Goal: Task Accomplishment & Management: Manage account settings

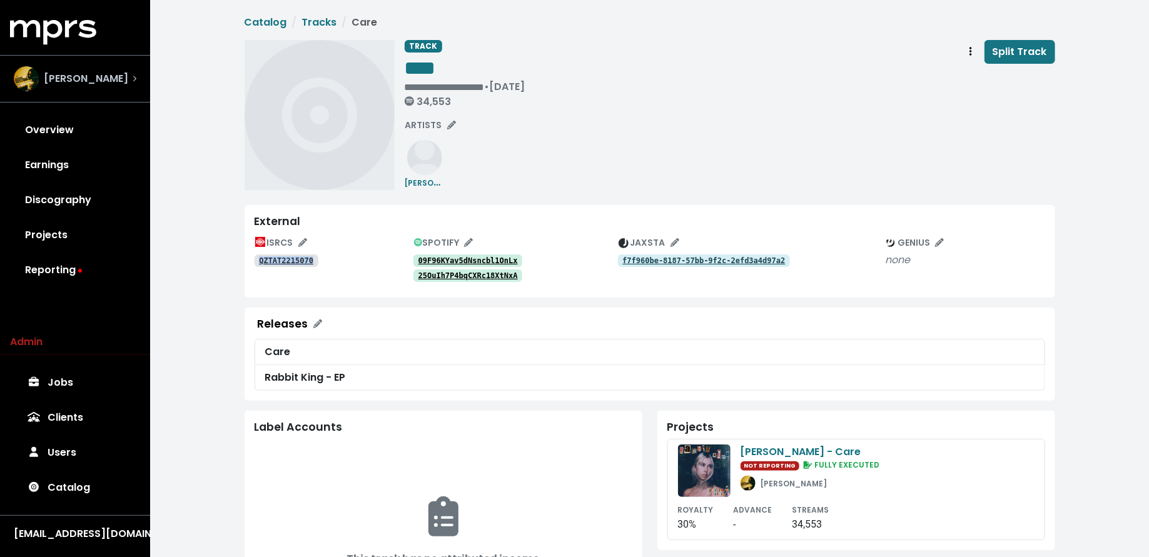
click at [81, 73] on span "Ethan Schneiderman" at bounding box center [86, 78] width 84 height 15
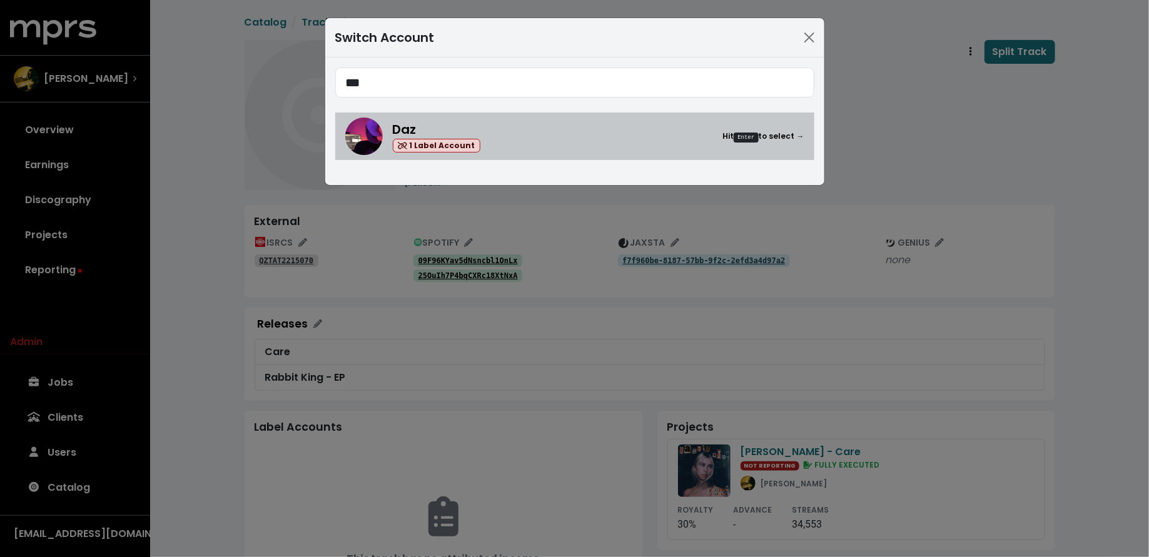
type input "***"
click at [402, 134] on span "Daz" at bounding box center [405, 130] width 24 height 18
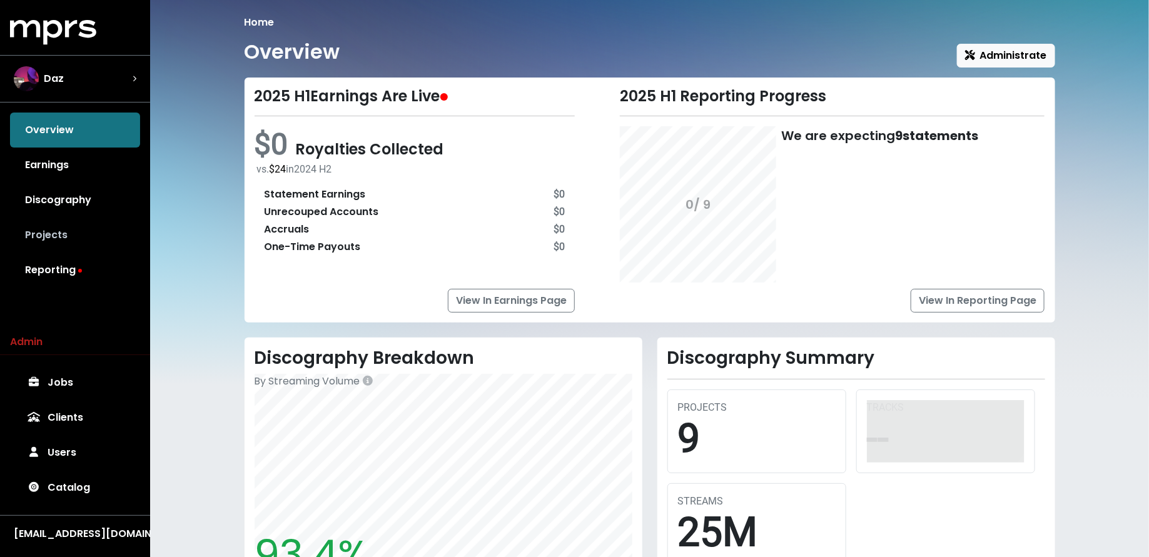
click at [39, 235] on link "Projects" at bounding box center [75, 235] width 130 height 35
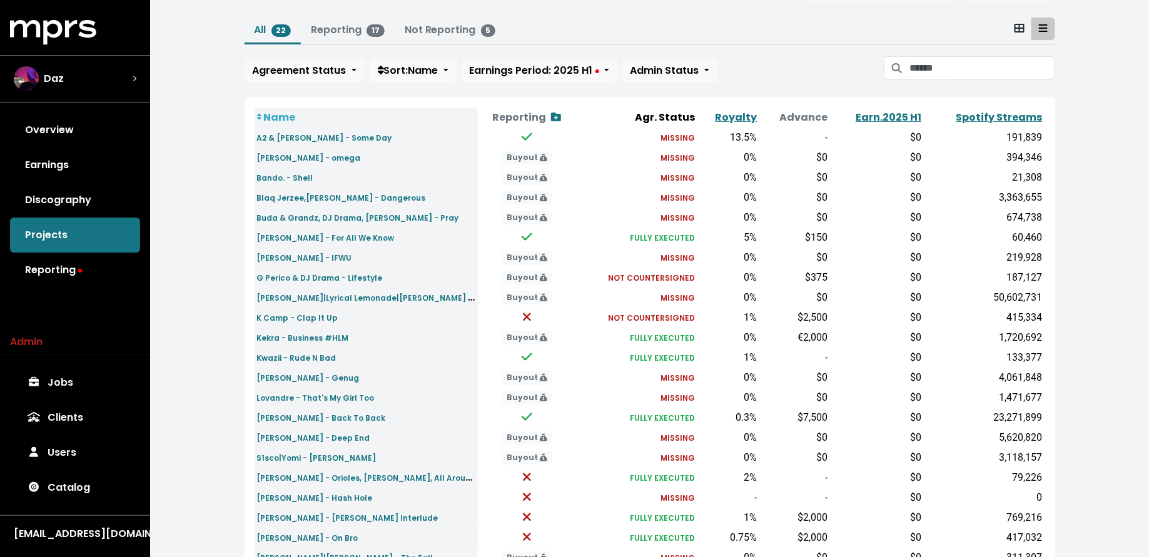
scroll to position [69, 0]
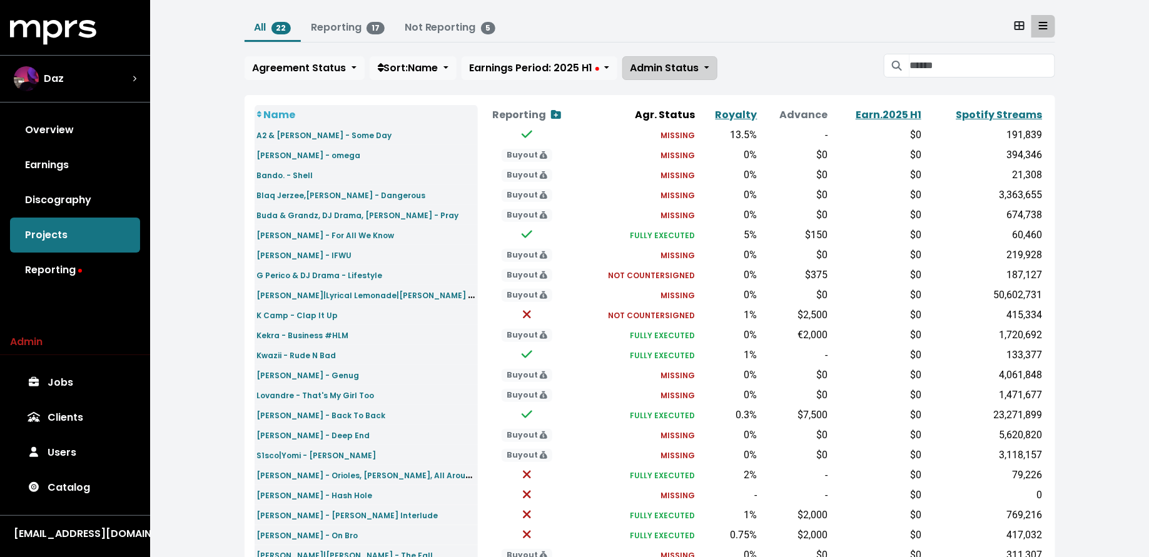
click at [651, 76] on button "Admin Status" at bounding box center [669, 68] width 95 height 24
click at [649, 126] on link "Admin'd by MPRS" at bounding box center [687, 136] width 128 height 20
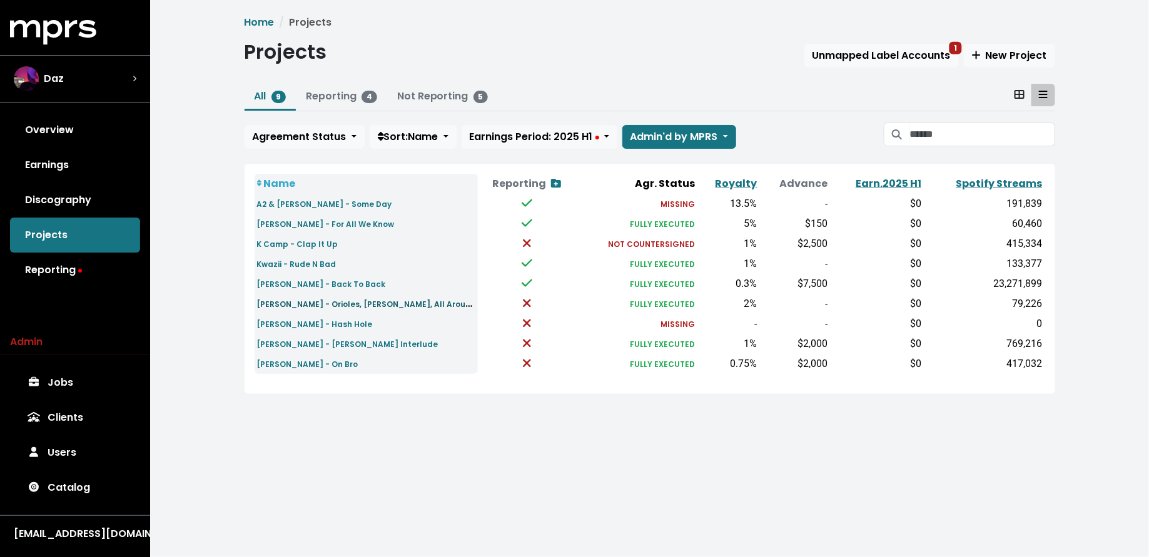
click at [265, 301] on small "Will Hill - Orioles, Gaddafi, All Around the World" at bounding box center [387, 304] width 261 height 14
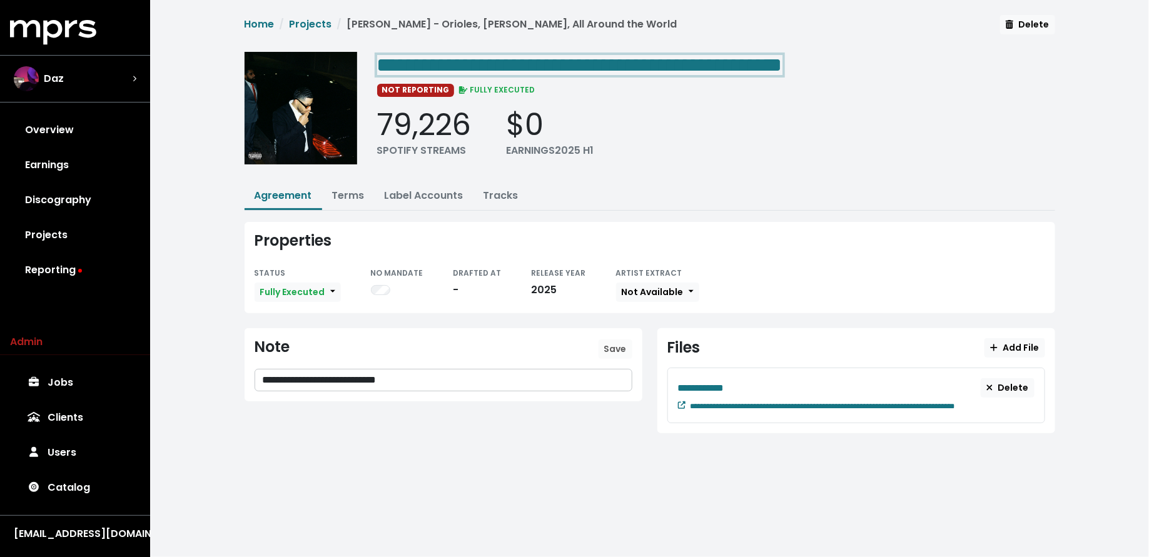
click at [872, 63] on div "**********" at bounding box center [716, 64] width 678 height 25
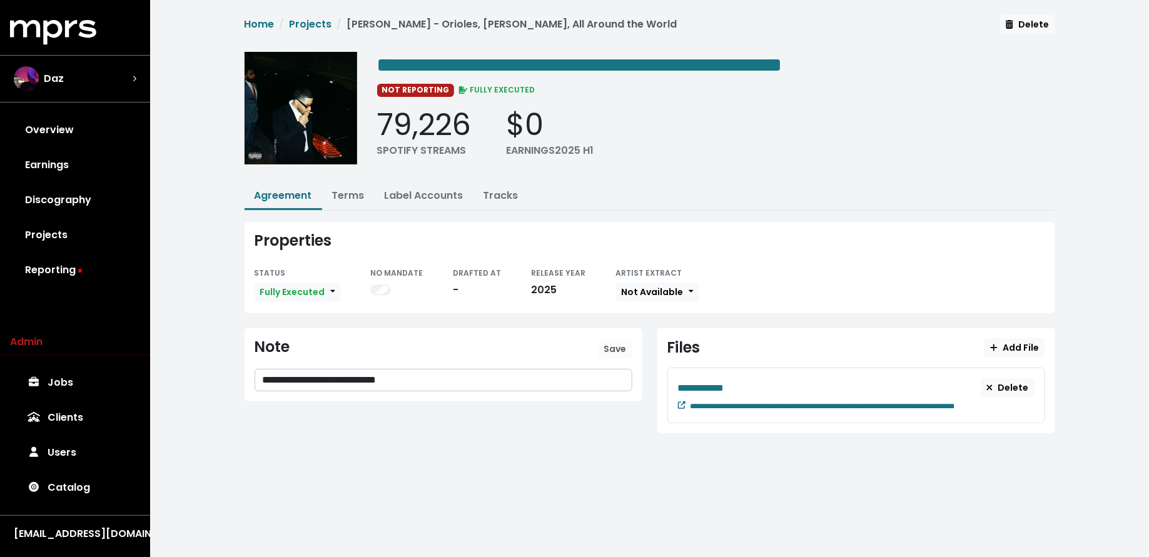
click at [779, 124] on div "79,226 SPOTIFY STREAMS $0 EARNINGS 2025 H1" at bounding box center [716, 132] width 678 height 51
drag, startPoint x: 422, startPoint y: 372, endPoint x: 239, endPoint y: 355, distance: 183.4
click at [239, 355] on div "**********" at bounding box center [443, 380] width 413 height 105
click at [615, 343] on span "Save" at bounding box center [615, 349] width 23 height 13
click at [79, 279] on link "Reporting" at bounding box center [75, 270] width 130 height 35
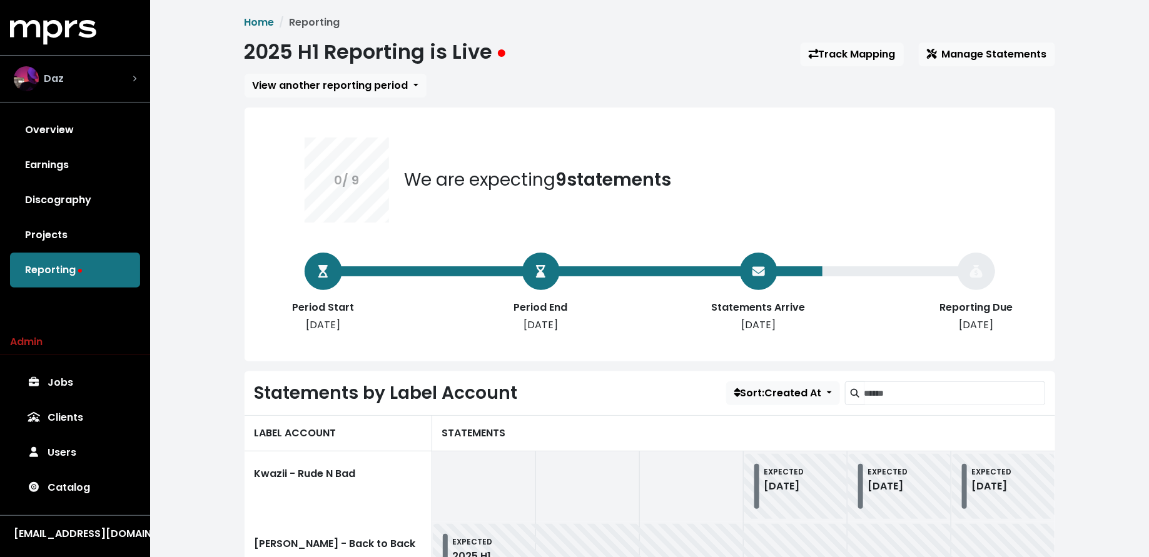
click at [91, 89] on div "Daz" at bounding box center [75, 78] width 123 height 25
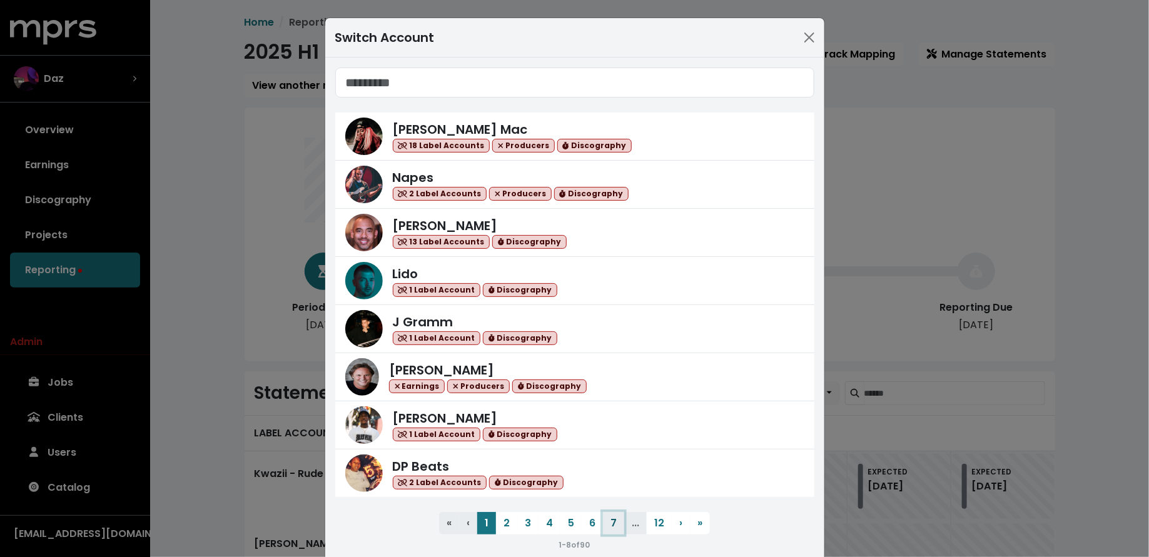
click at [612, 520] on button "7" at bounding box center [613, 523] width 21 height 23
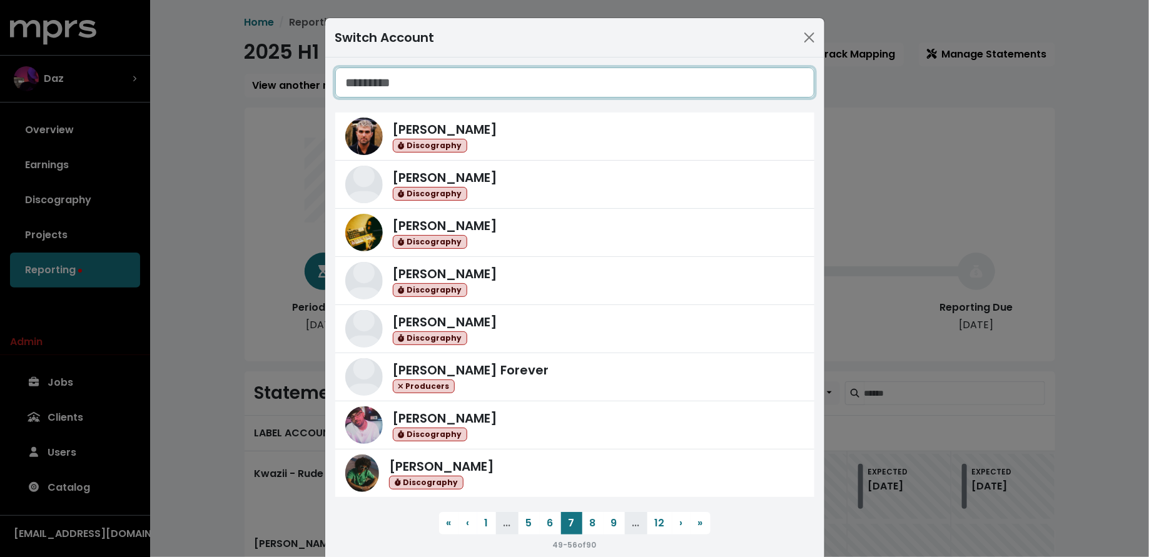
click at [427, 79] on input "Search accounts" at bounding box center [574, 83] width 479 height 30
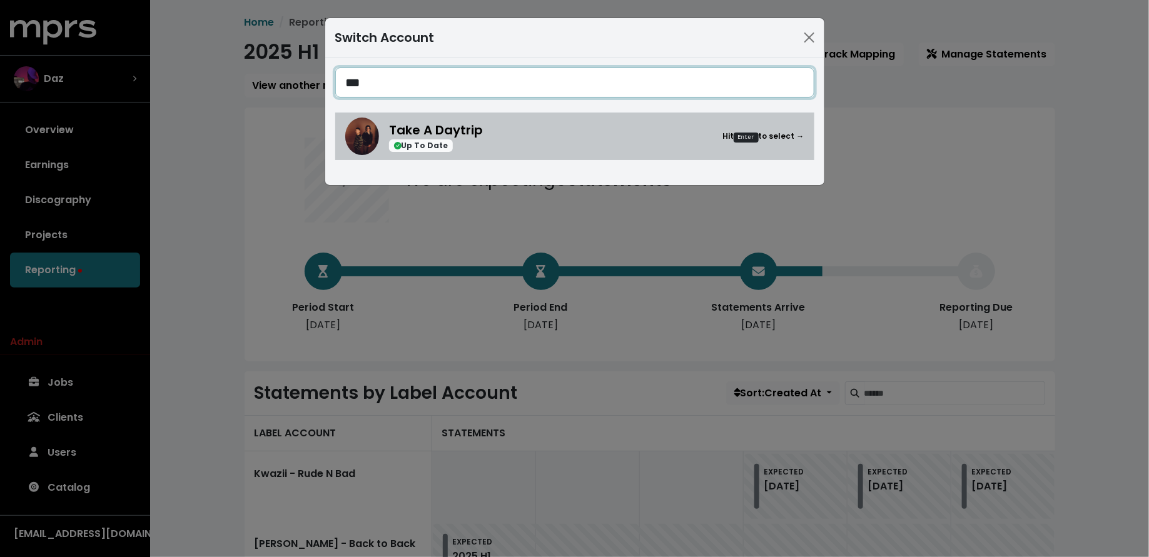
type input "***"
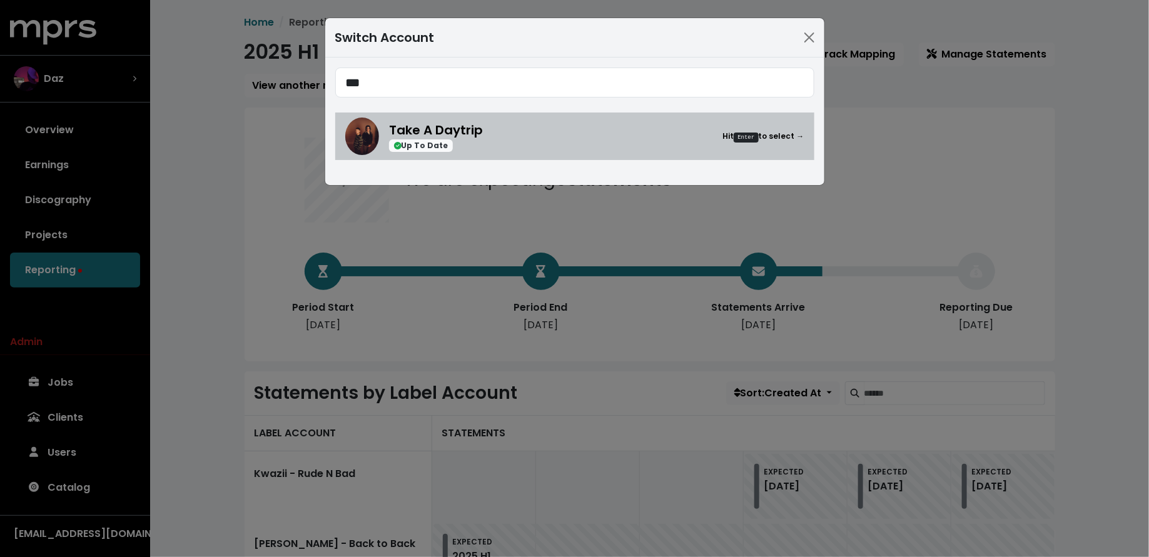
click at [569, 151] on div "Take A Daytrip Up To Date Hit Enter to select →" at bounding box center [596, 137] width 415 height 32
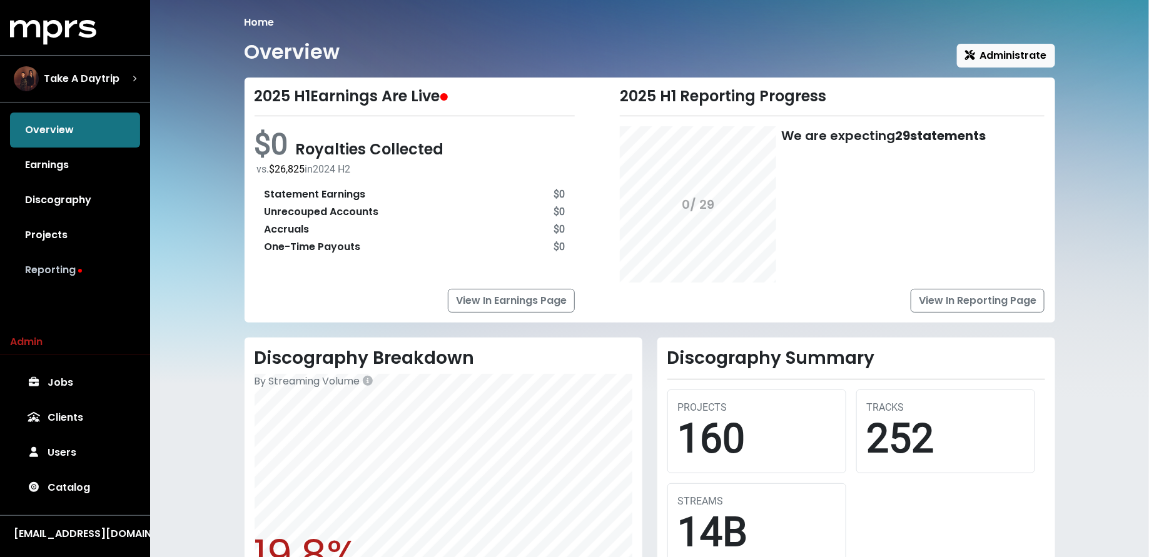
click at [99, 273] on link "Reporting" at bounding box center [75, 270] width 130 height 35
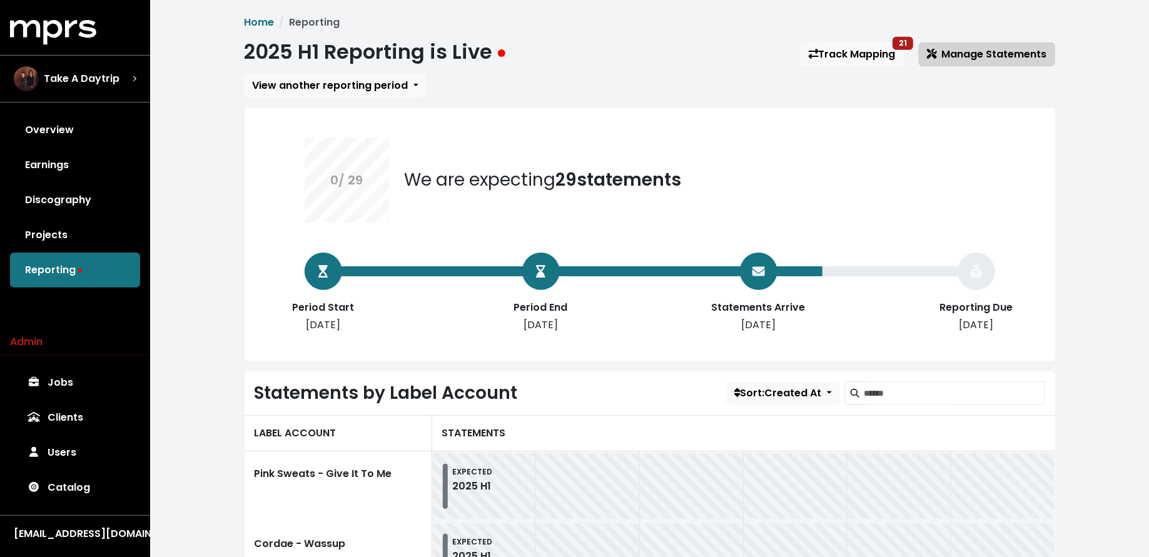
click at [967, 60] on span "Manage Statements" at bounding box center [987, 54] width 120 height 14
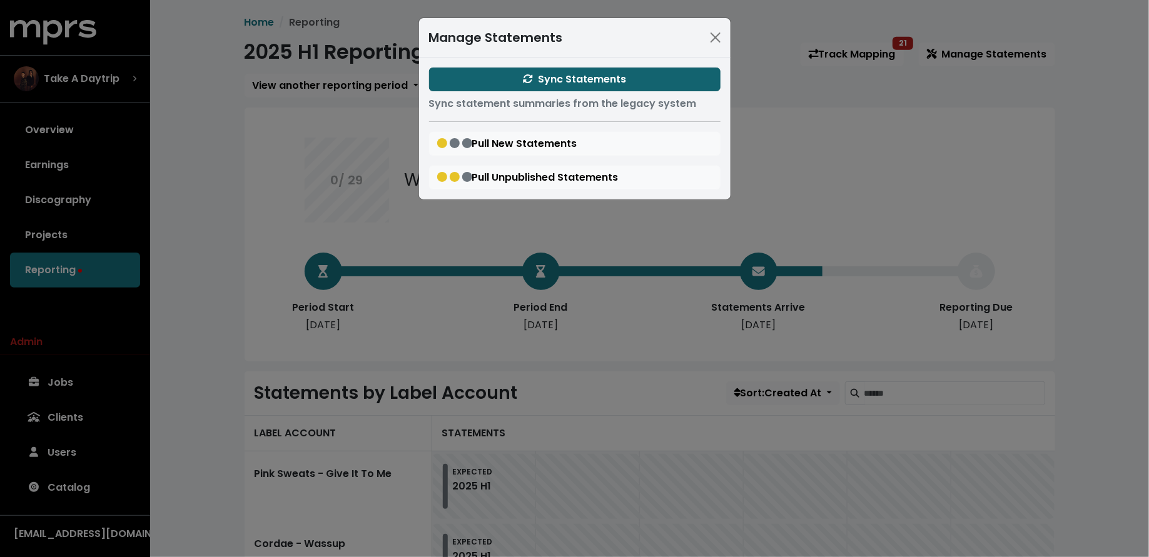
click at [489, 73] on button "Sync Statements" at bounding box center [575, 80] width 292 height 24
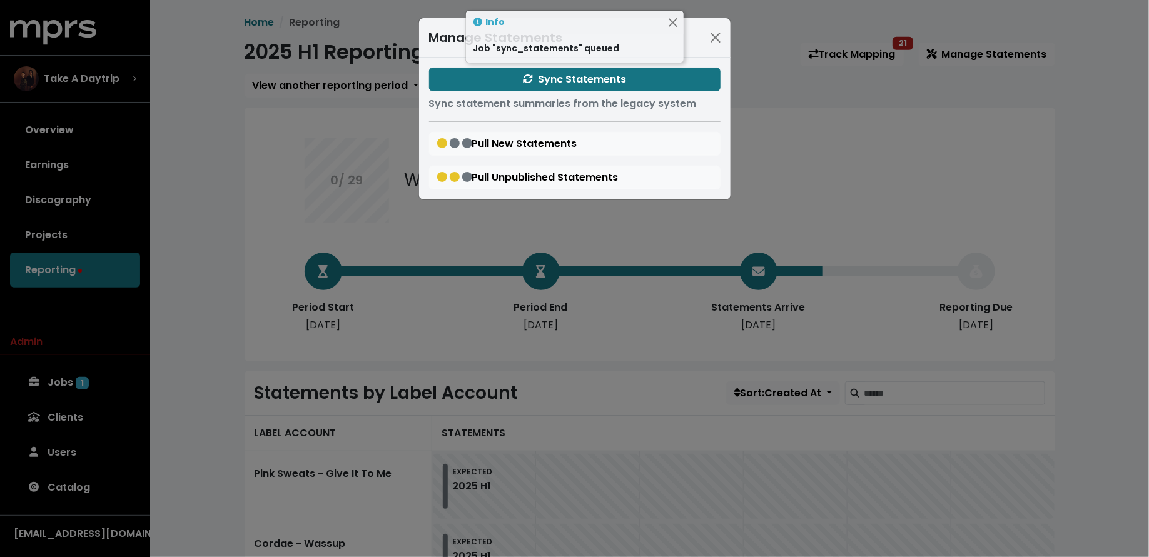
click at [226, 216] on div "Manage Statements Sync Statements Sync statement summaries from the legacy syst…" at bounding box center [574, 278] width 1149 height 557
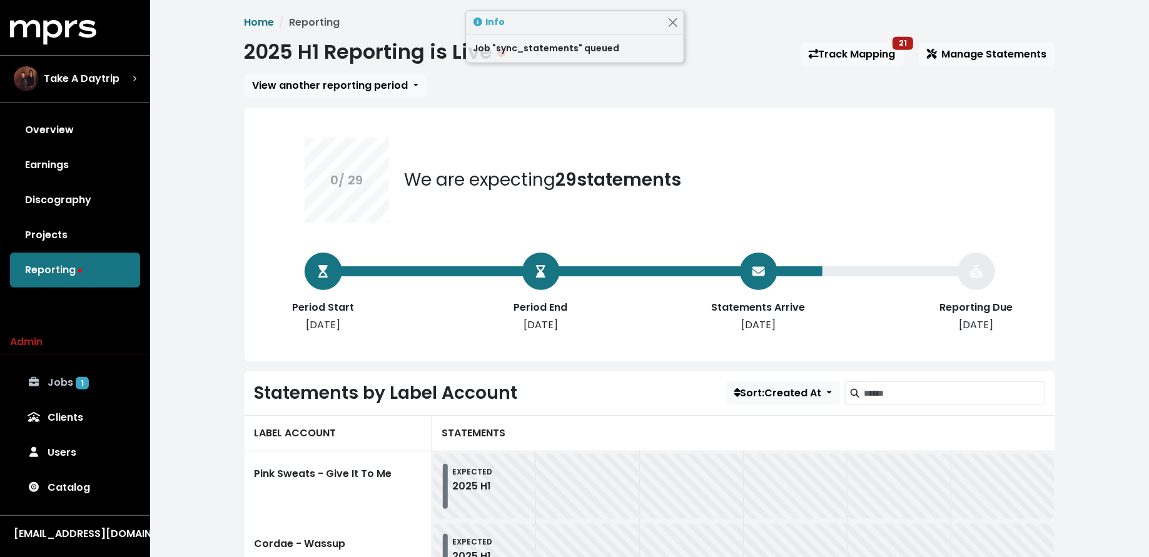
click at [85, 370] on link "Jobs 1" at bounding box center [75, 382] width 130 height 35
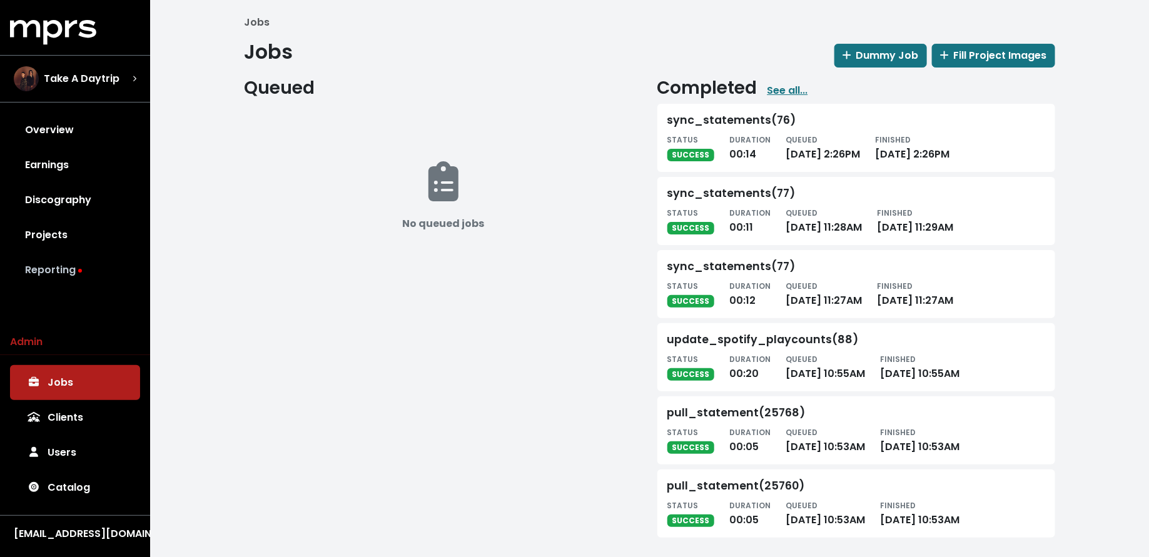
click at [83, 264] on link "Reporting" at bounding box center [75, 270] width 130 height 35
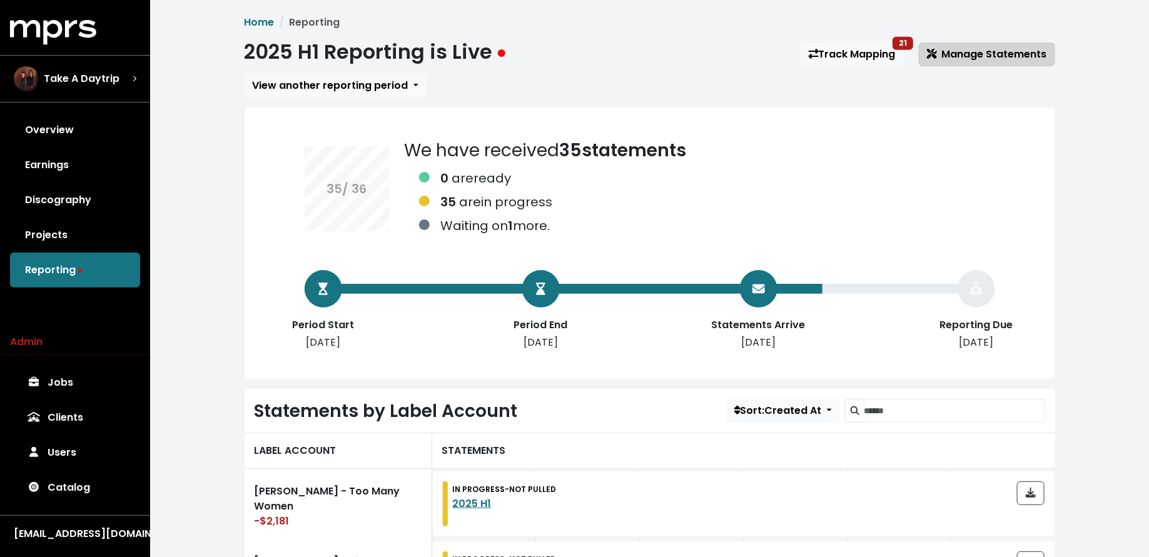
click at [970, 58] on span "Manage Statements" at bounding box center [987, 54] width 120 height 14
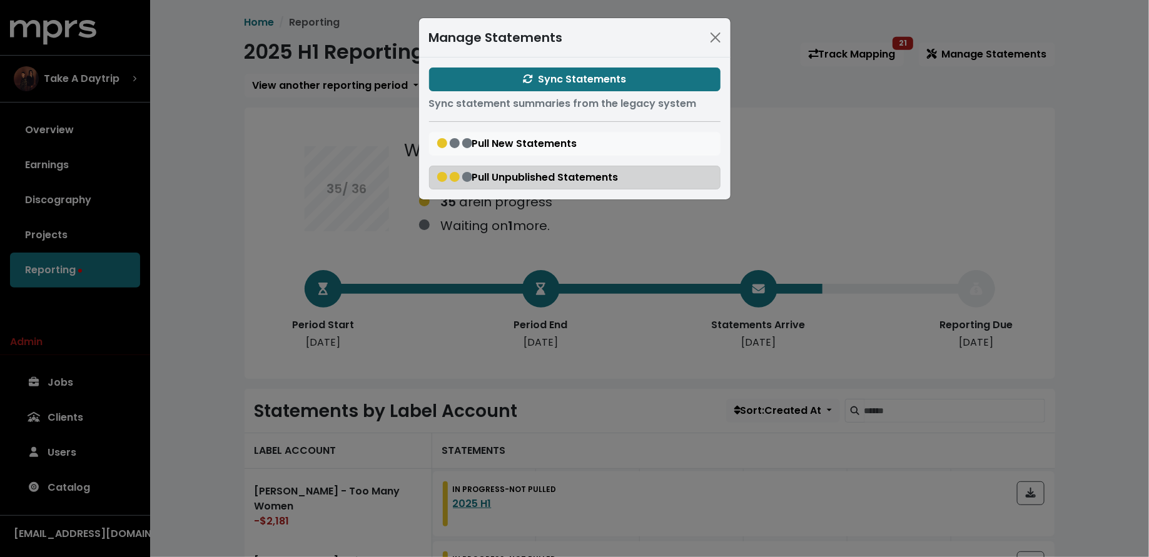
click at [538, 176] on span "Pull Unpublished Statements" at bounding box center [527, 177] width 181 height 14
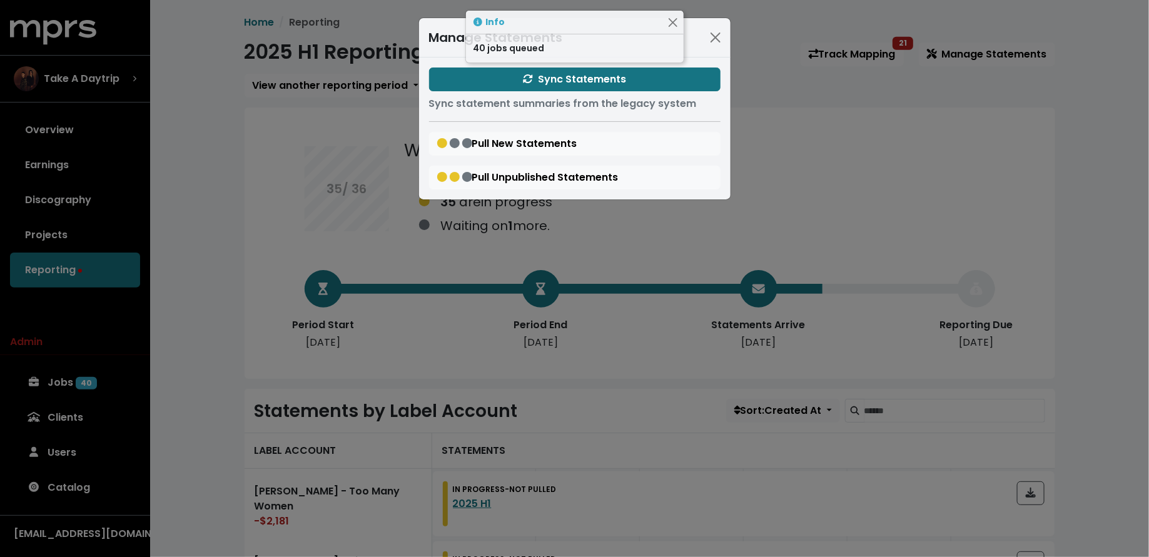
click at [270, 257] on div "Manage Statements Sync Statements Sync statement summaries from the legacy syst…" at bounding box center [574, 278] width 1149 height 557
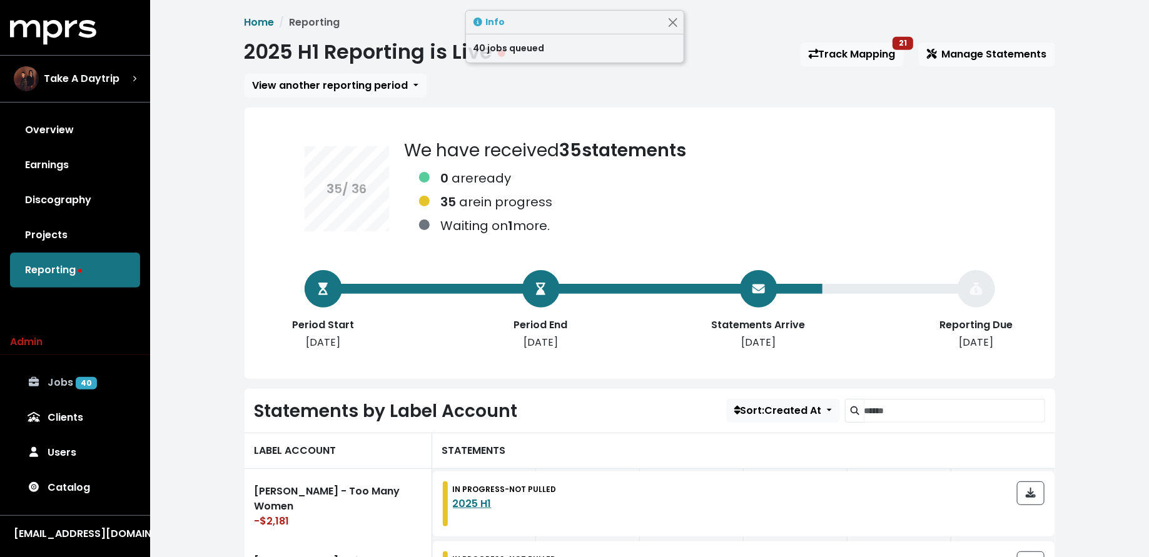
click at [109, 387] on link "Jobs 40" at bounding box center [75, 382] width 130 height 35
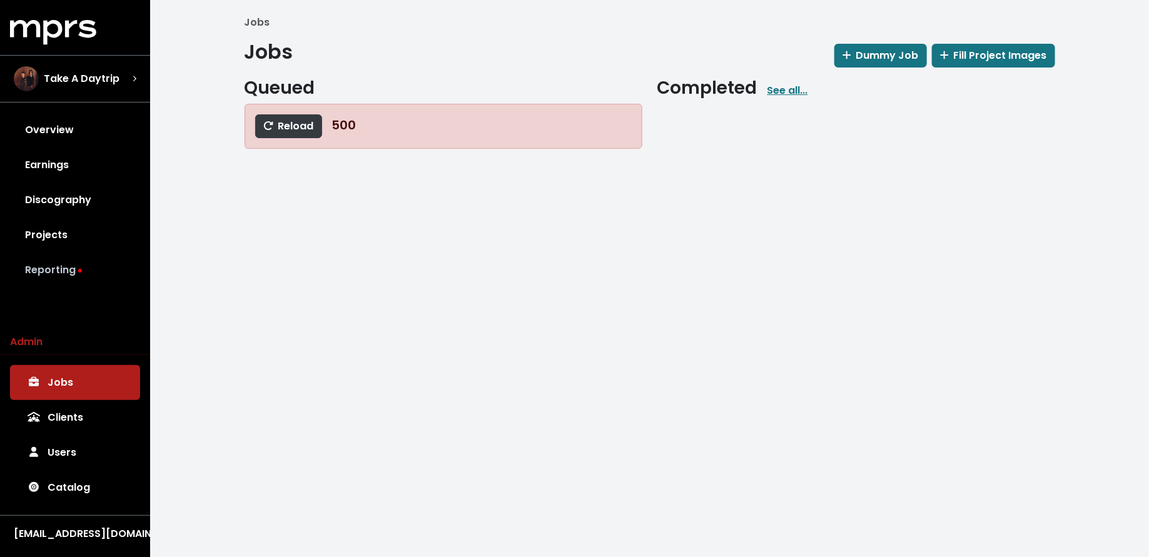
click at [96, 270] on link "Reporting" at bounding box center [75, 270] width 130 height 35
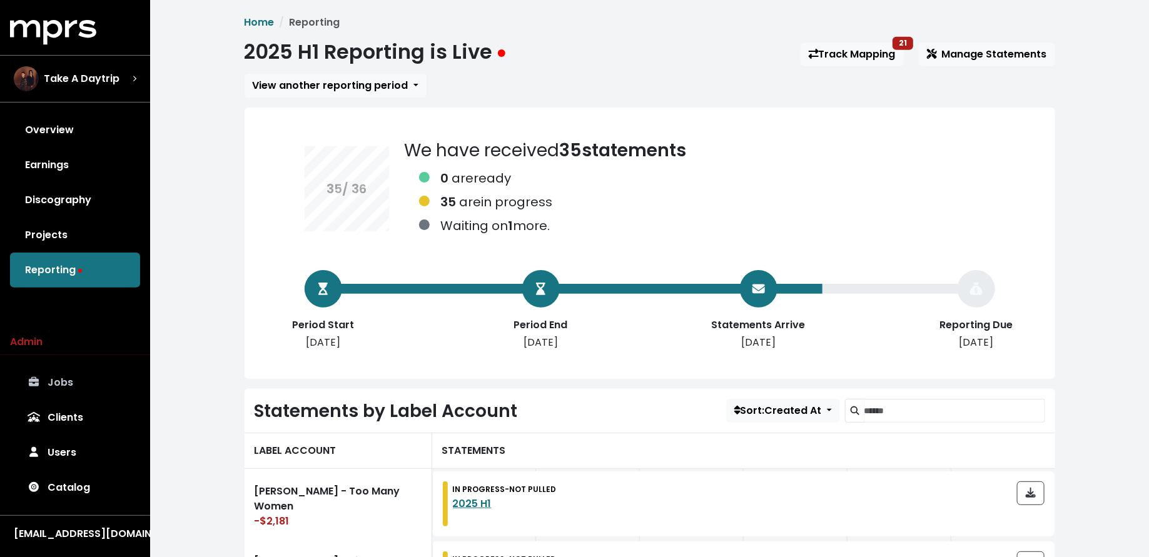
click at [84, 373] on link "Jobs" at bounding box center [75, 382] width 130 height 35
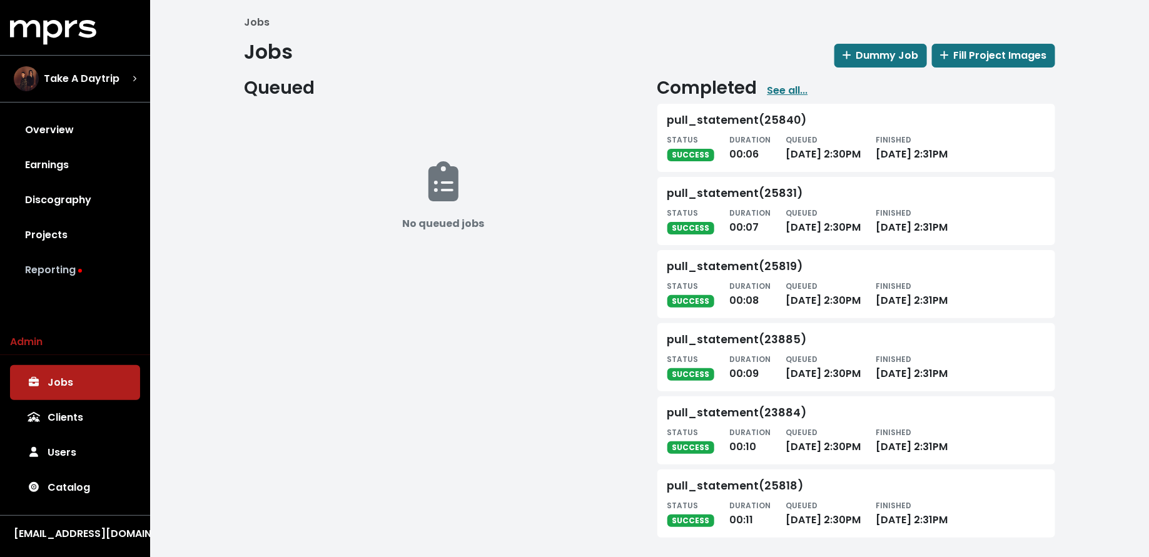
click at [53, 265] on link "Reporting" at bounding box center [75, 270] width 130 height 35
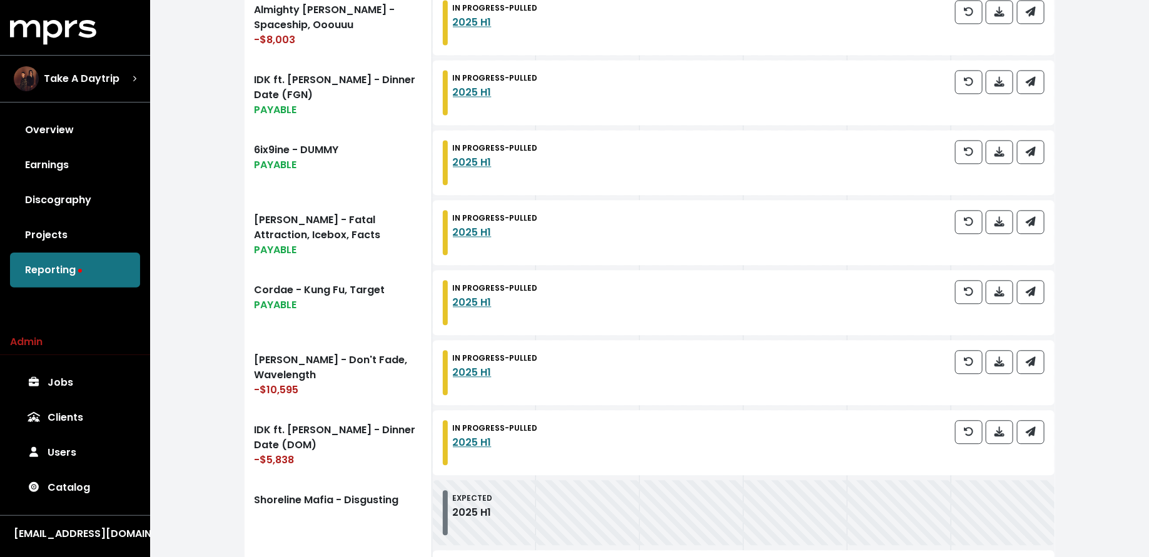
scroll to position [1431, 0]
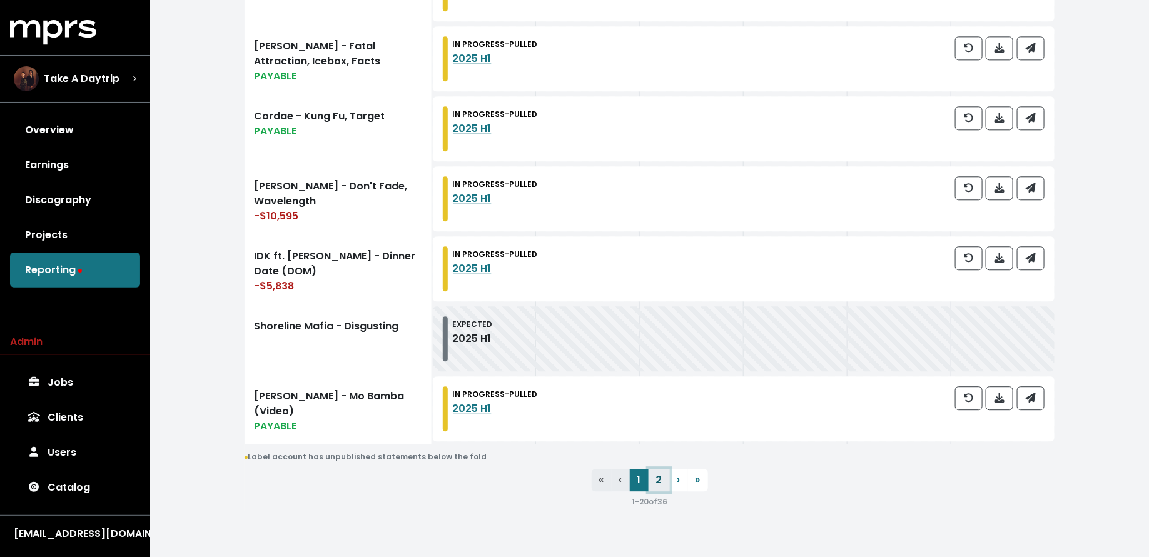
click at [664, 471] on link "2" at bounding box center [659, 480] width 21 height 23
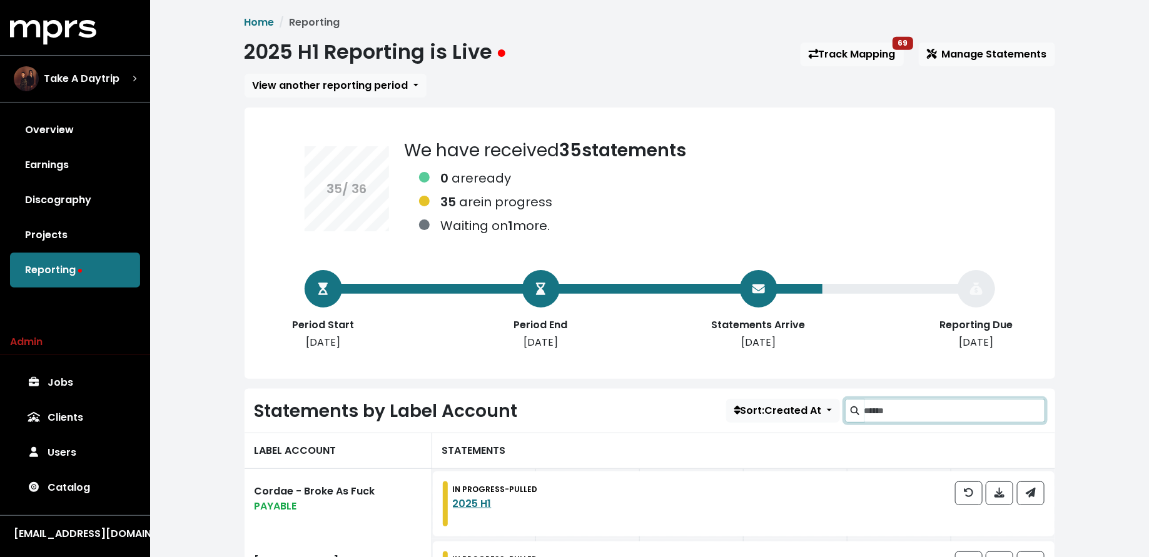
click at [948, 399] on input "Search label accounts" at bounding box center [954, 411] width 181 height 24
type input "*****"
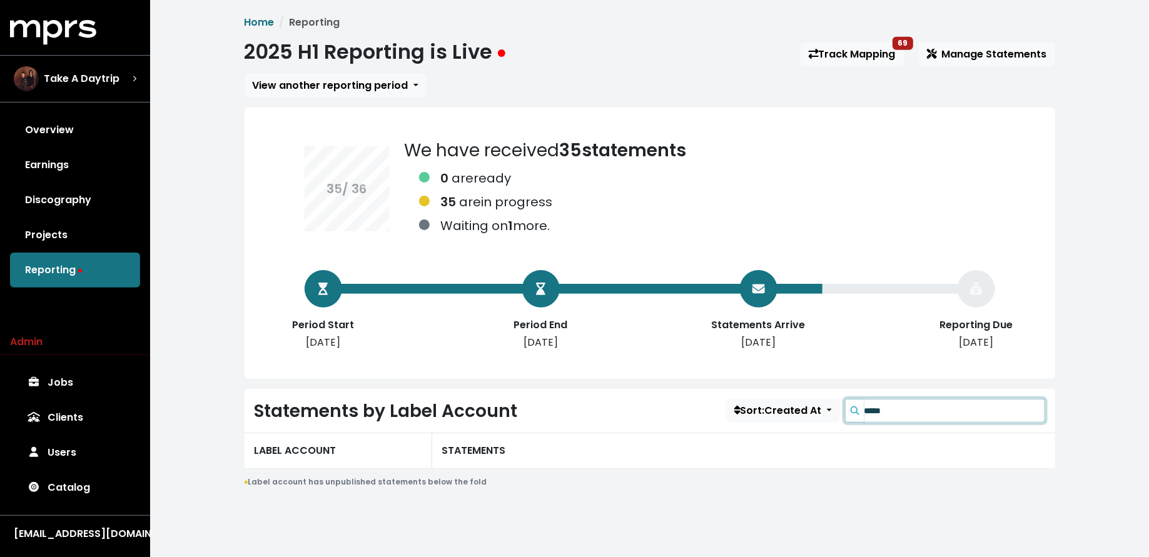
click at [1037, 409] on input "*****" at bounding box center [954, 411] width 181 height 24
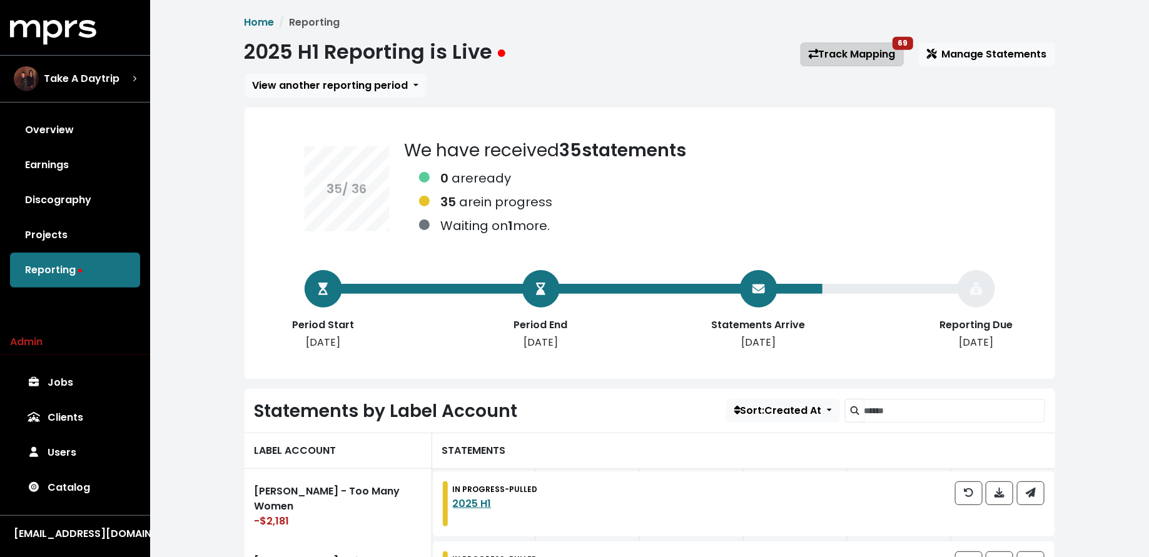
click at [836, 58] on link "Track Mapping 69" at bounding box center [852, 55] width 103 height 24
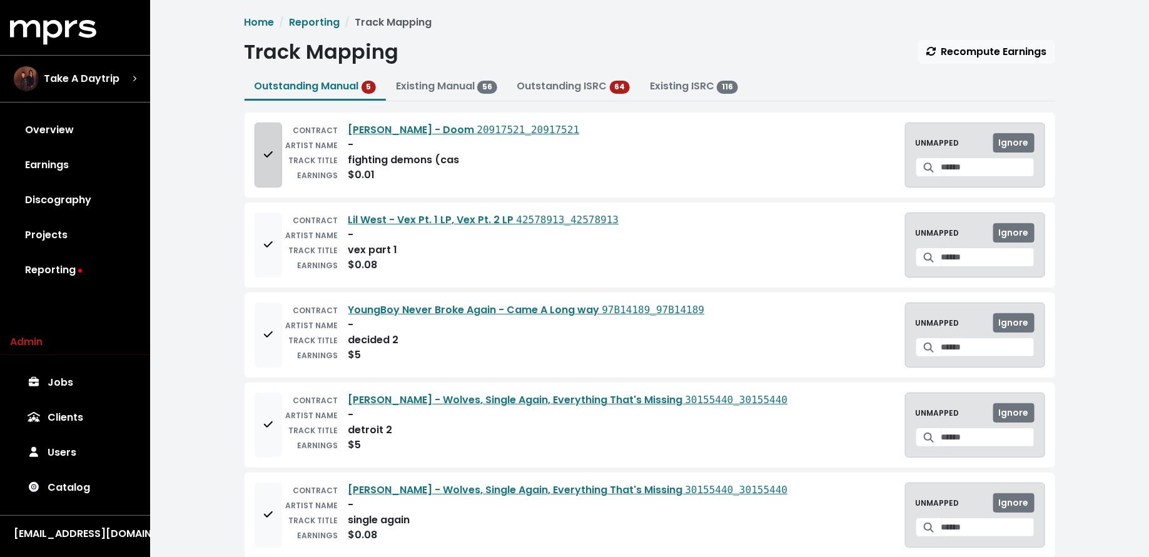
click at [270, 153] on icon "Add to mapping queue" at bounding box center [267, 154] width 9 height 6
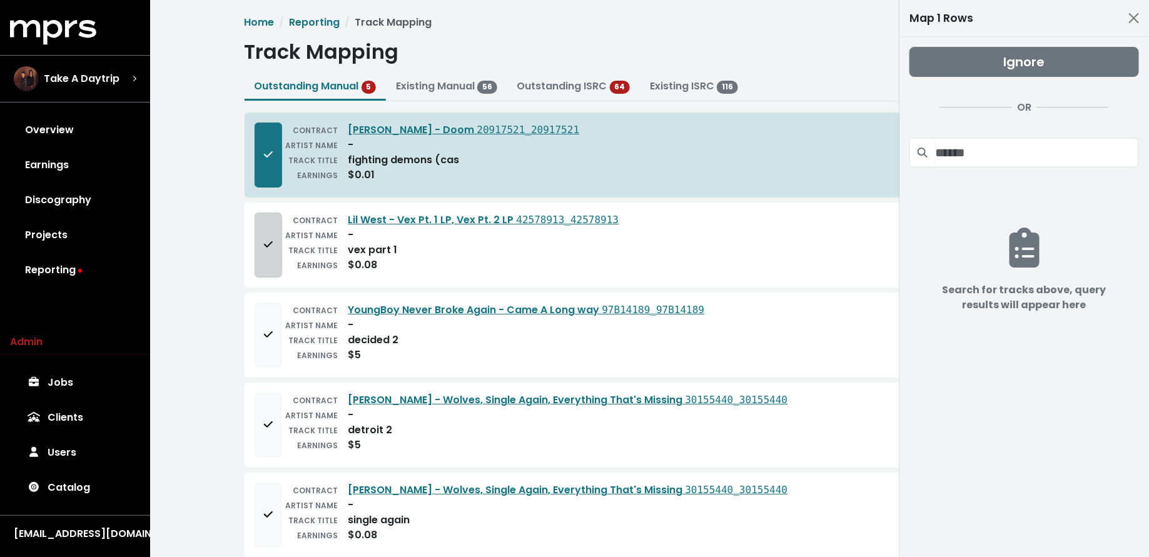
click at [266, 255] on button "Add to mapping queue" at bounding box center [269, 245] width 28 height 65
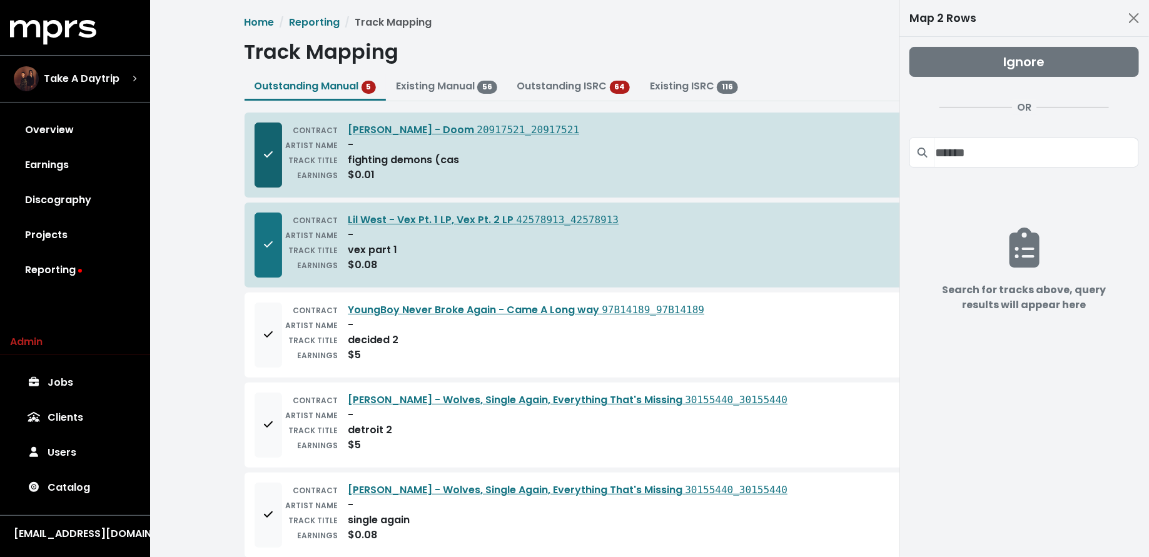
click at [266, 148] on span "Remove from mapping queue" at bounding box center [268, 155] width 9 height 14
click at [257, 171] on button "Remove from mapping queue" at bounding box center [269, 155] width 28 height 65
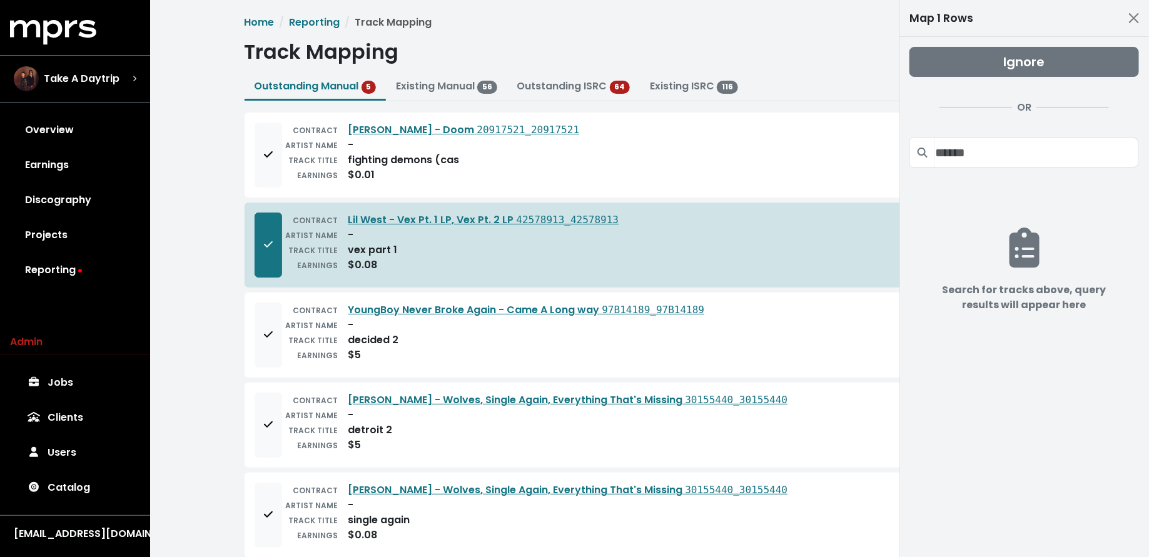
scroll to position [20, 0]
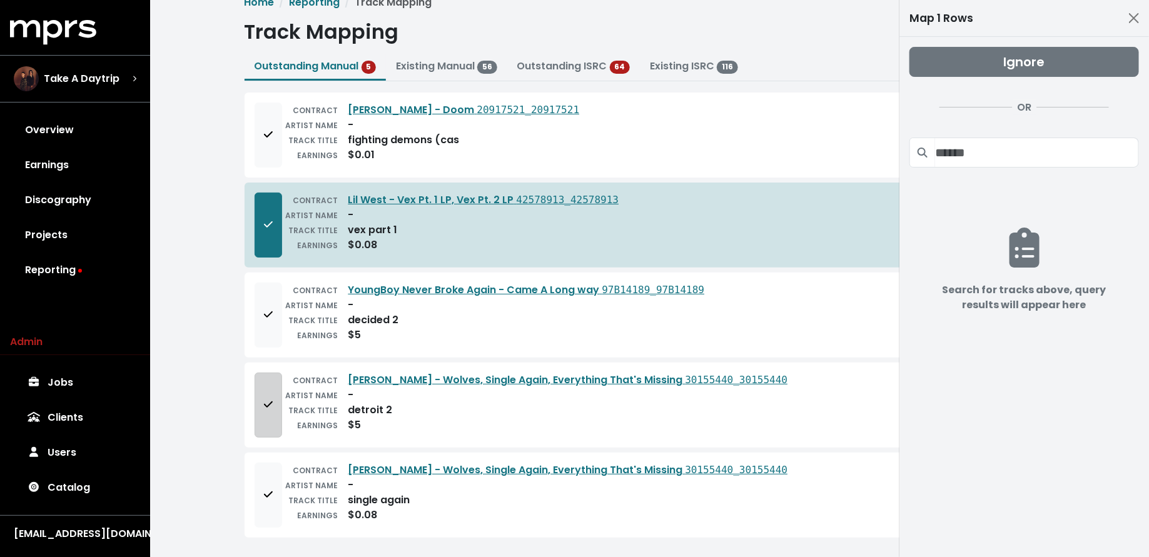
click at [266, 400] on icon "Add to mapping queue" at bounding box center [268, 405] width 9 height 10
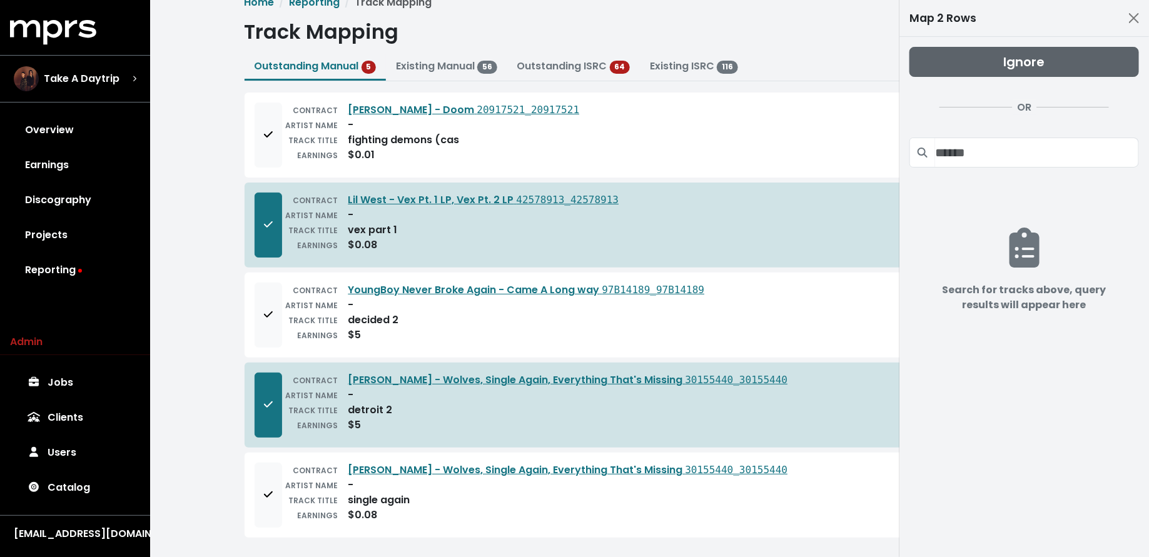
click at [962, 54] on button "Ignore" at bounding box center [1025, 62] width 230 height 30
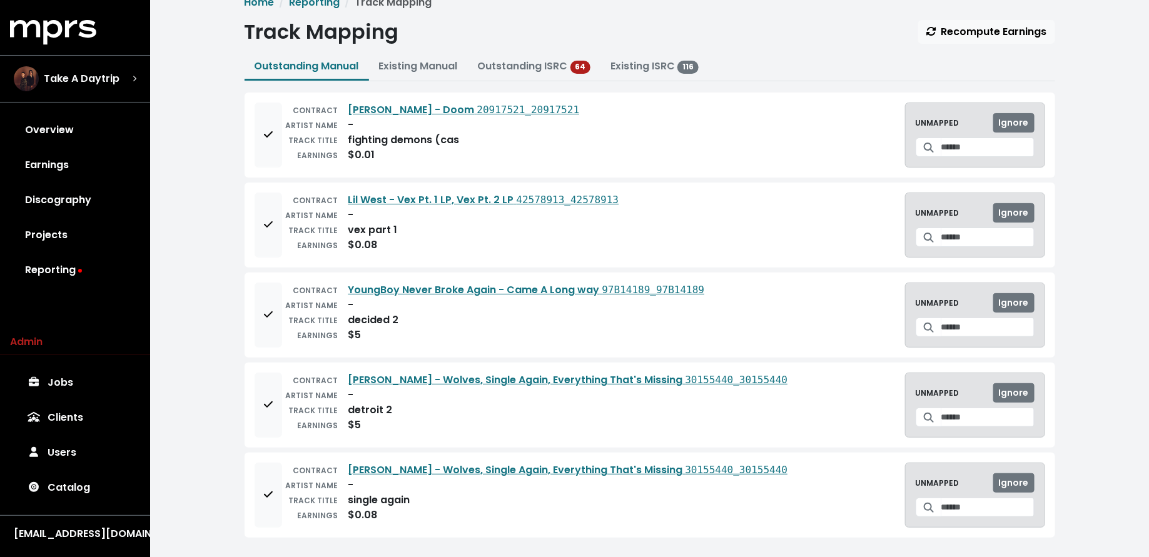
scroll to position [0, 0]
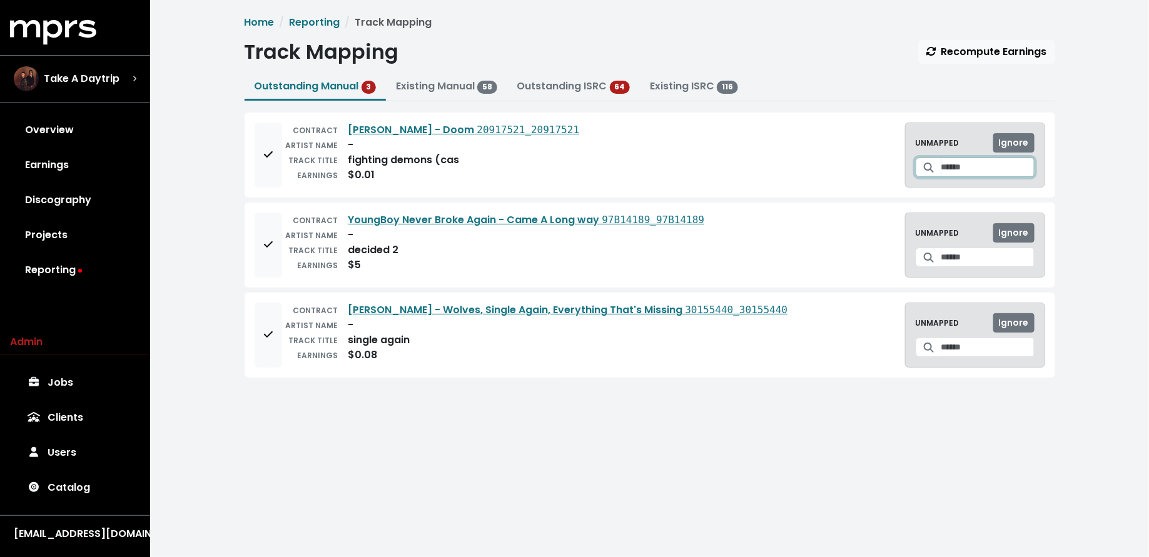
click at [941, 162] on input "Search for a track to map to" at bounding box center [987, 167] width 93 height 19
type input "**********"
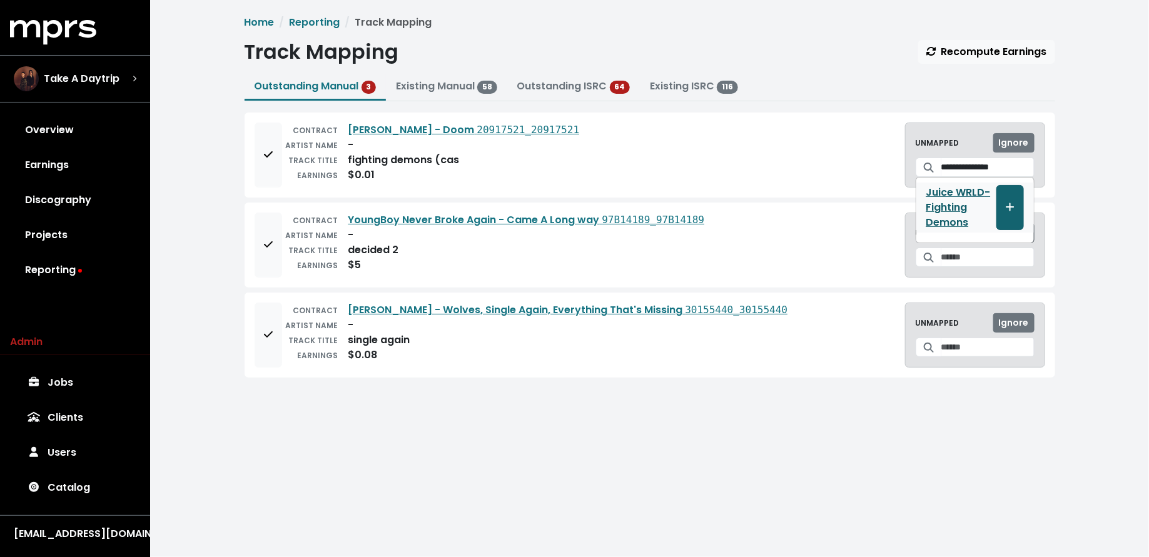
click at [1019, 201] on button "Create track mapping" at bounding box center [1010, 207] width 28 height 45
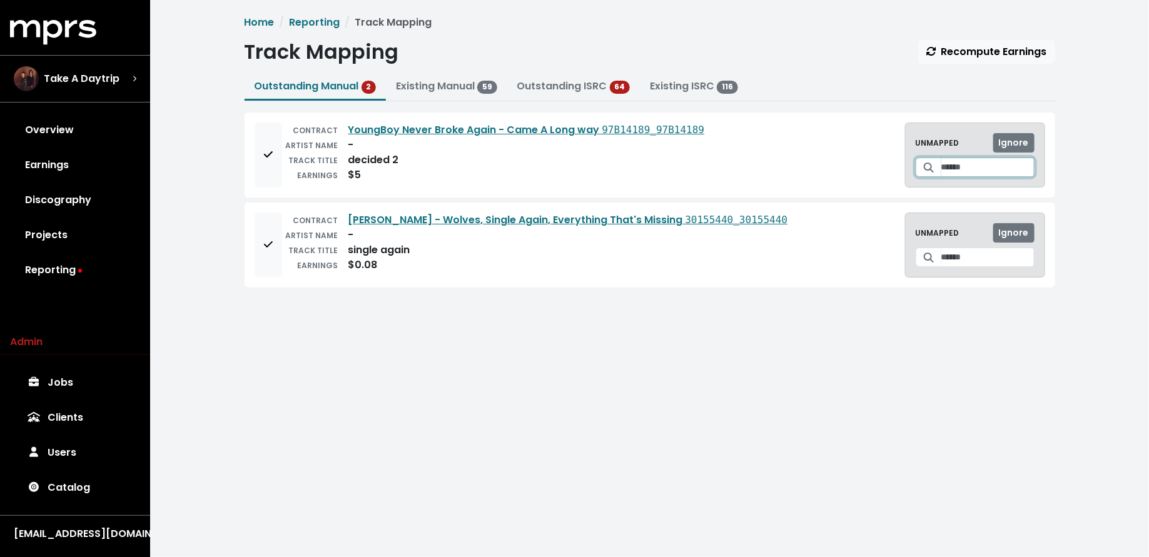
click at [944, 168] on input "Search for a track to map to" at bounding box center [987, 167] width 93 height 19
type input "*******"
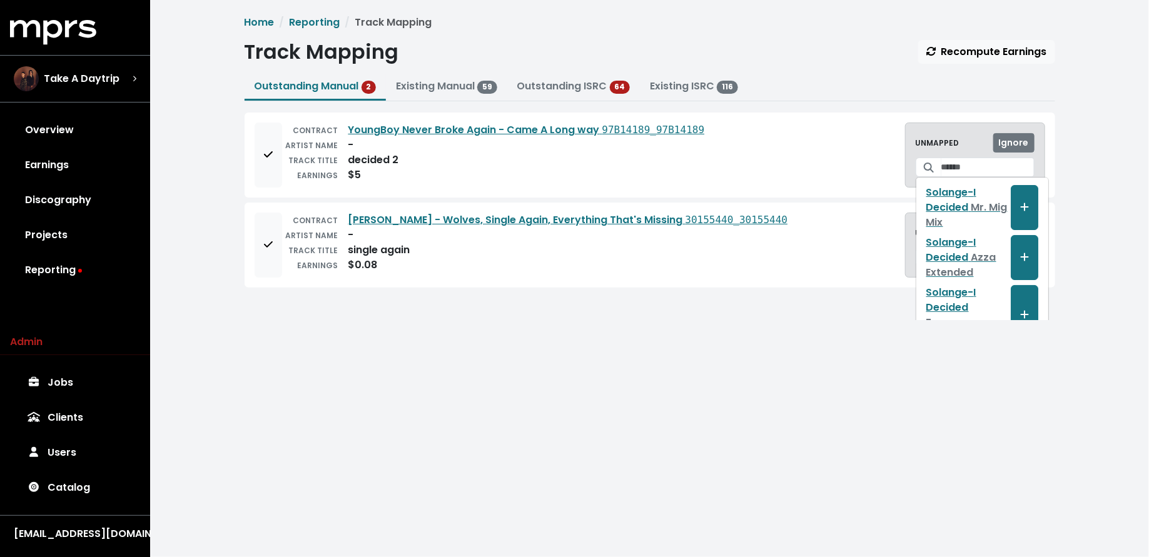
click at [826, 320] on html "MPRS Logo Take A Daytrip Overview Earnings Discography Projects Reporting Admin…" at bounding box center [574, 160] width 1149 height 320
click at [880, 249] on div "CONTRACT Big Sean - Wolves, Single Again, Everything That's Missing 30155440_30…" at bounding box center [650, 245] width 791 height 65
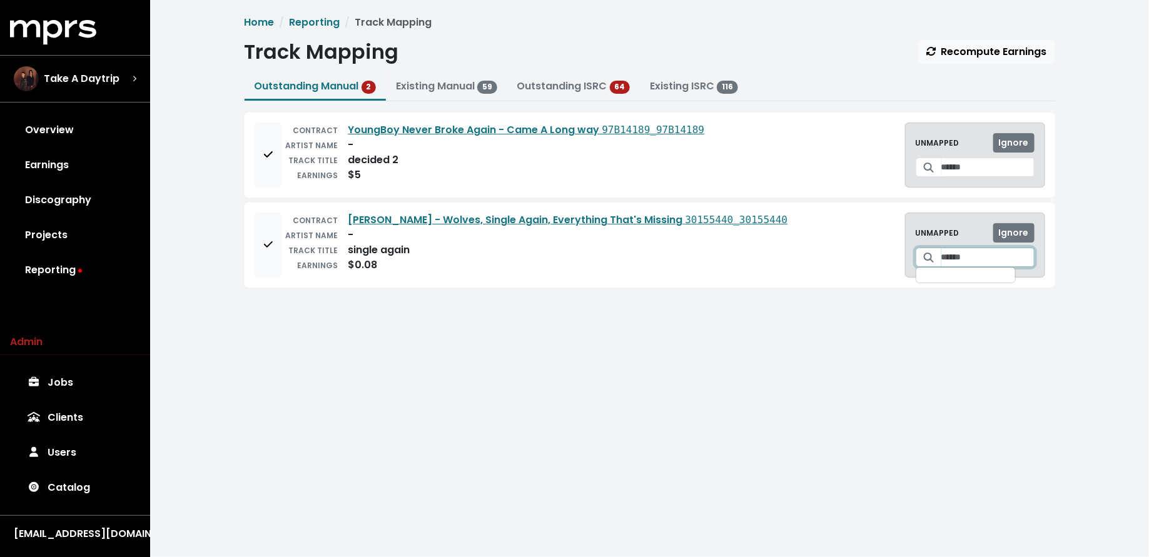
click at [941, 262] on input "Search for a track to map to" at bounding box center [987, 257] width 93 height 19
type input "**********"
click at [1026, 285] on icon "Create track mapping" at bounding box center [1030, 290] width 9 height 10
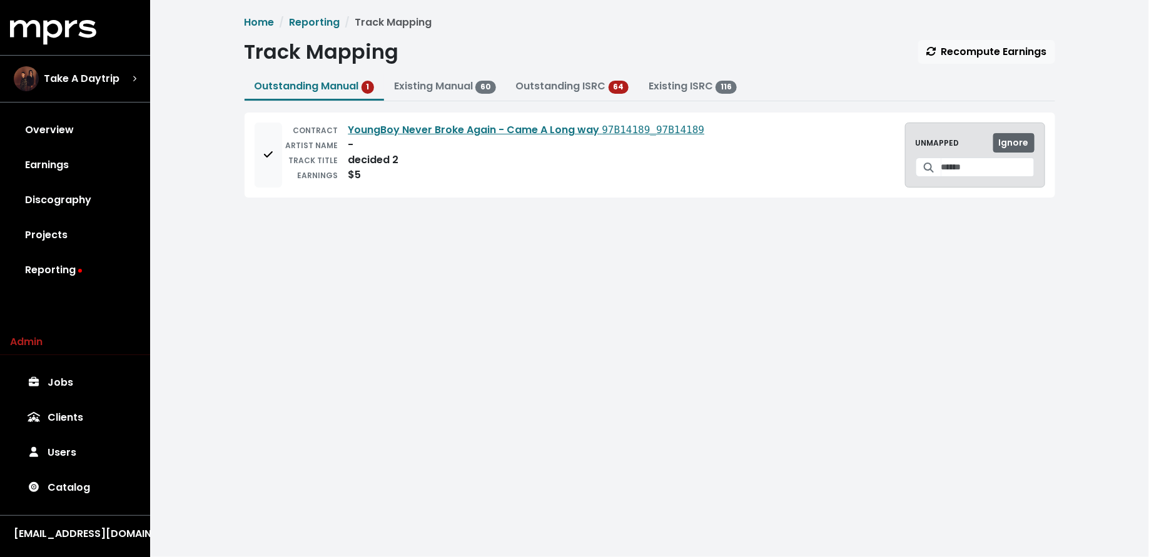
click at [1020, 140] on span "Ignore" at bounding box center [1014, 142] width 30 height 13
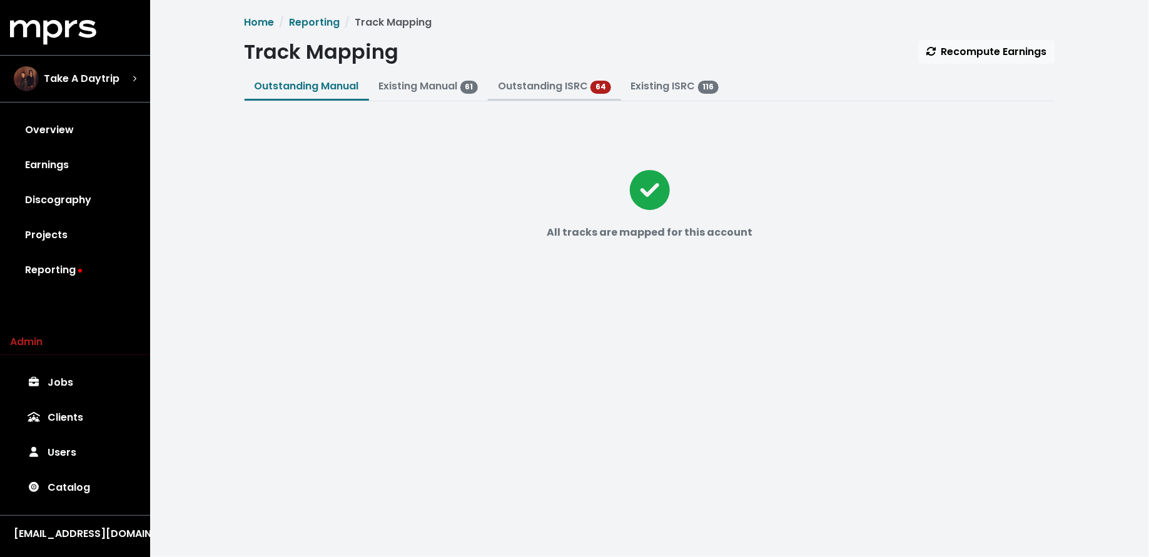
click at [511, 88] on link "Outstanding ISRC" at bounding box center [543, 86] width 90 height 14
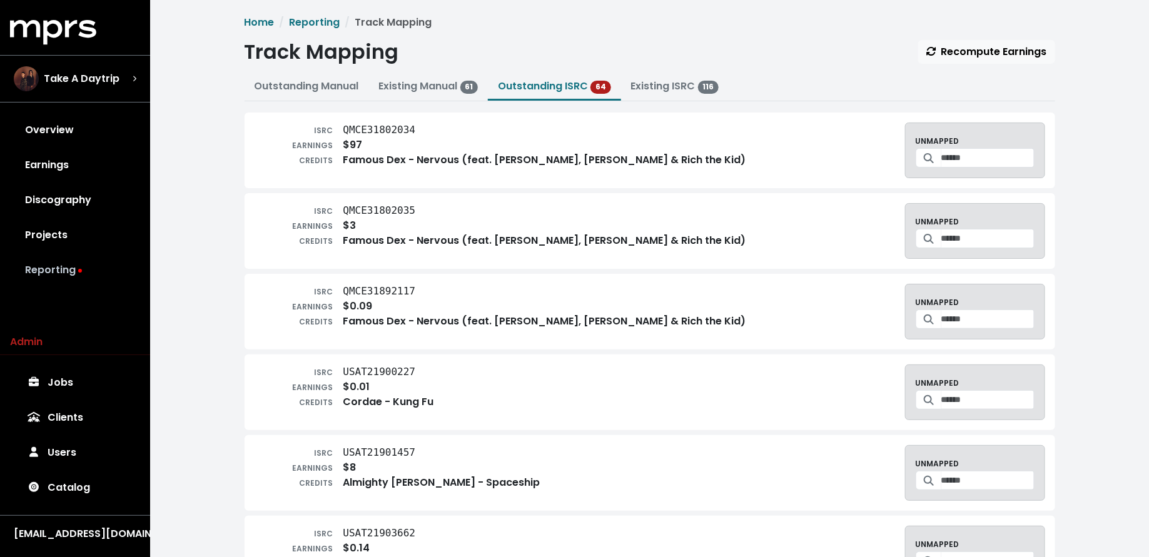
click at [51, 269] on link "Reporting" at bounding box center [75, 270] width 130 height 35
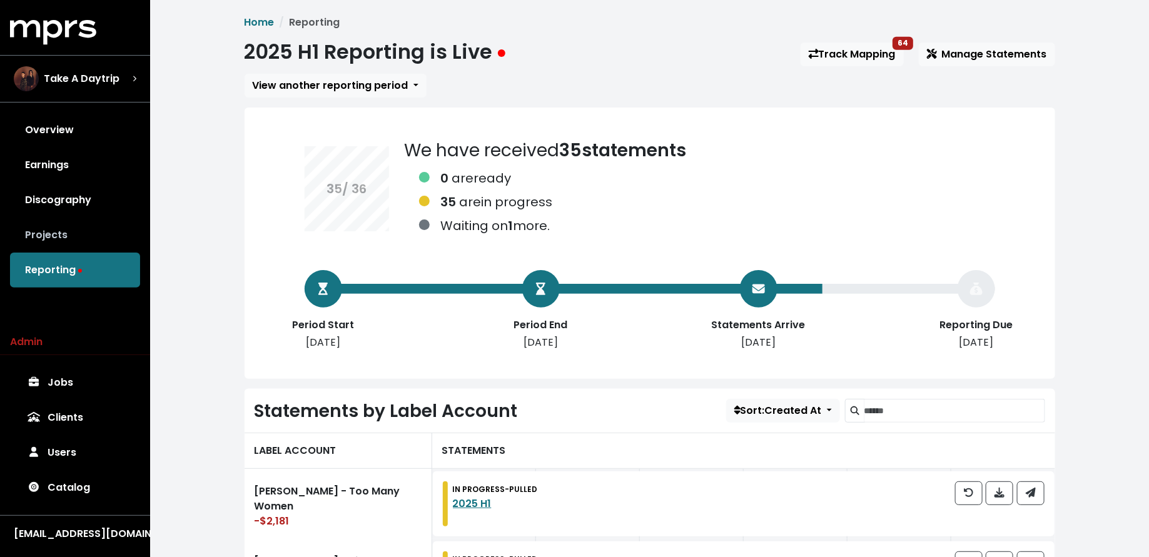
click at [53, 242] on link "Projects" at bounding box center [75, 235] width 130 height 35
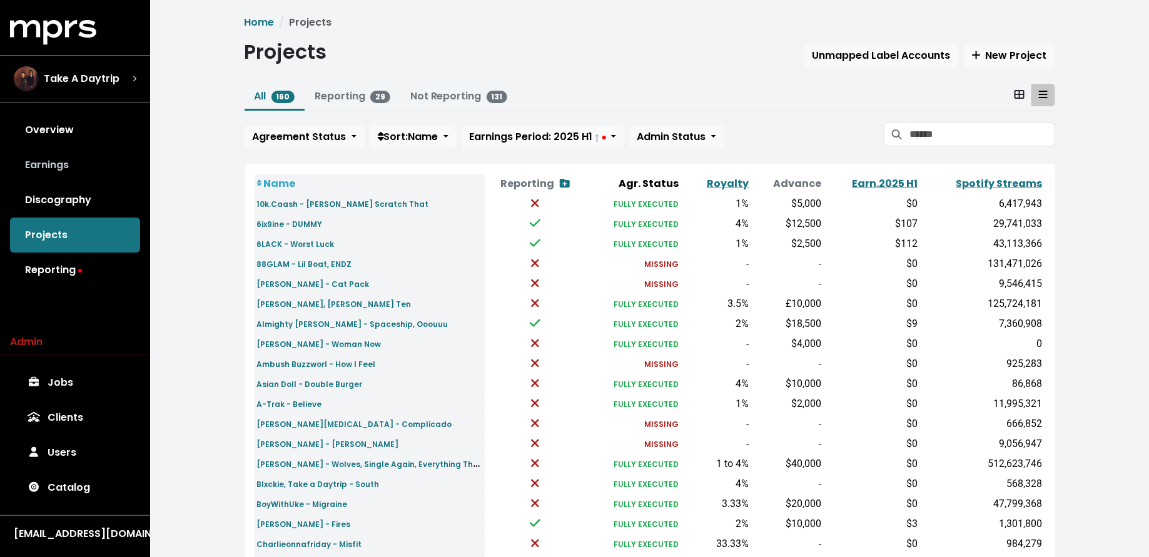
click at [60, 159] on link "Earnings" at bounding box center [75, 165] width 130 height 35
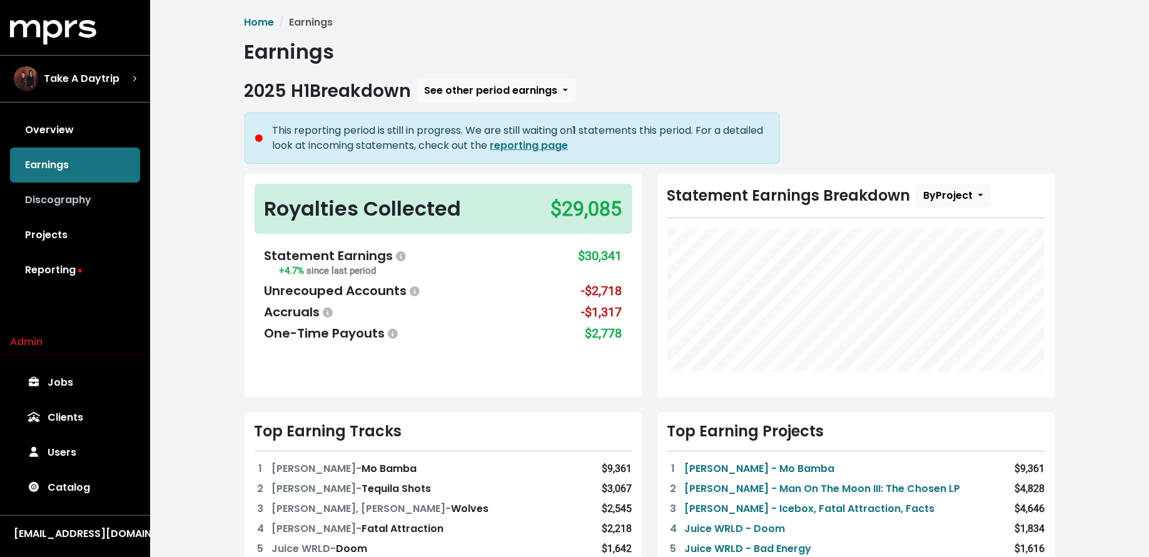
click at [73, 206] on link "Discography" at bounding box center [75, 200] width 130 height 35
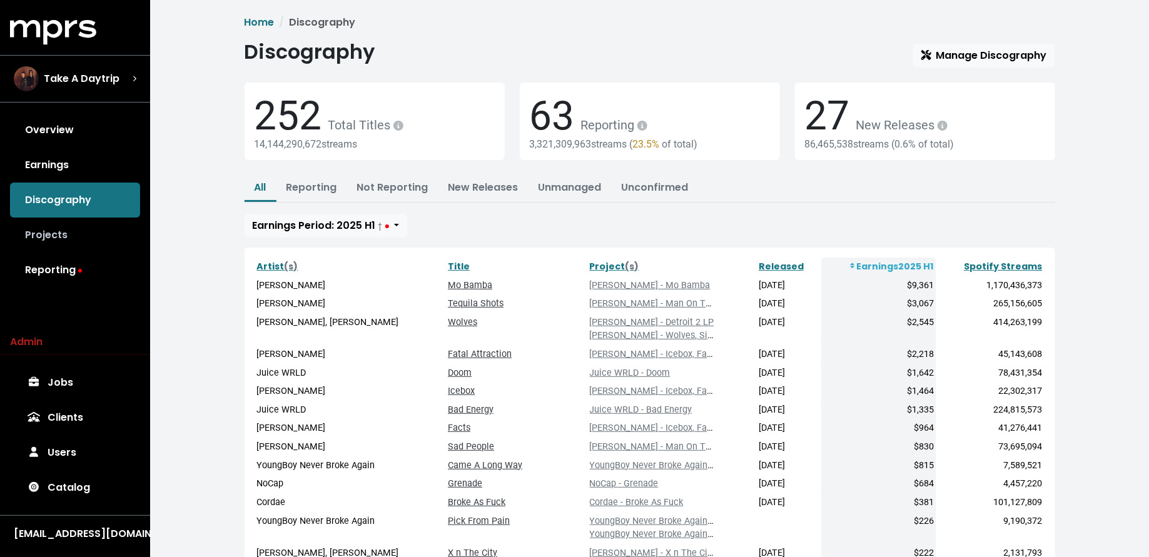
click at [61, 235] on link "Projects" at bounding box center [75, 235] width 130 height 35
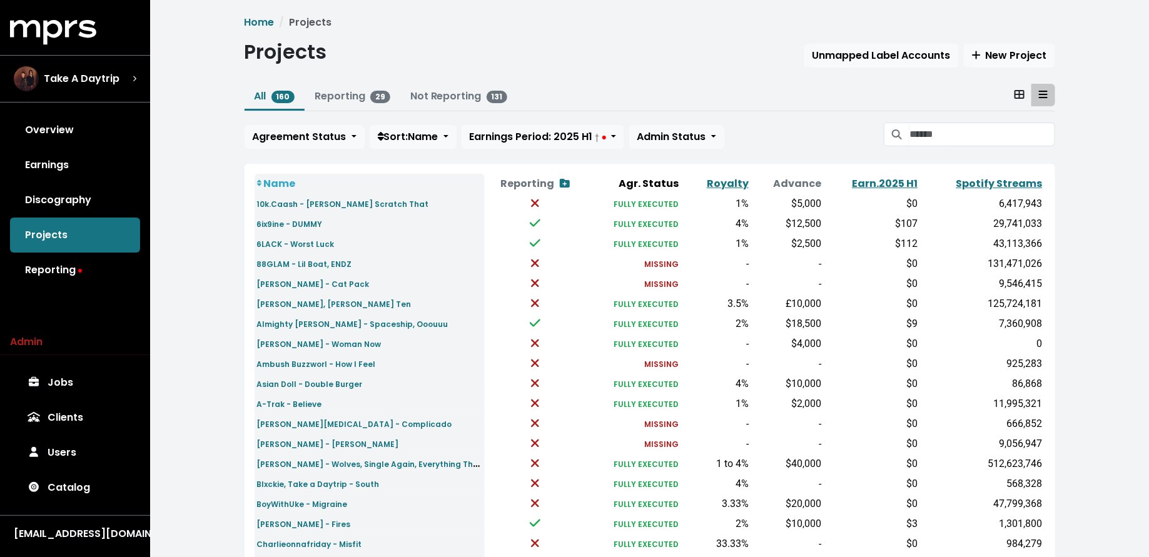
click at [332, 83] on div "Home Projects Projects Unmapped Label Accounts New Project All 160 Reporting 29…" at bounding box center [650, 462] width 826 height 895
click at [335, 98] on link "Reporting 29" at bounding box center [353, 96] width 76 height 14
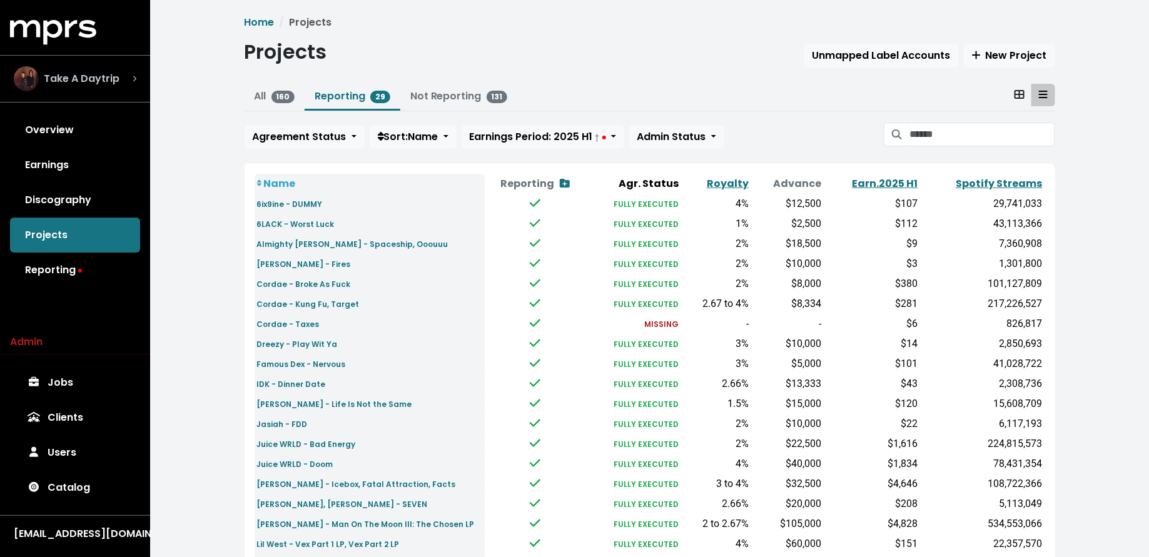
click at [104, 64] on div "Take A Daytrip" at bounding box center [75, 78] width 143 height 45
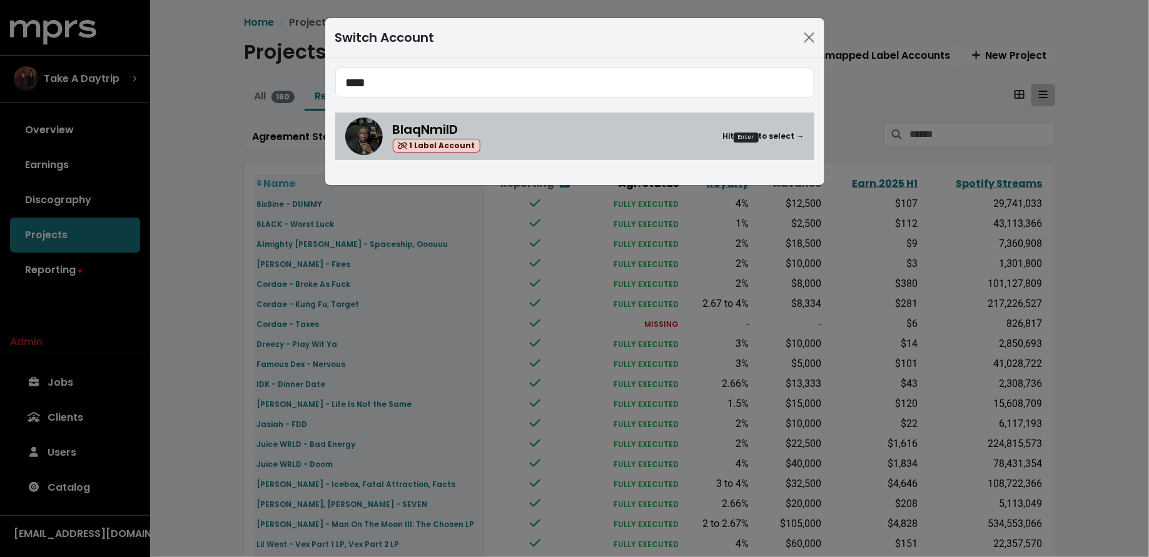
type input "****"
click at [381, 124] on div "BlaqNmilD 1 Label Account Hit Enter to select →" at bounding box center [574, 137] width 459 height 38
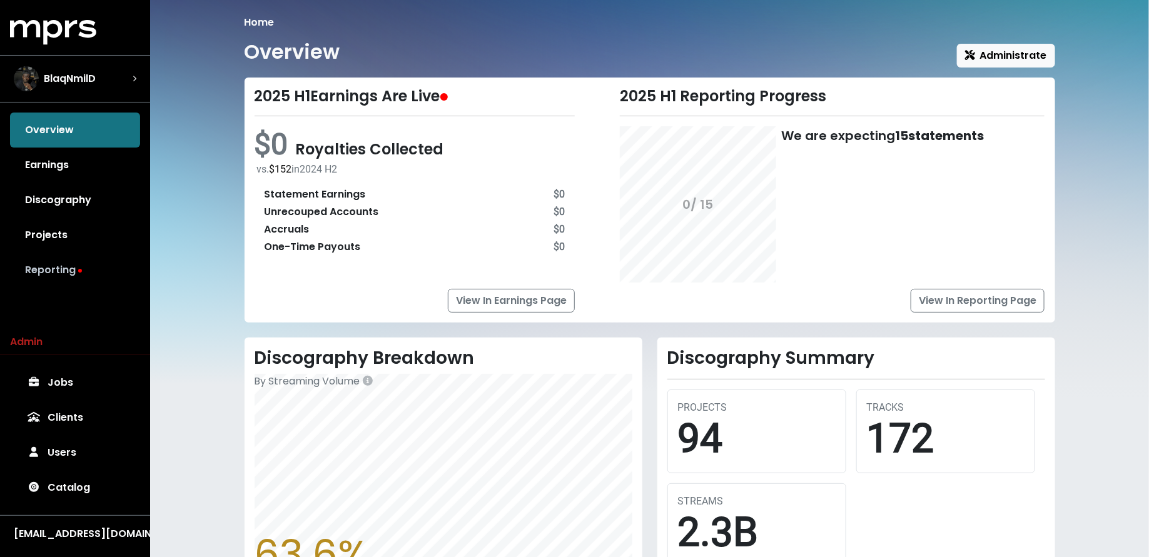
click at [90, 270] on link "Reporting" at bounding box center [75, 270] width 130 height 35
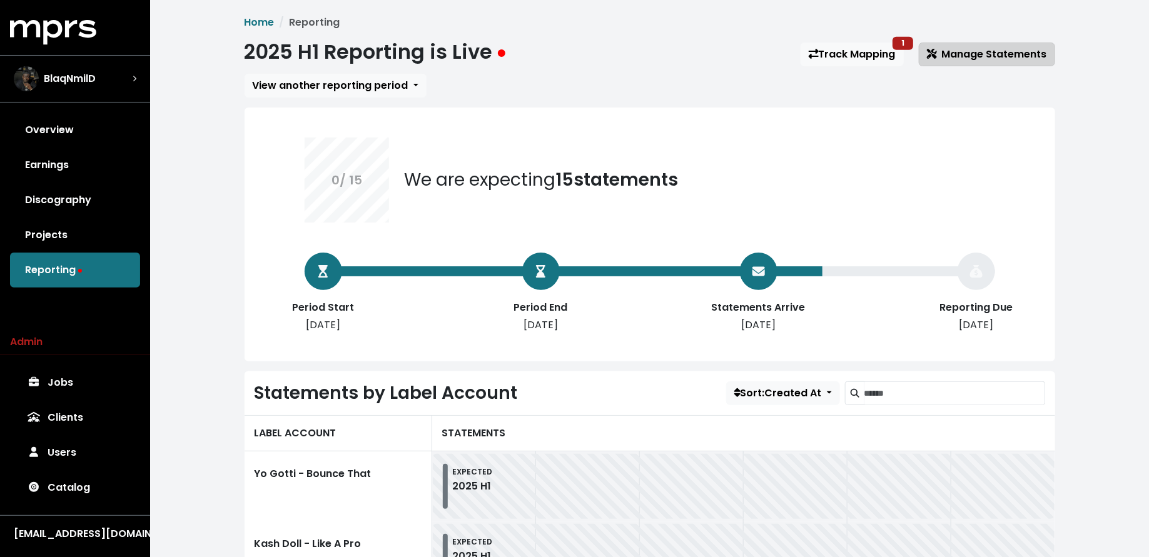
click at [965, 54] on span "Manage Statements" at bounding box center [987, 54] width 120 height 14
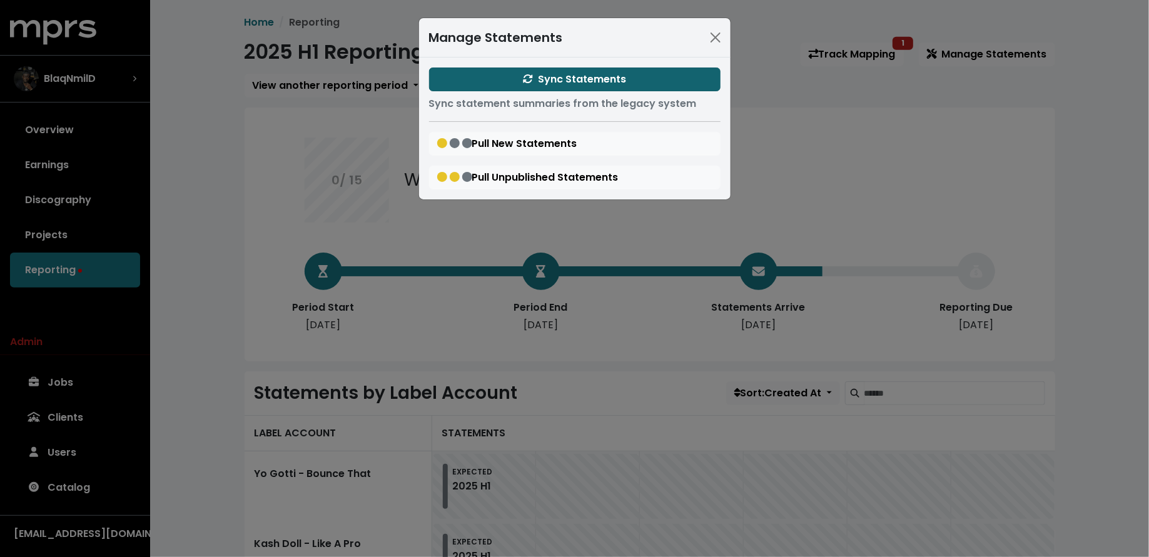
click at [547, 84] on span "Sync Statements" at bounding box center [574, 79] width 103 height 14
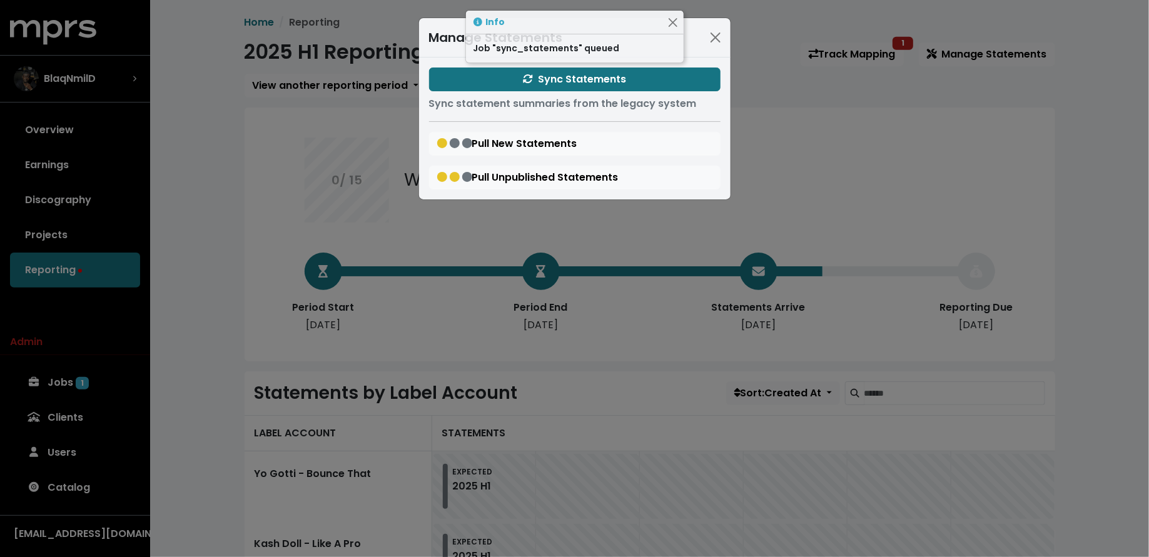
click at [213, 338] on div "Manage Statements Sync Statements Sync statement summaries from the legacy syst…" at bounding box center [574, 278] width 1149 height 557
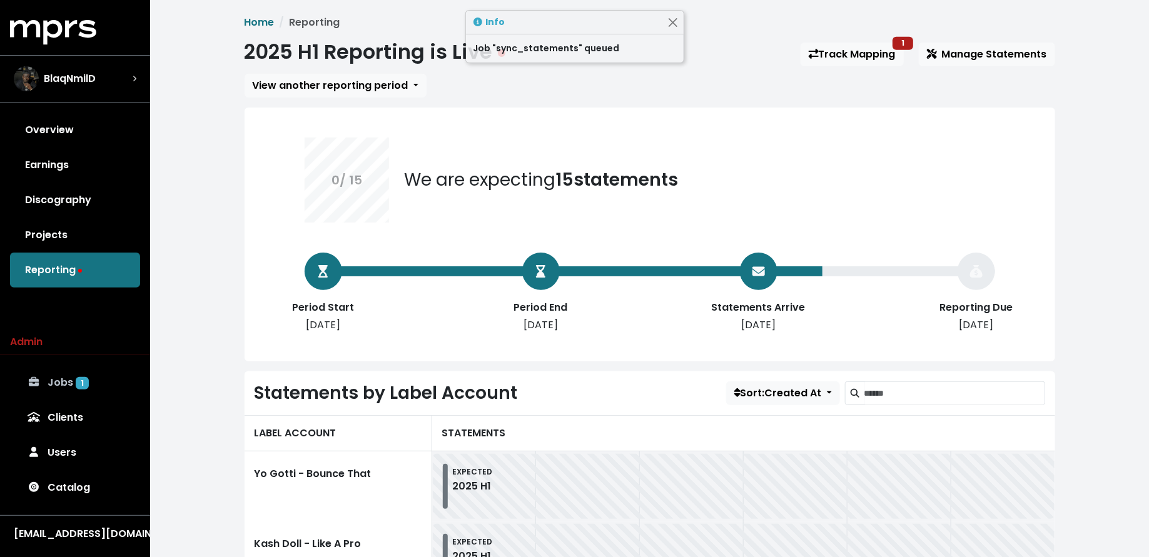
click at [89, 376] on link "Jobs 1" at bounding box center [75, 382] width 130 height 35
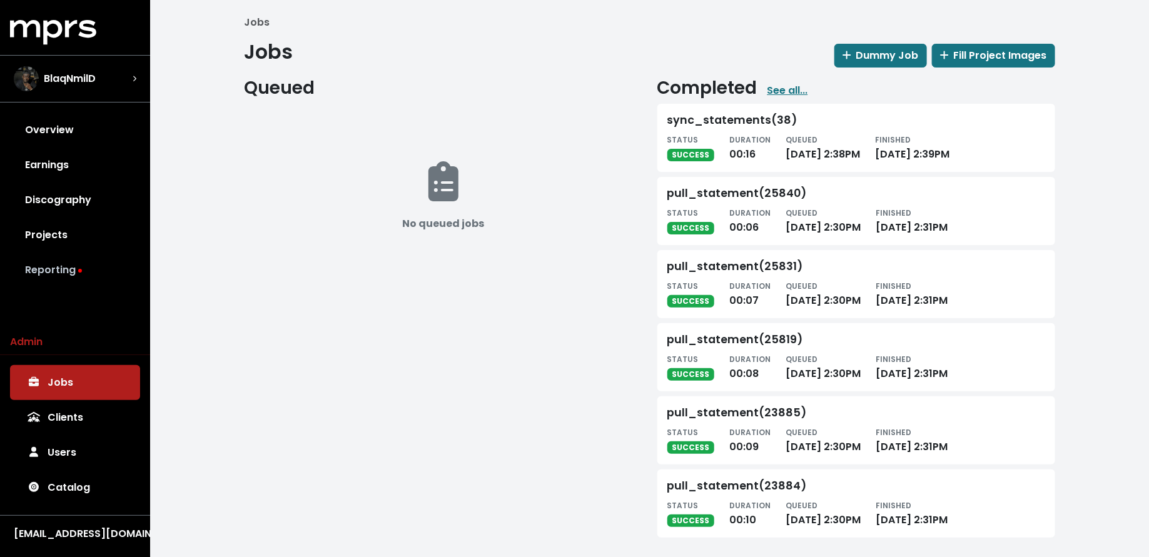
click at [104, 263] on link "Reporting" at bounding box center [75, 270] width 130 height 35
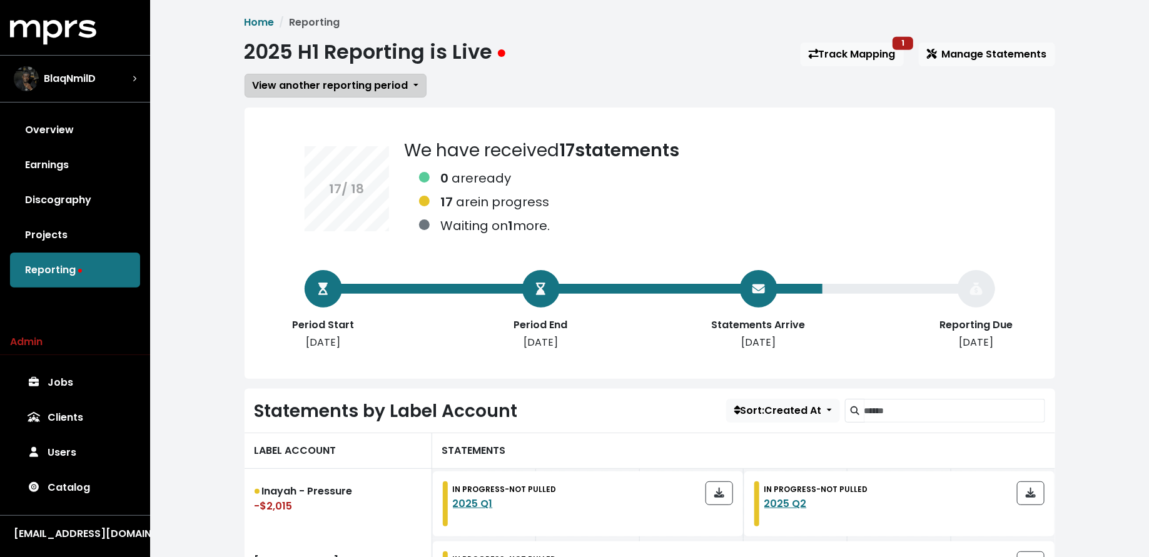
click at [306, 77] on button "View another reporting period" at bounding box center [336, 86] width 182 height 24
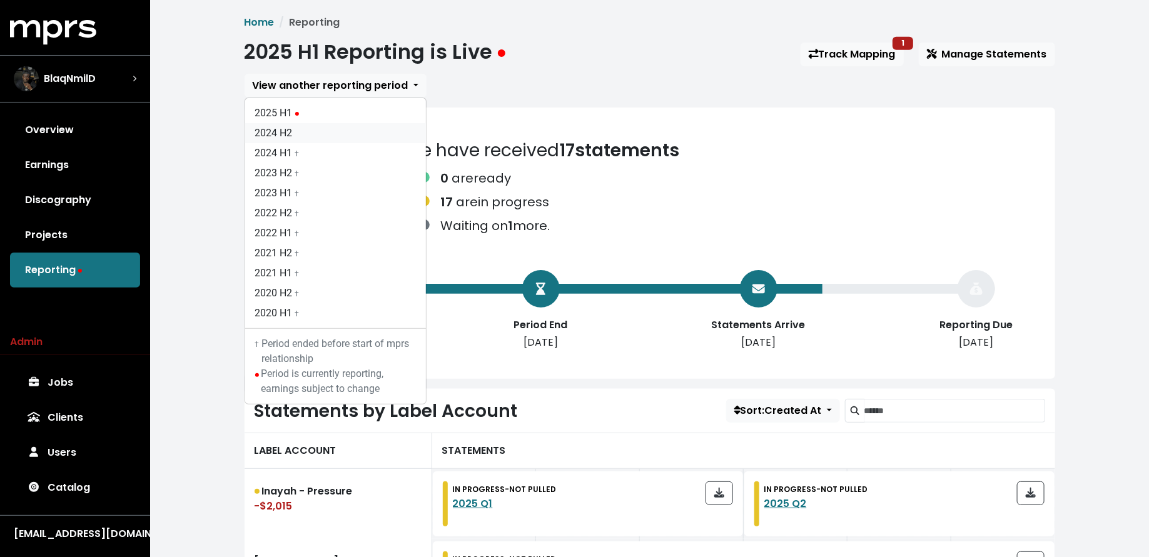
click at [303, 132] on link "2024 H2" at bounding box center [335, 133] width 181 height 20
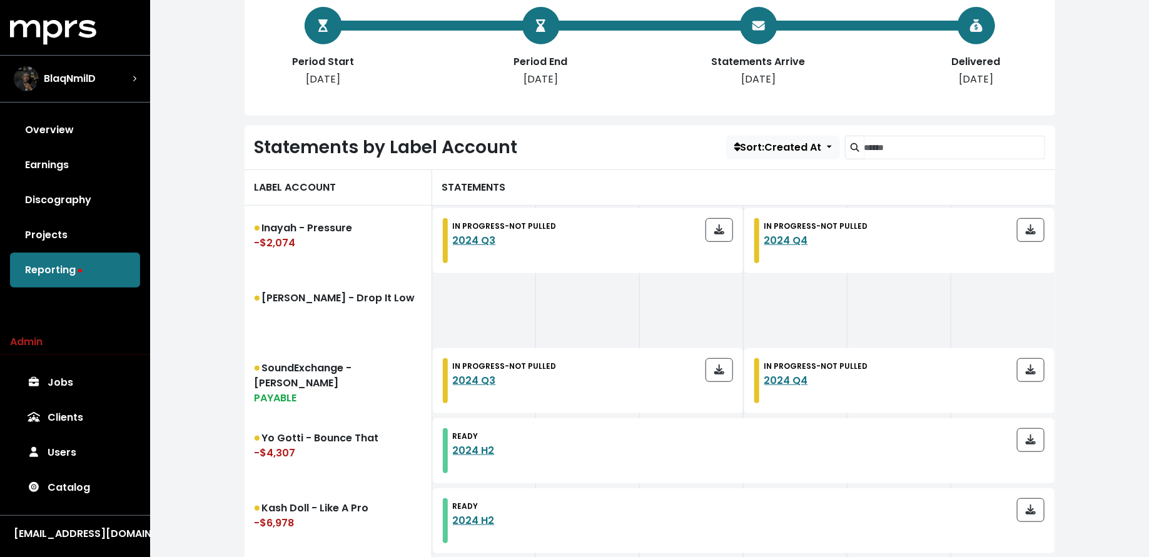
scroll to position [414, 0]
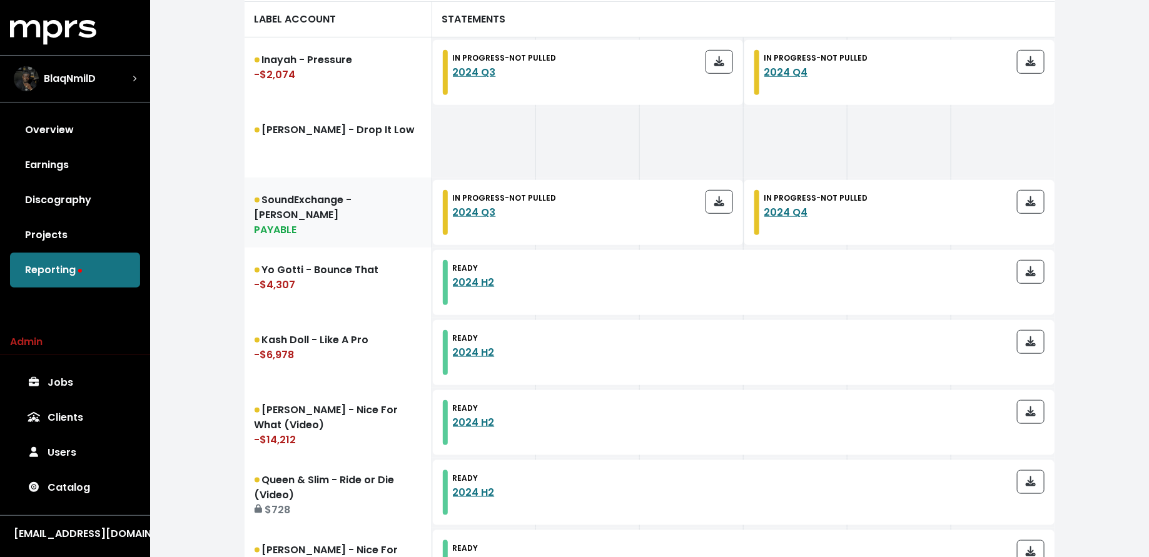
click at [311, 215] on link "SoundExchange - Adam James Pigott PAYABLE" at bounding box center [339, 213] width 188 height 70
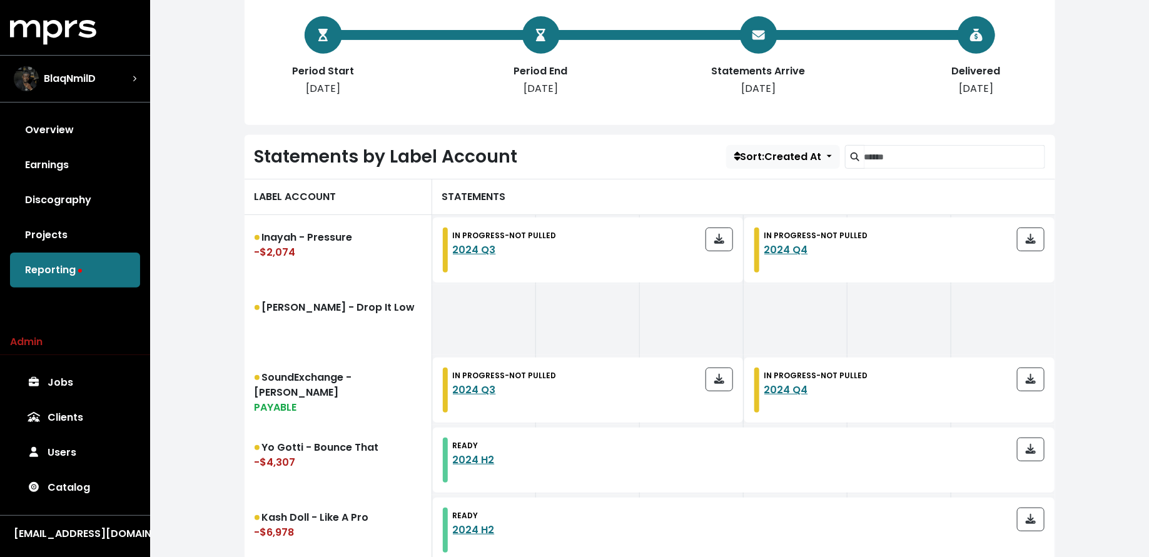
scroll to position [248, 0]
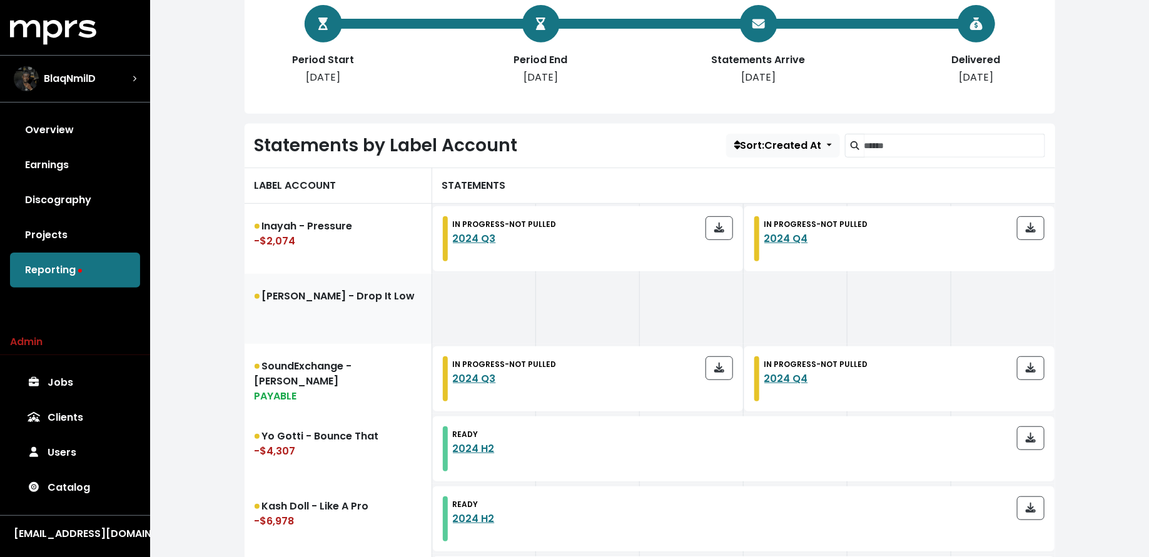
click at [281, 297] on link "Fredo Bang - Drop It Low" at bounding box center [339, 309] width 188 height 70
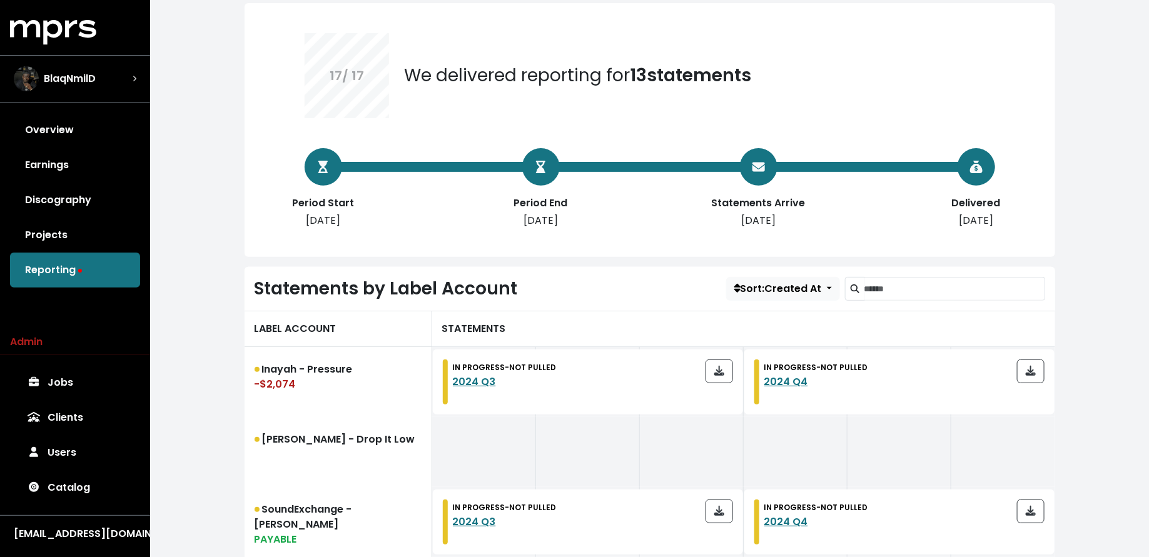
scroll to position [106, 0]
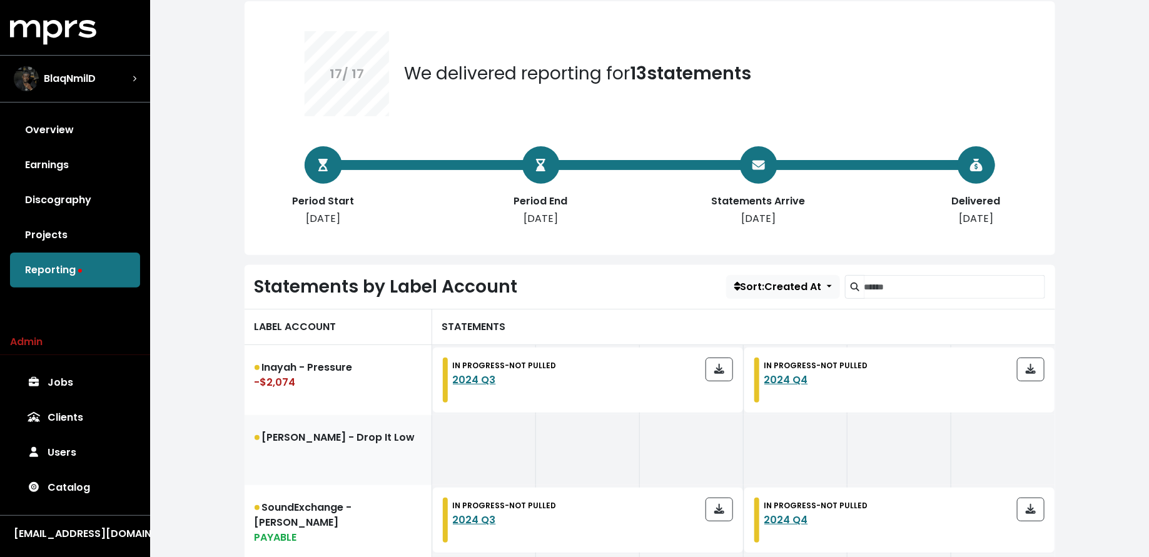
click at [351, 464] on link "Fredo Bang - Drop It Low" at bounding box center [339, 450] width 188 height 70
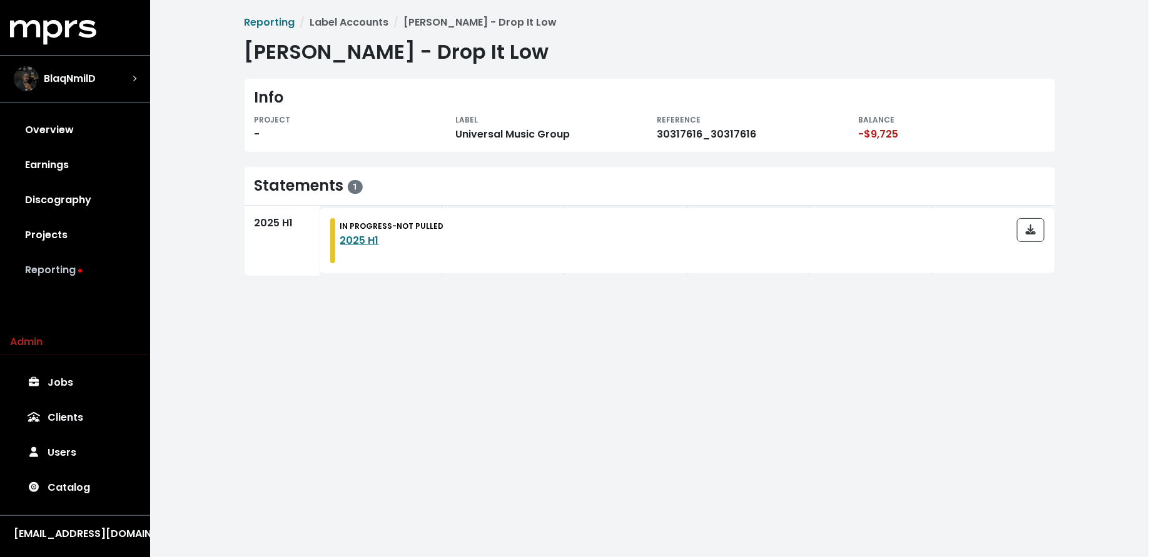
click at [63, 271] on link "Reporting" at bounding box center [75, 270] width 130 height 35
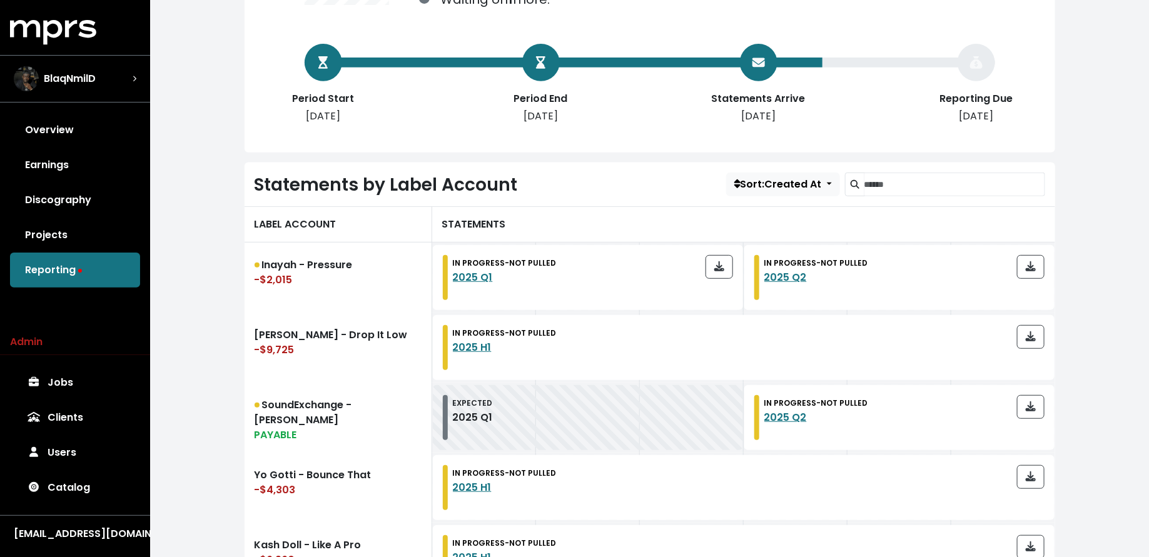
scroll to position [228, 0]
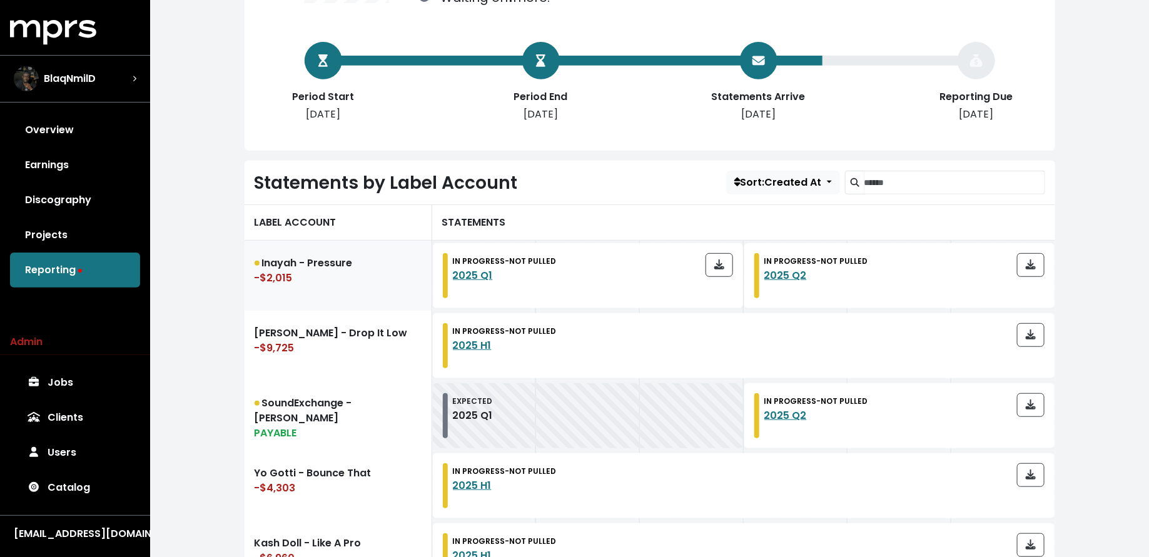
click at [267, 280] on div "-$2,015" at bounding box center [338, 278] width 167 height 15
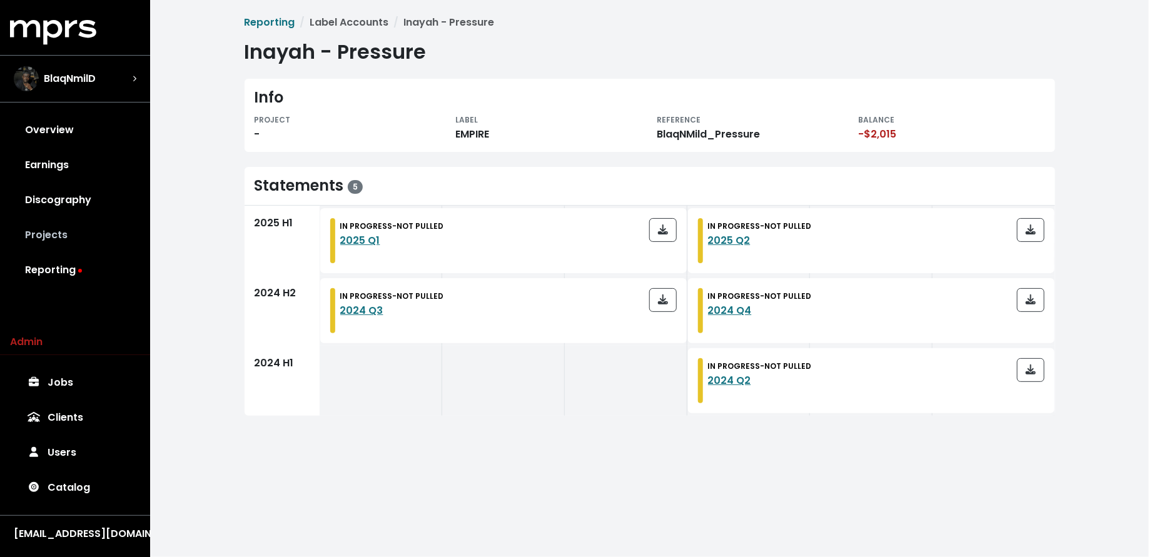
click at [119, 247] on link "Projects" at bounding box center [75, 235] width 130 height 35
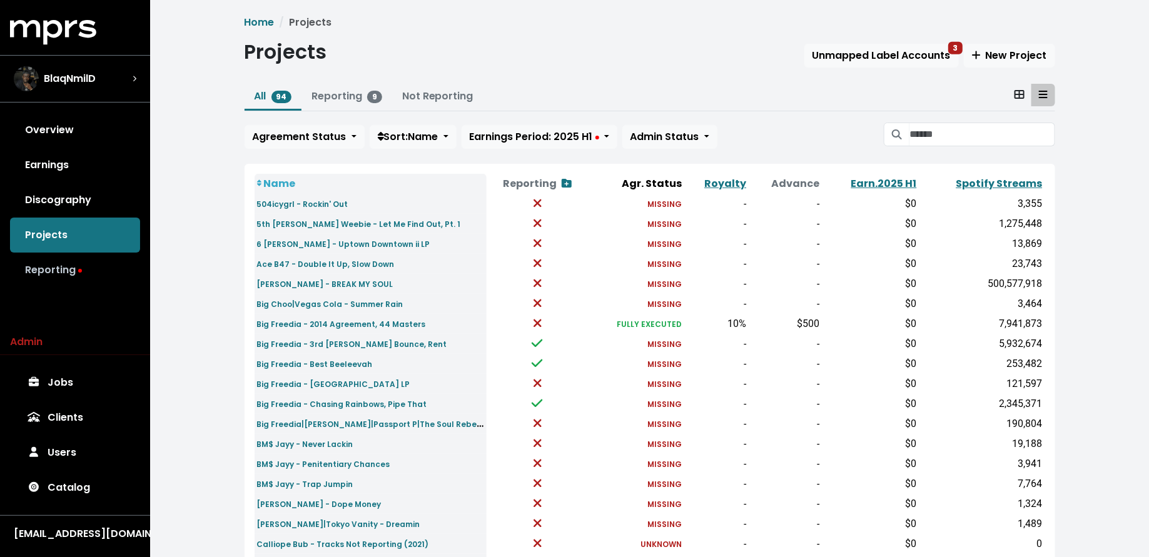
click at [113, 268] on link "Reporting" at bounding box center [75, 270] width 130 height 35
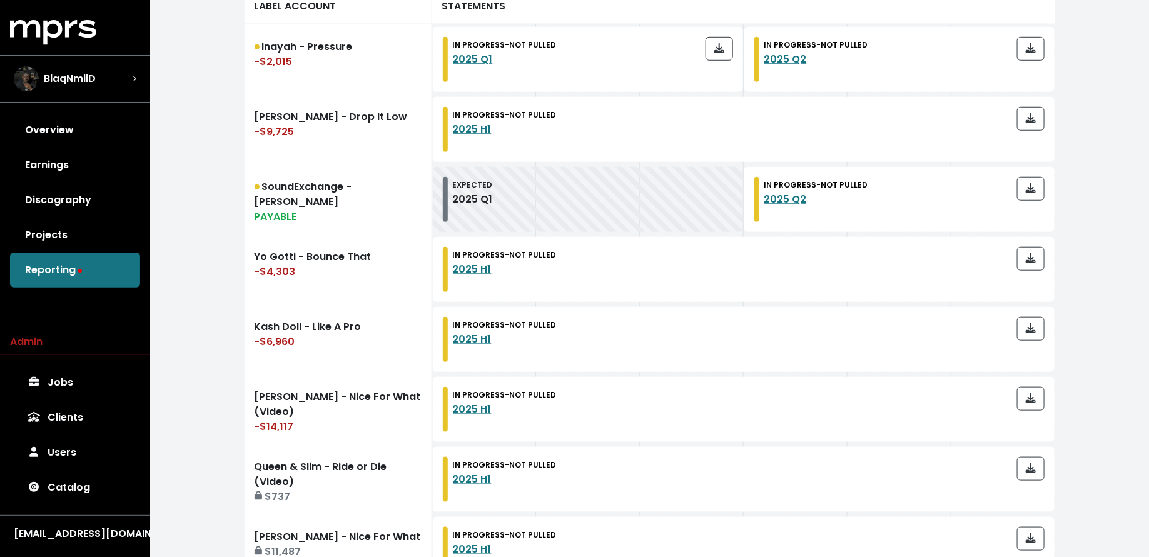
scroll to position [438, 0]
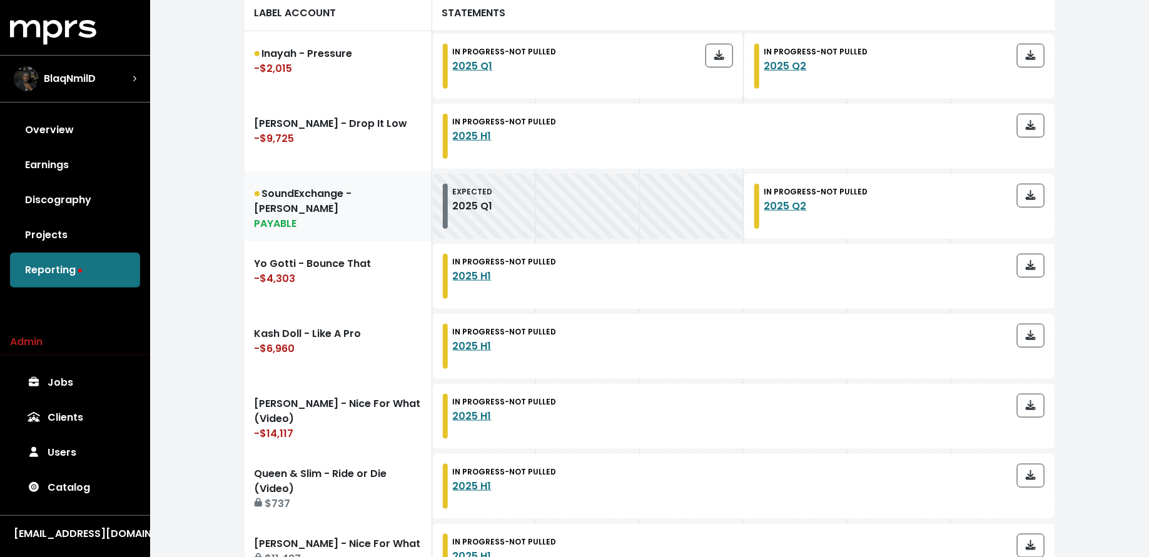
click at [346, 210] on link "SoundExchange - Adam James Pigott PAYABLE" at bounding box center [339, 206] width 188 height 70
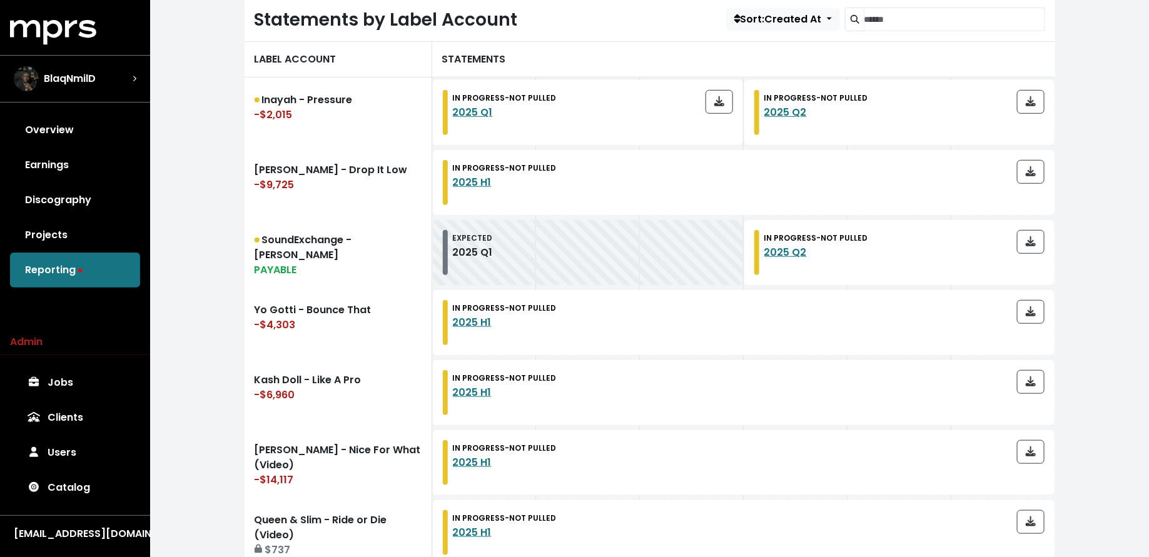
scroll to position [405, 0]
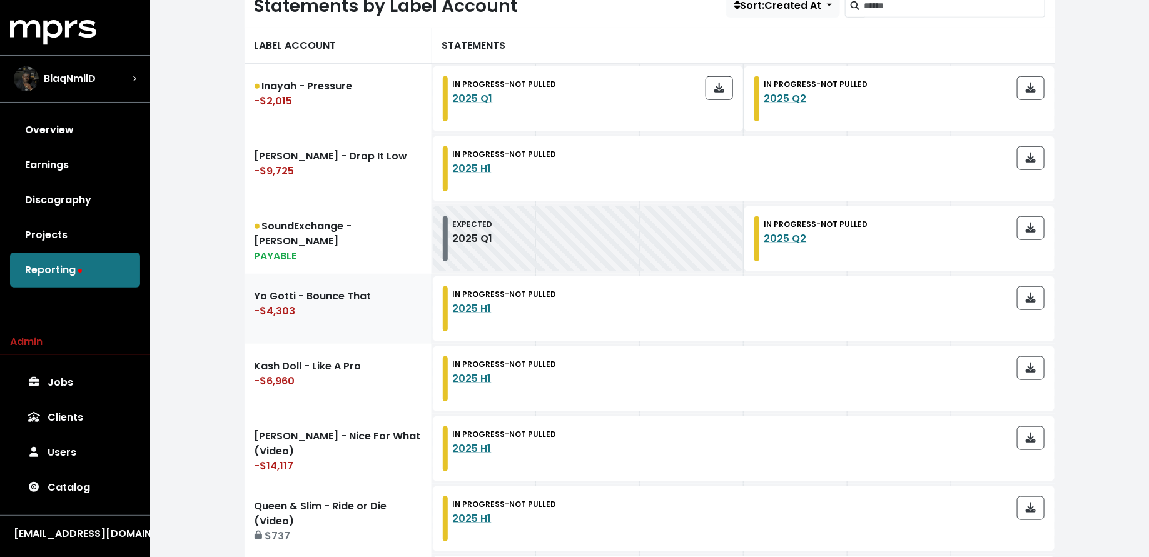
click at [252, 314] on link "Yo Gotti - Bounce That -$4,303" at bounding box center [339, 309] width 188 height 70
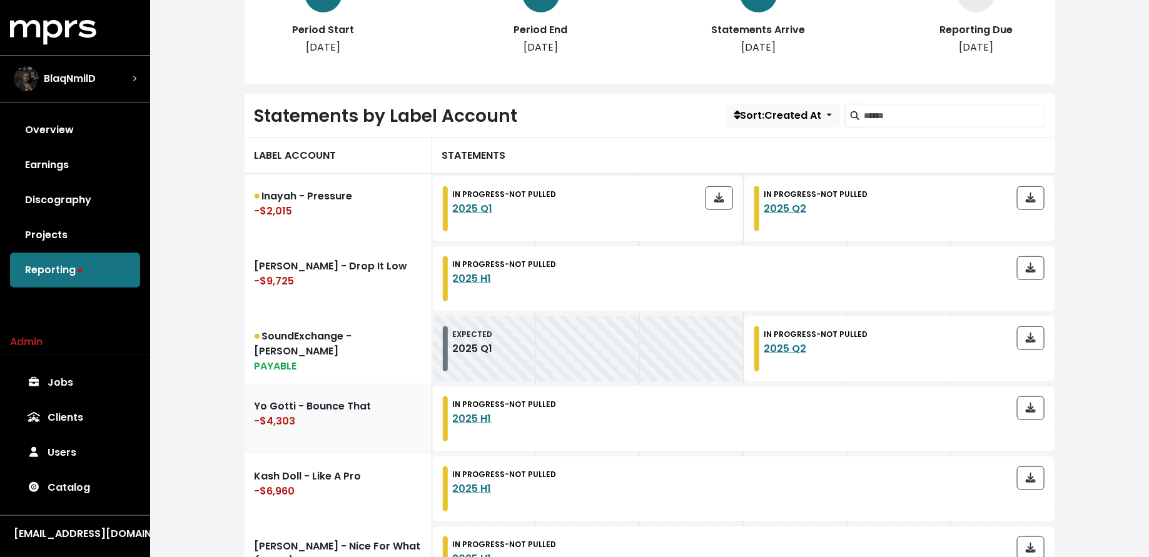
scroll to position [294, 0]
click at [343, 226] on link "Inayah - Pressure -$2,015" at bounding box center [339, 210] width 188 height 70
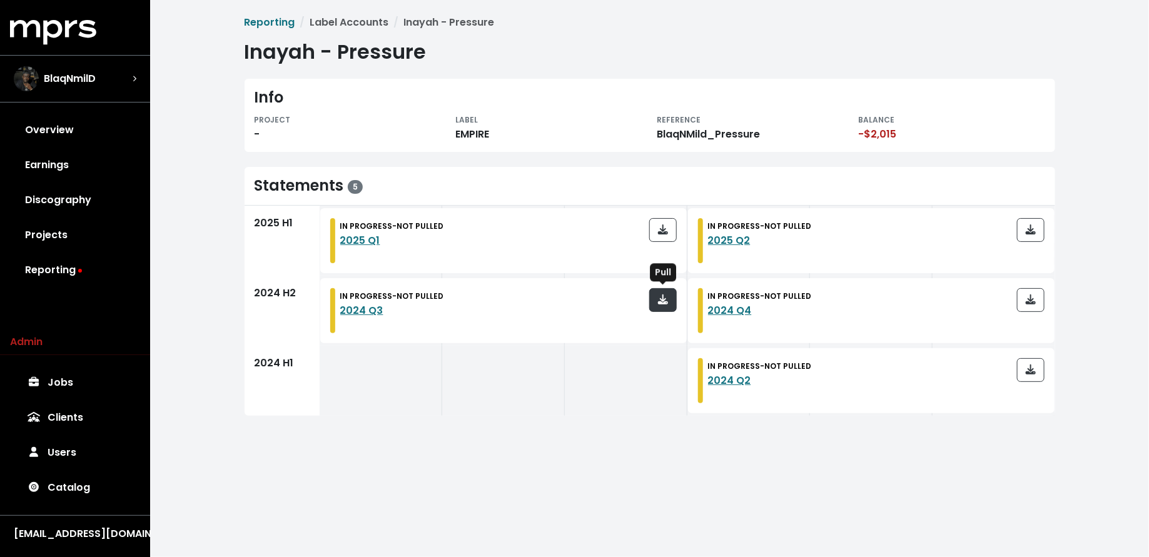
click at [657, 300] on button "button" at bounding box center [663, 300] width 28 height 24
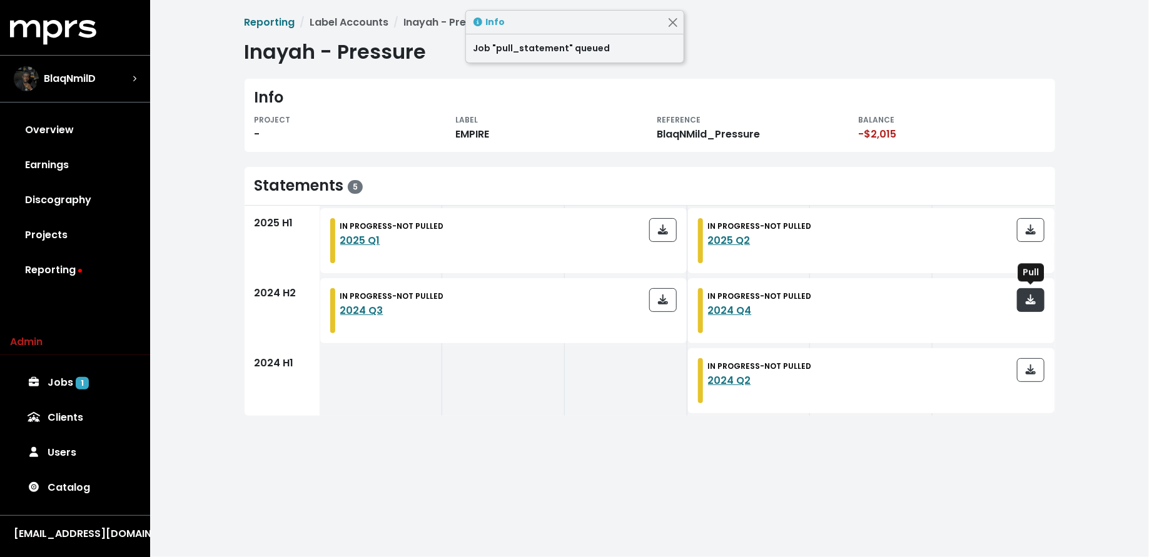
click at [1029, 302] on icon "button" at bounding box center [1031, 300] width 10 height 10
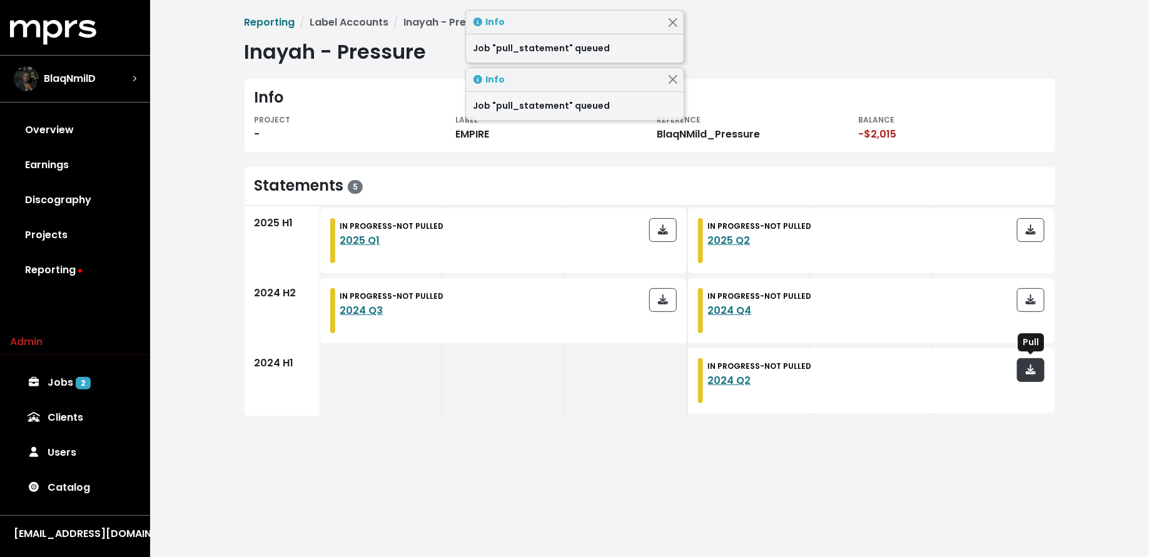
click at [1030, 368] on icon "button" at bounding box center [1031, 370] width 10 height 10
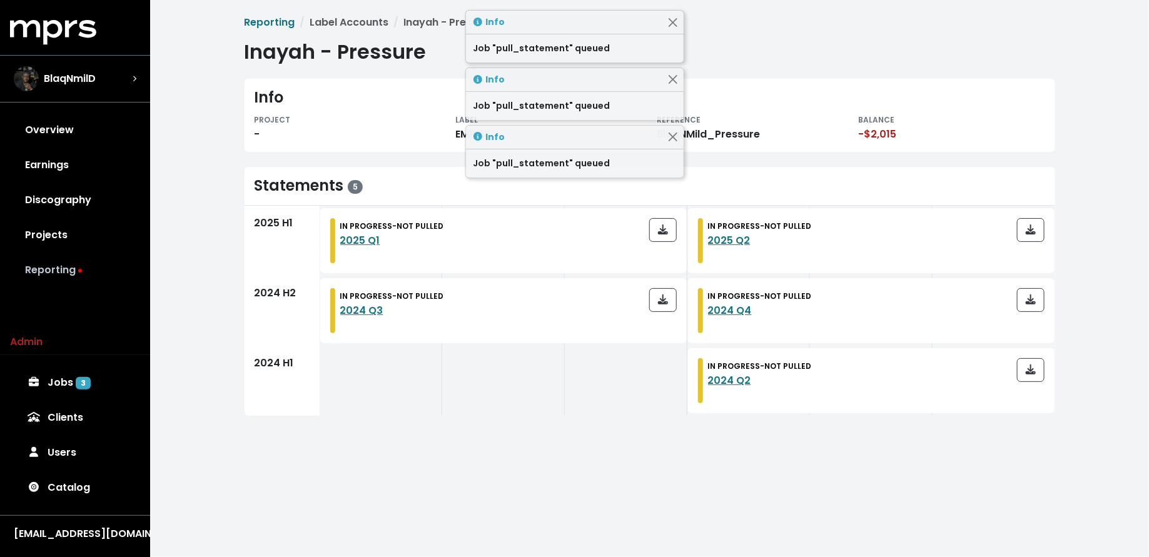
click at [108, 258] on link "Reporting" at bounding box center [75, 270] width 130 height 35
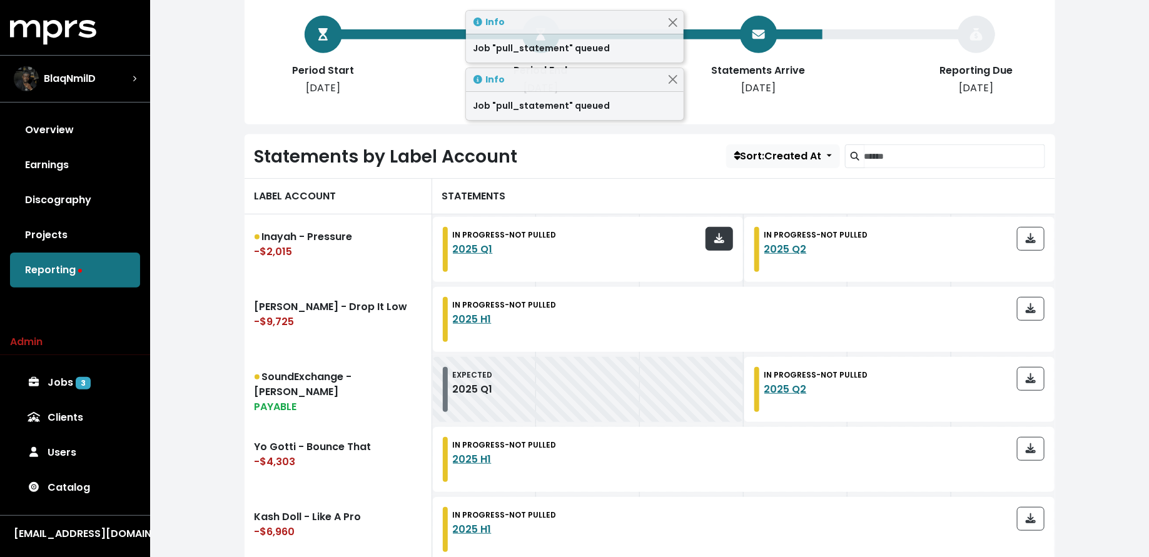
scroll to position [254, 0]
click at [720, 243] on span "button" at bounding box center [719, 239] width 10 height 14
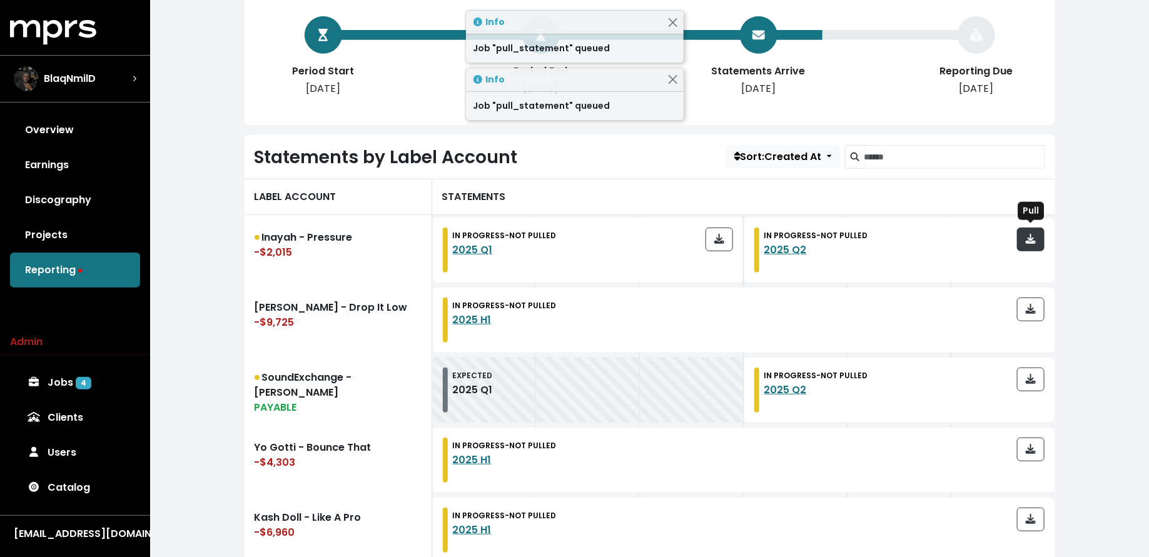
click at [1025, 237] on span "button" at bounding box center [1030, 239] width 11 height 15
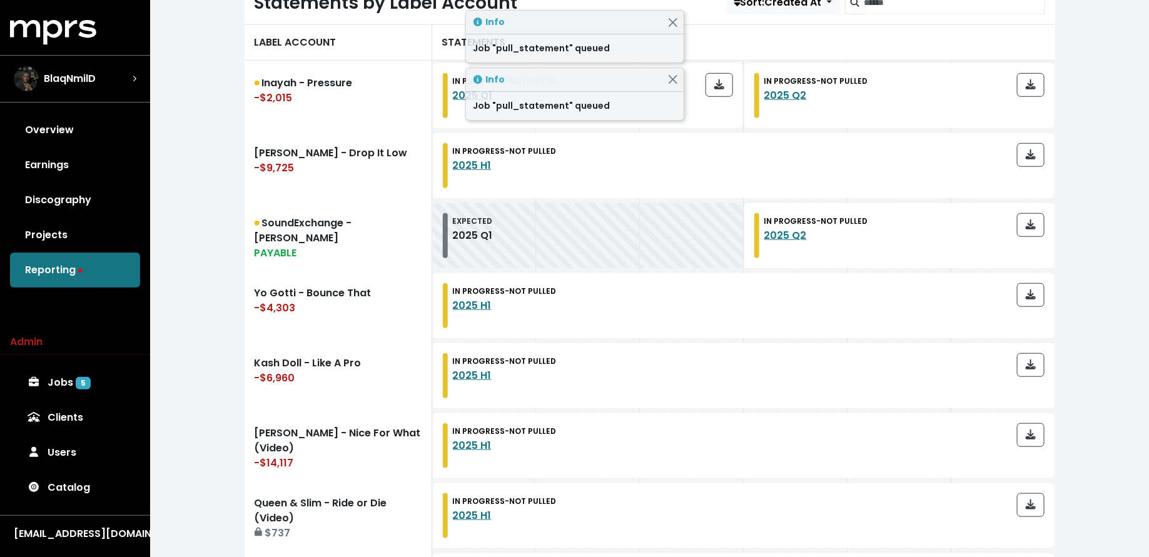
scroll to position [410, 0]
click at [1018, 297] on button "button" at bounding box center [1031, 294] width 28 height 24
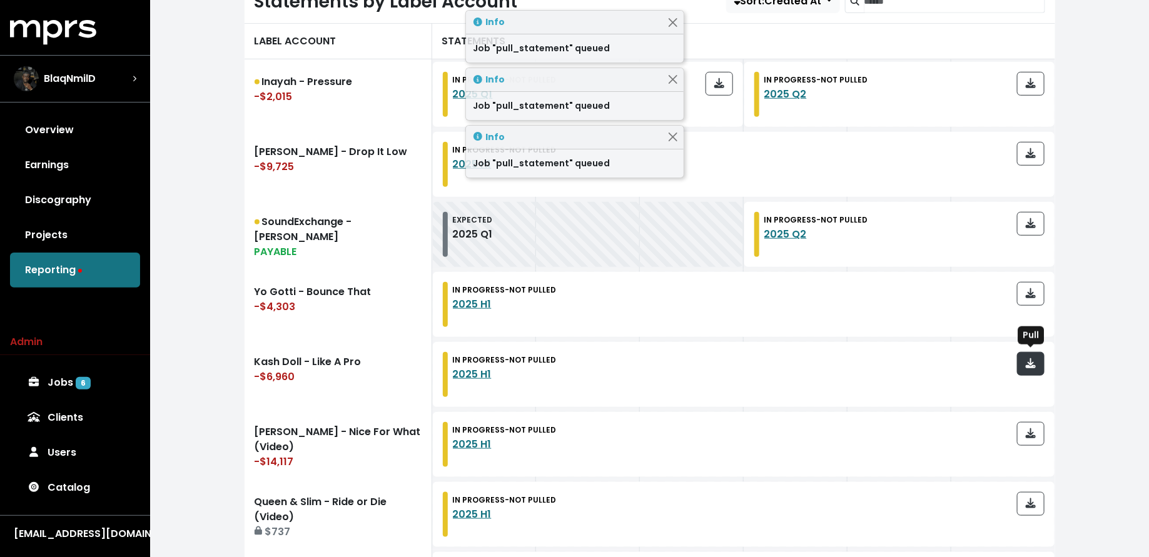
click at [1030, 362] on icon "button" at bounding box center [1031, 363] width 10 height 10
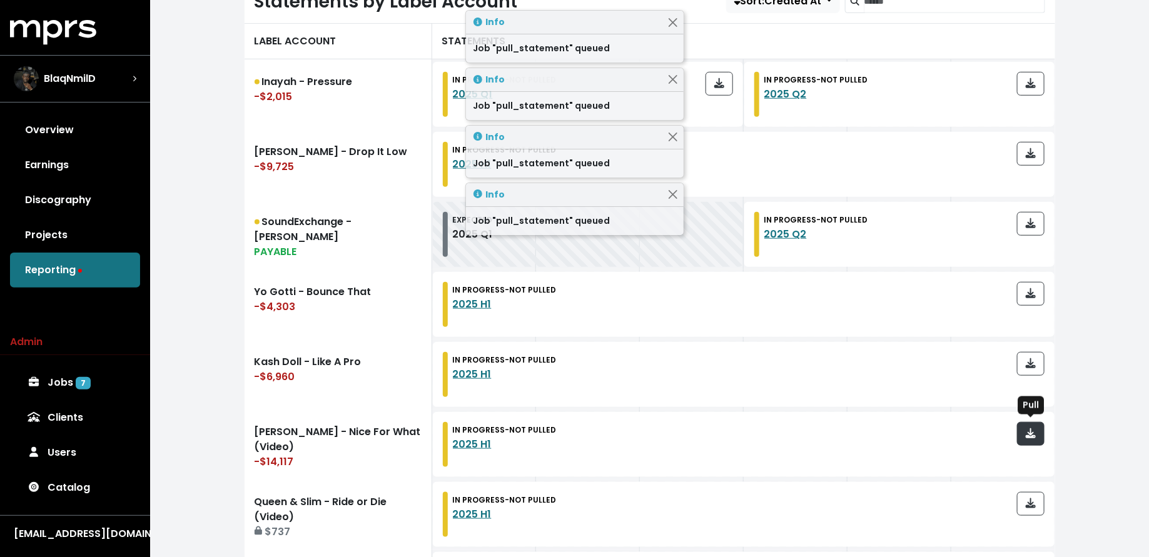
click at [1032, 432] on icon "button" at bounding box center [1031, 433] width 10 height 10
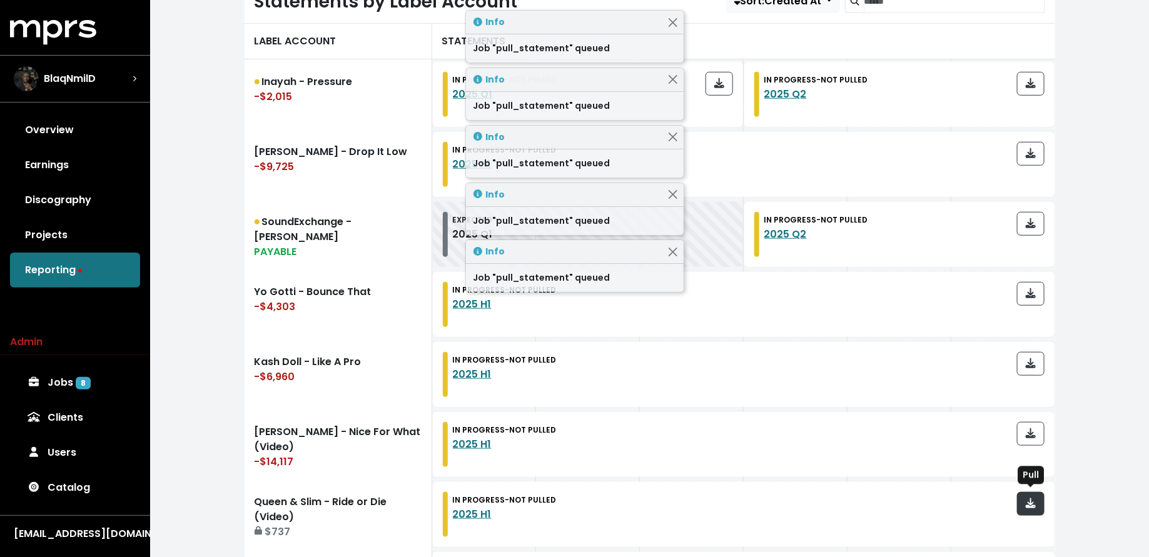
click at [1034, 505] on icon "button" at bounding box center [1031, 504] width 10 height 10
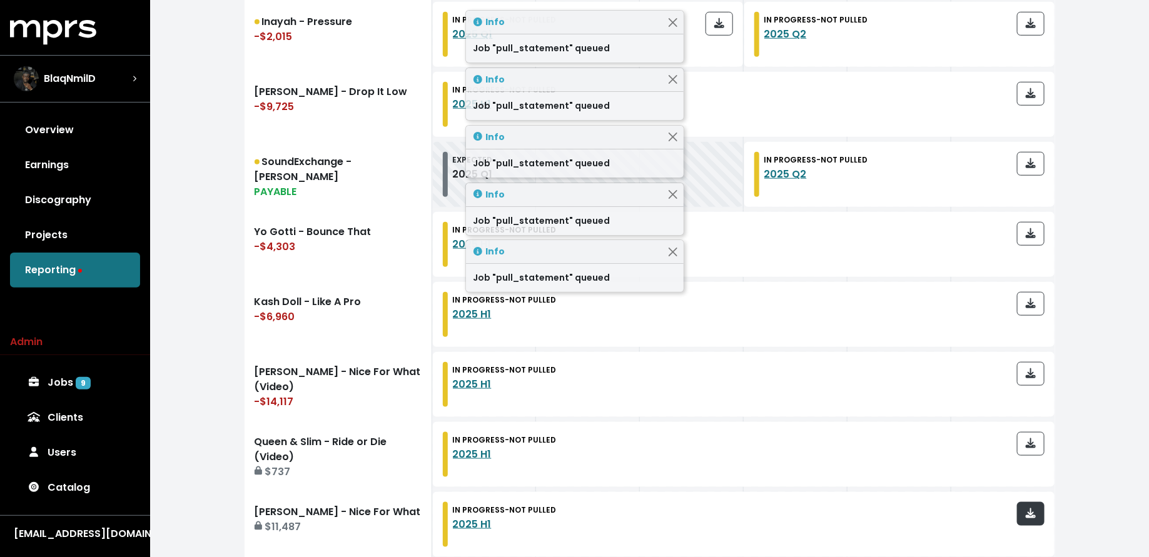
click at [1034, 507] on span "button" at bounding box center [1031, 514] width 10 height 14
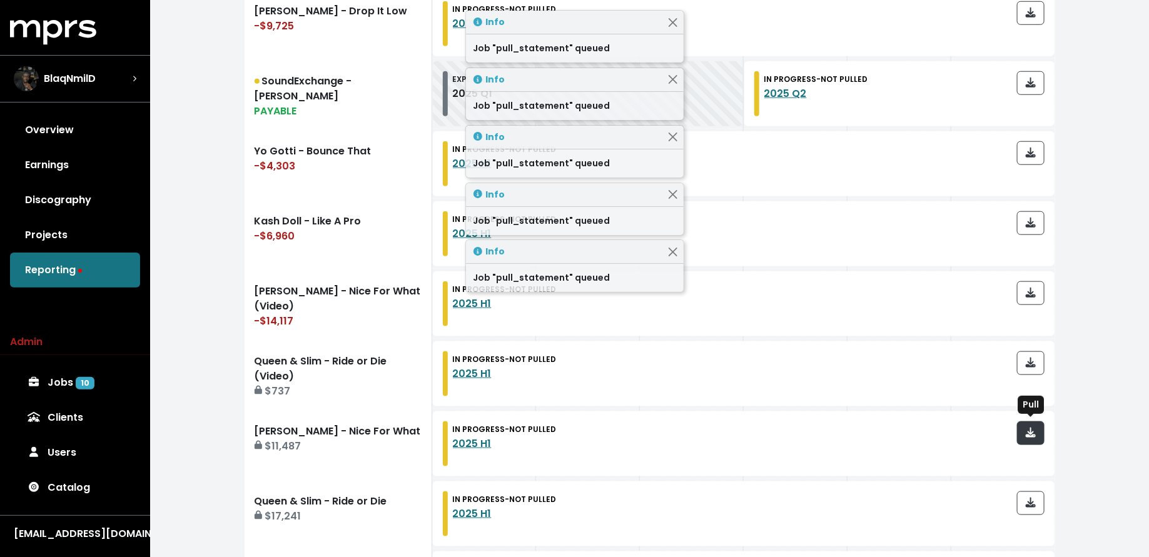
click at [1034, 505] on icon "button" at bounding box center [1031, 503] width 10 height 10
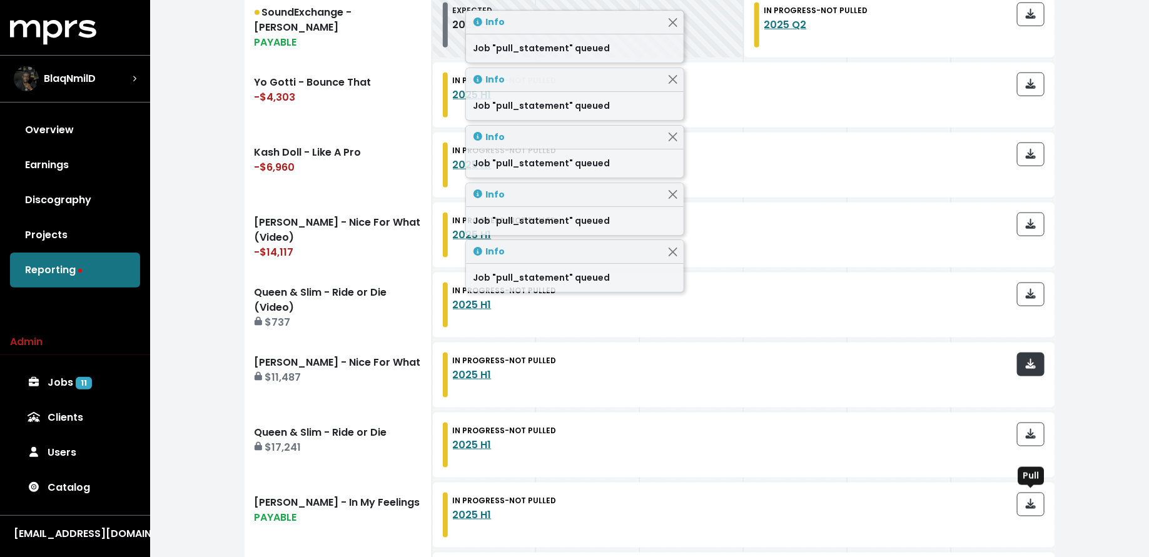
click at [1034, 505] on icon "button" at bounding box center [1031, 504] width 10 height 10
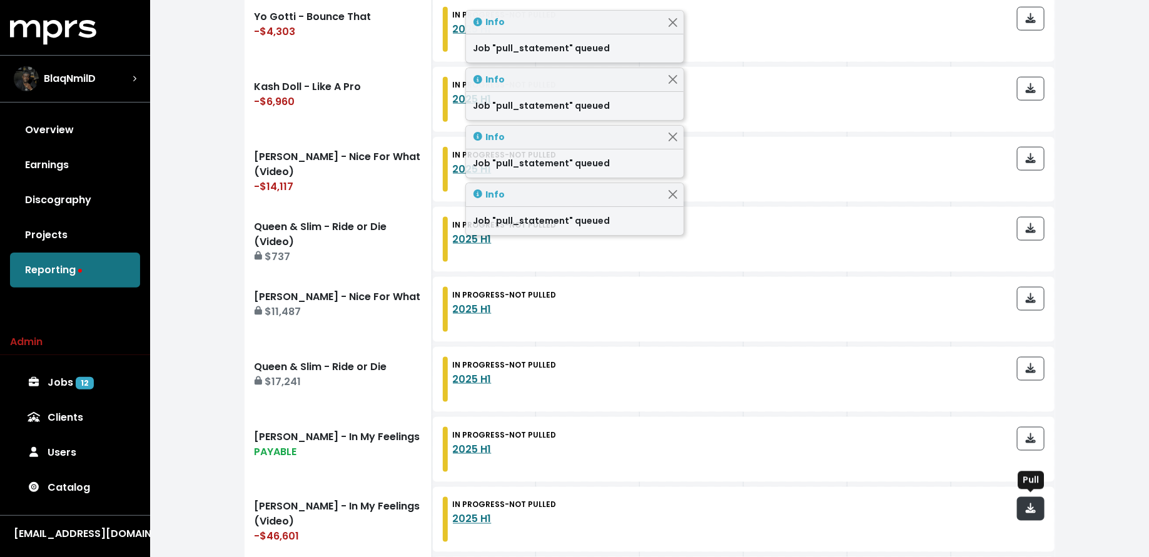
click at [1034, 505] on icon "button" at bounding box center [1031, 509] width 10 height 10
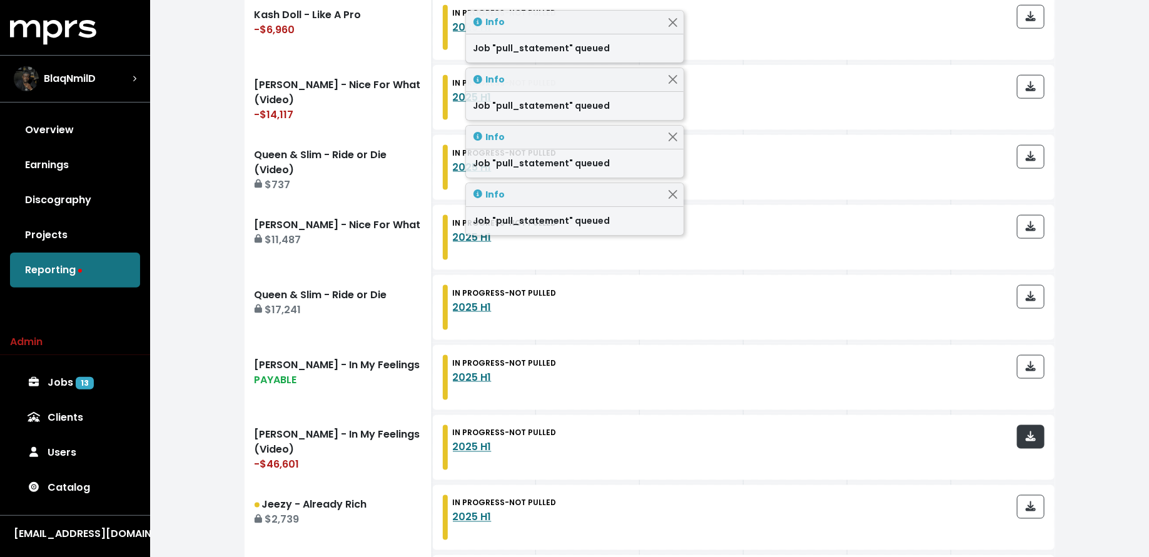
click at [1034, 505] on icon "button" at bounding box center [1031, 507] width 10 height 10
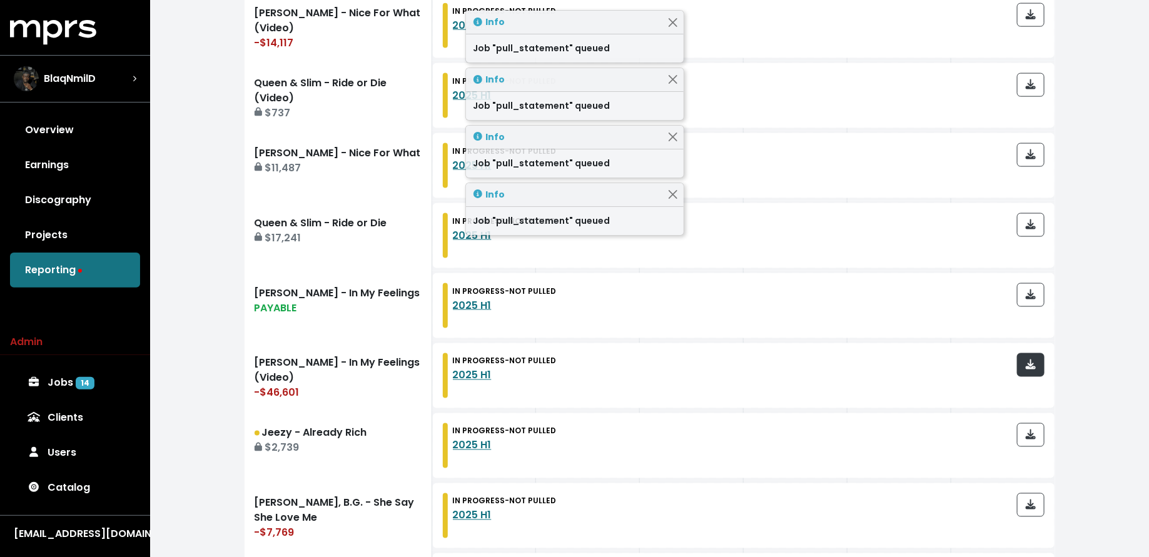
click at [1034, 505] on icon "button" at bounding box center [1031, 505] width 10 height 10
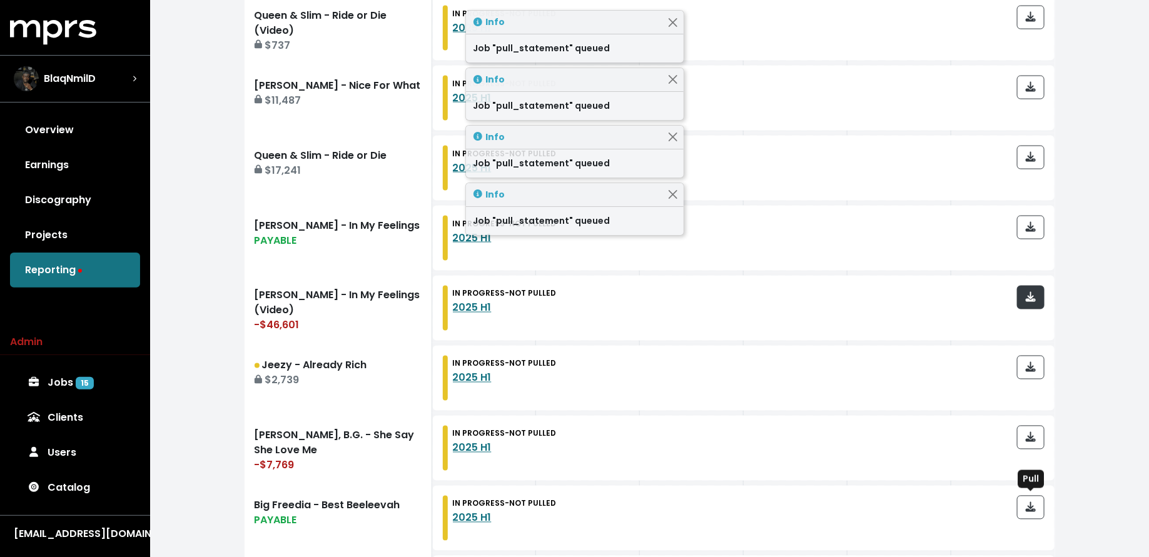
click at [1034, 505] on icon "button" at bounding box center [1031, 507] width 10 height 10
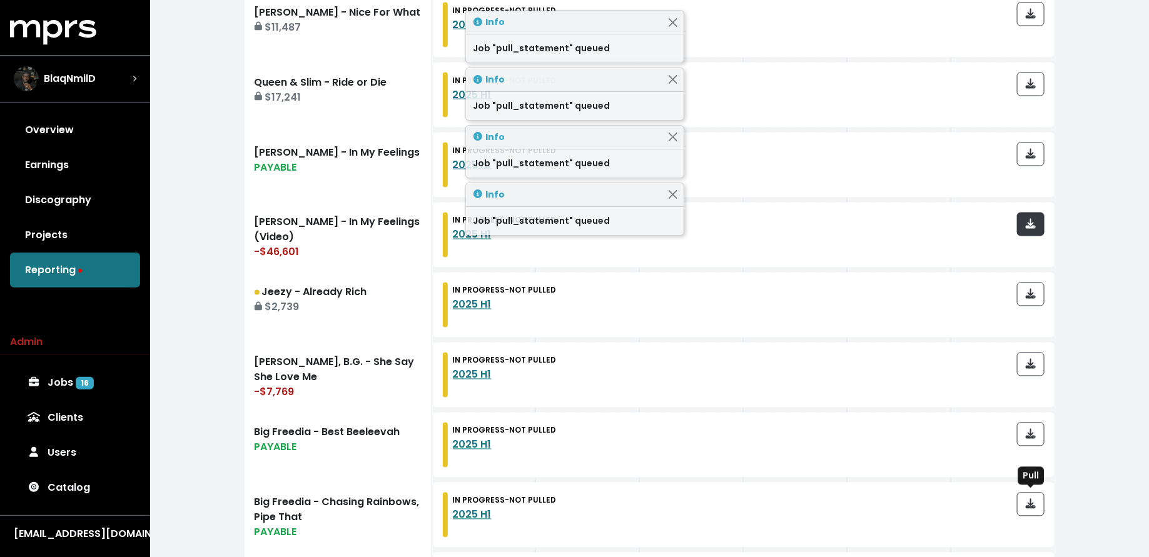
click at [1034, 505] on icon "button" at bounding box center [1031, 504] width 10 height 10
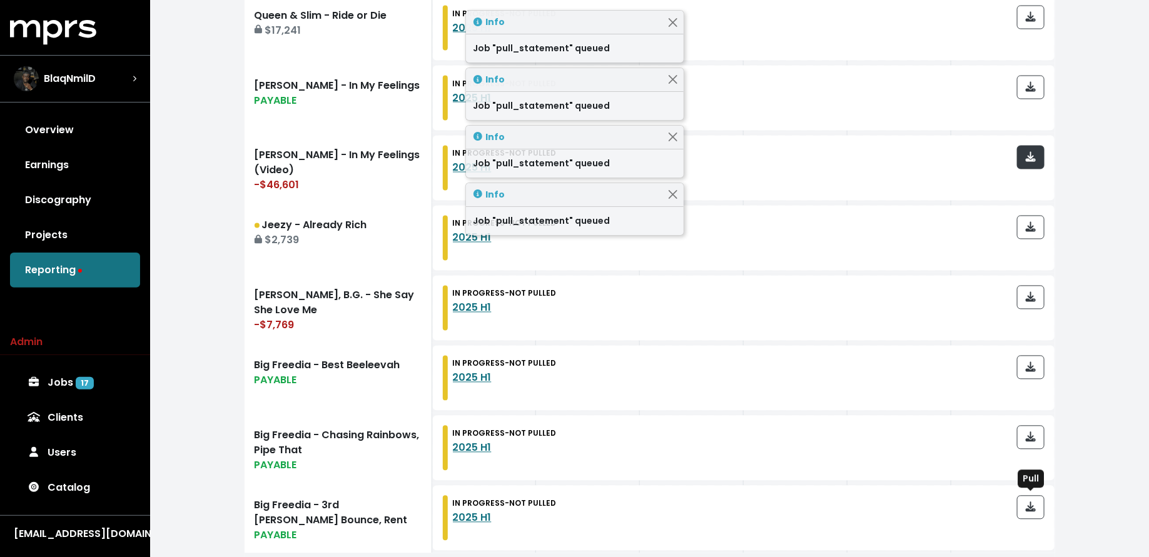
click at [1034, 505] on icon "button" at bounding box center [1031, 507] width 10 height 10
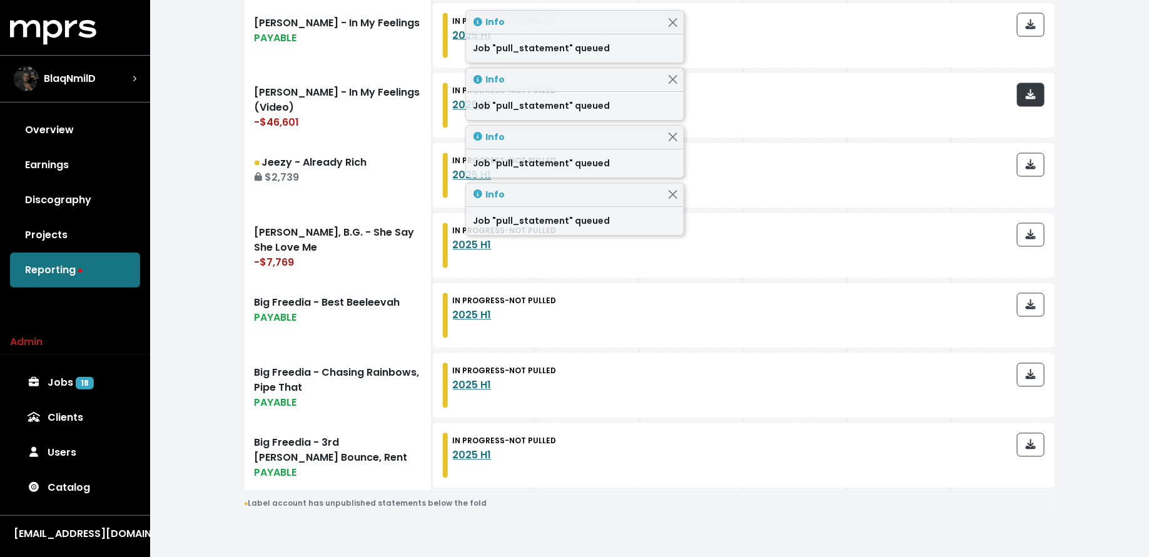
scroll to position [1101, 0]
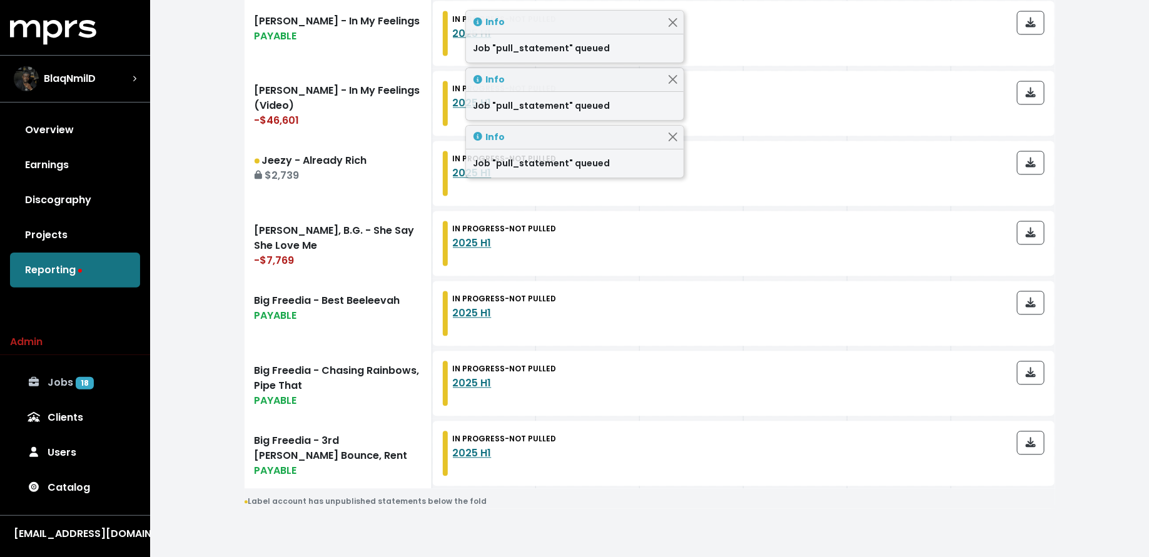
click at [81, 375] on link "Jobs 18" at bounding box center [75, 382] width 130 height 35
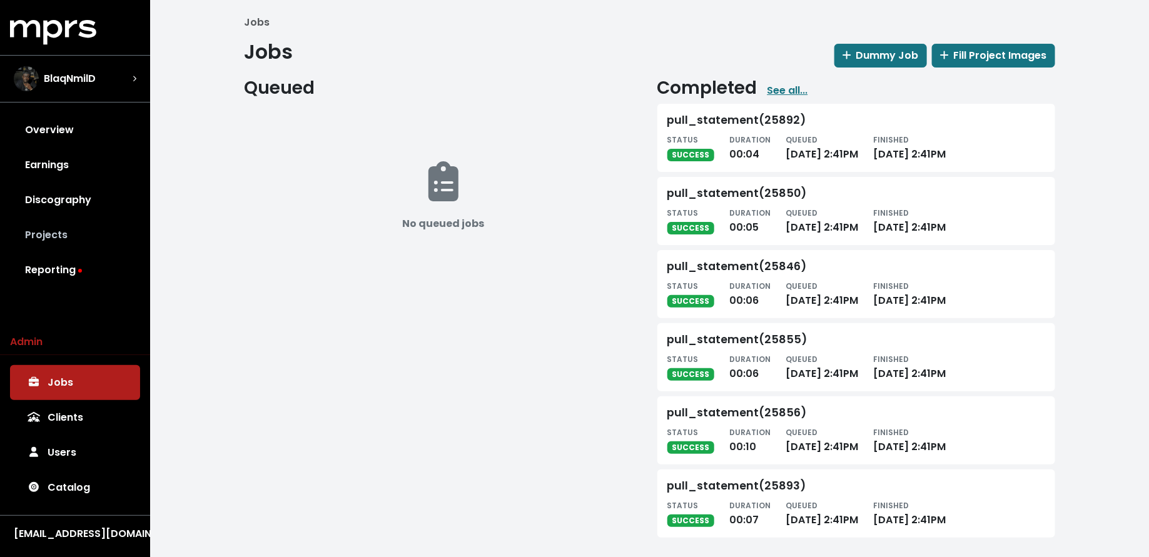
click at [90, 248] on link "Projects" at bounding box center [75, 235] width 130 height 35
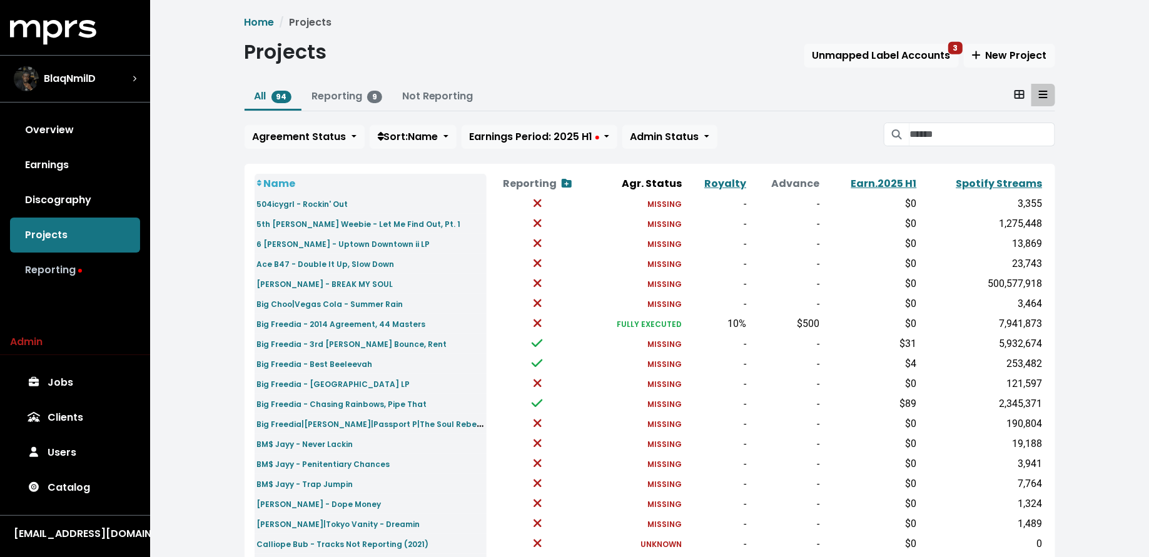
click at [89, 274] on link "Reporting" at bounding box center [75, 270] width 130 height 35
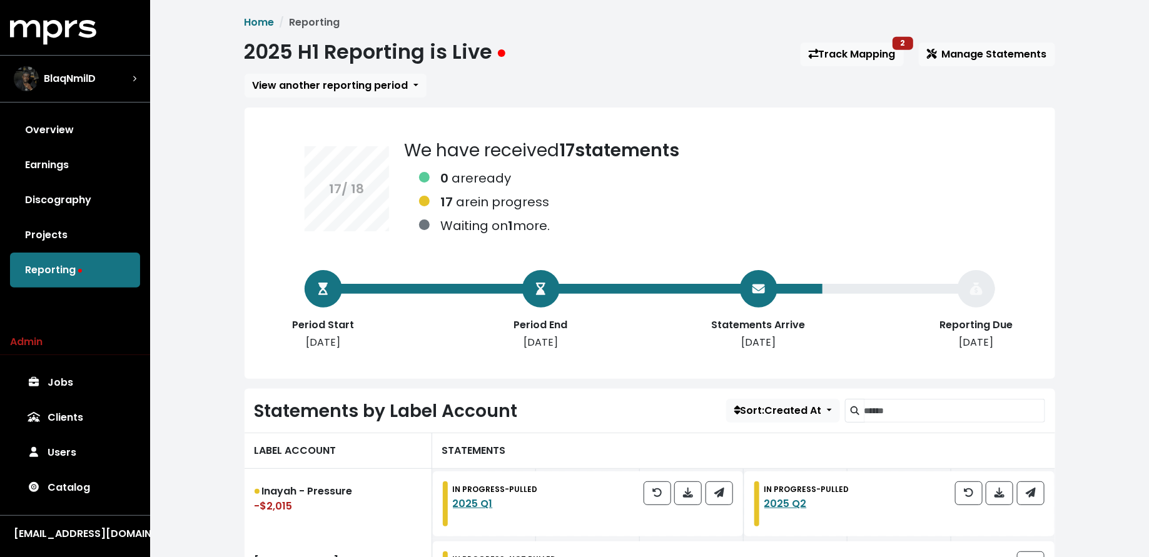
click at [85, 106] on div "MPRS Logo BlaqNmilD Overview Earnings Discography Projects Reporting" at bounding box center [75, 154] width 150 height 268
click at [85, 126] on link "Overview" at bounding box center [75, 130] width 130 height 35
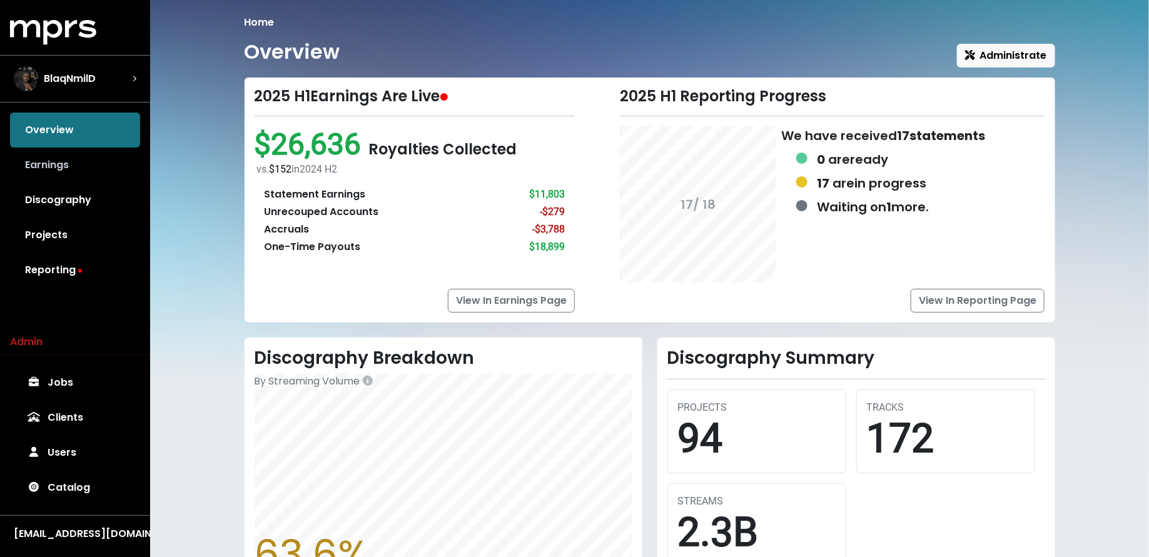
click at [79, 163] on link "Earnings" at bounding box center [75, 165] width 130 height 35
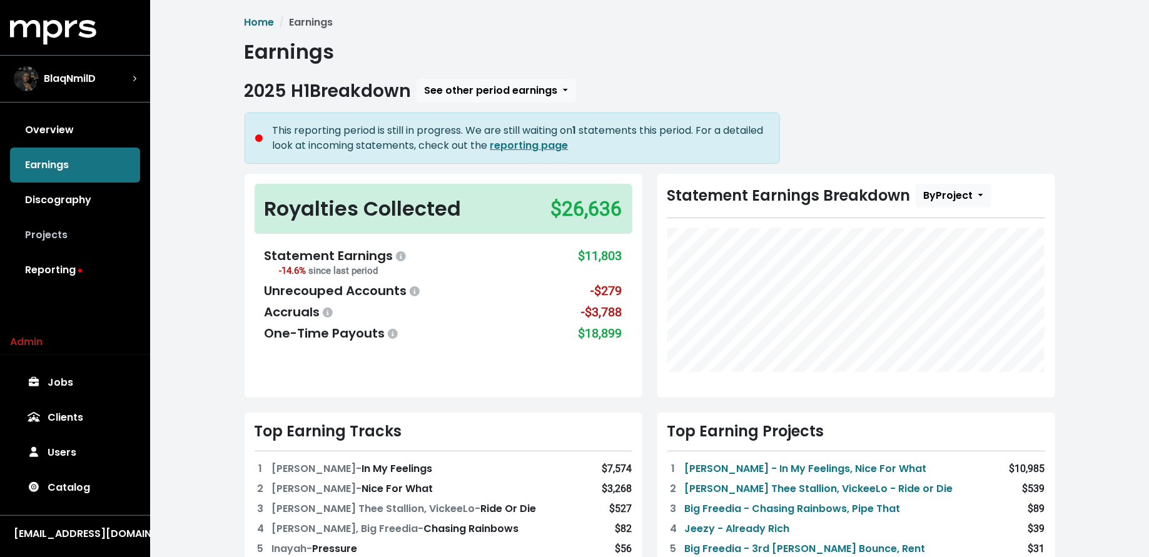
click at [75, 236] on link "Projects" at bounding box center [75, 235] width 130 height 35
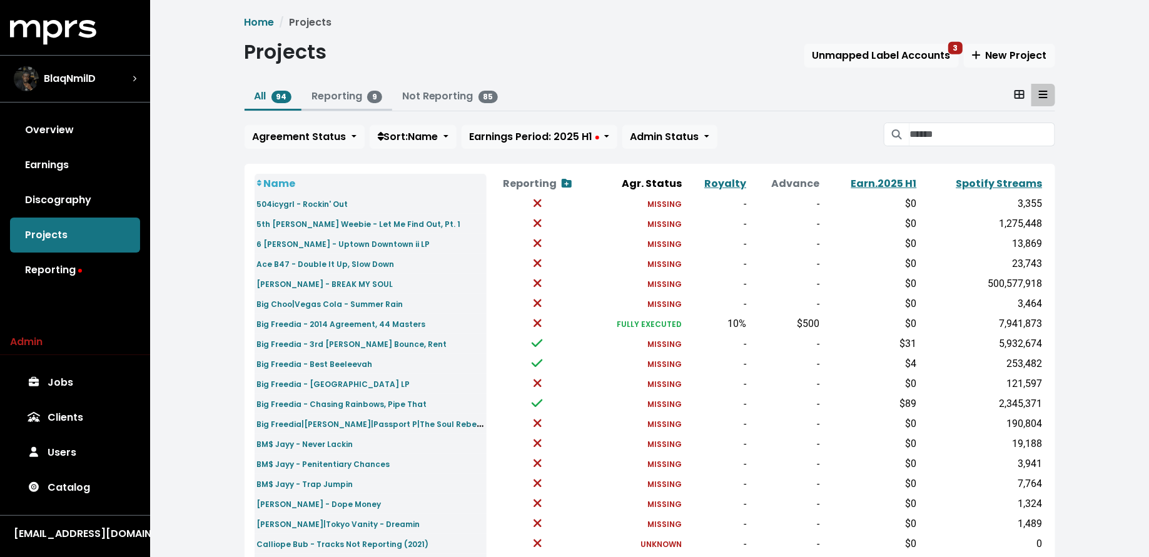
click at [325, 98] on link "Reporting 9" at bounding box center [347, 96] width 71 height 14
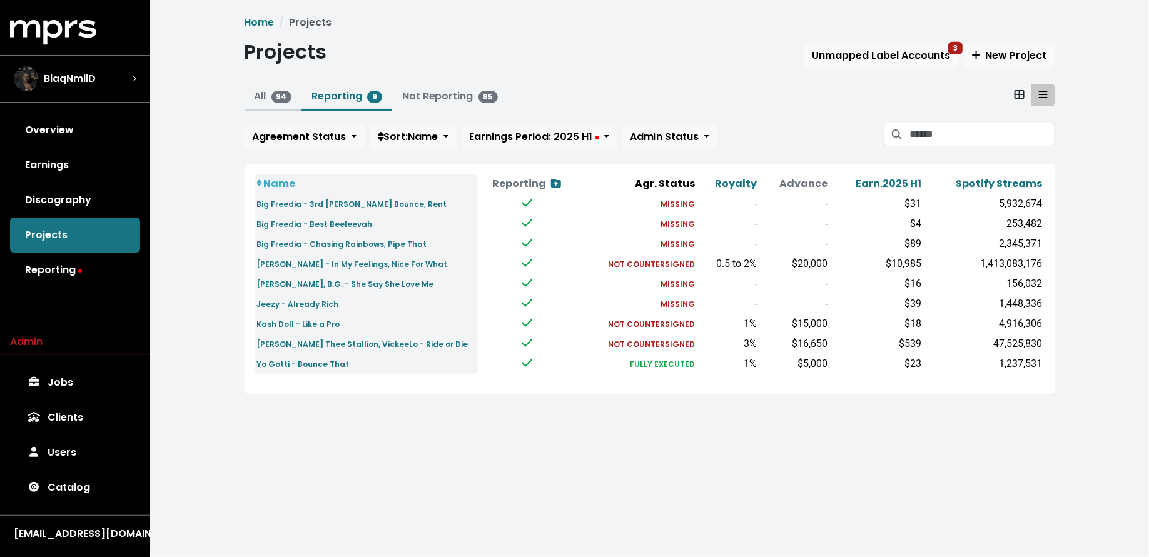
click at [261, 95] on link "All 94" at bounding box center [274, 96] width 38 height 14
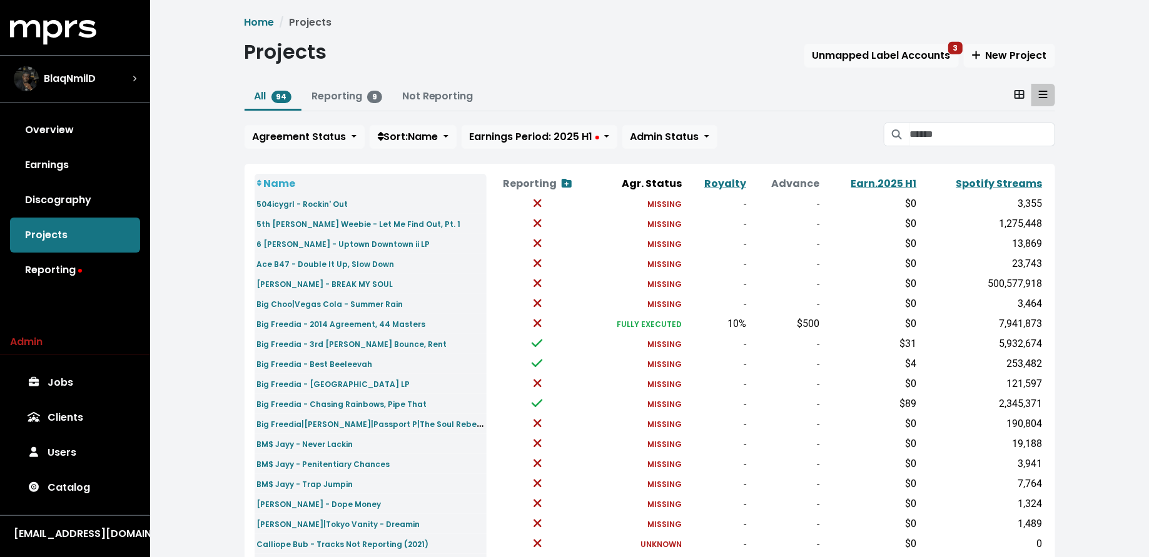
click at [814, 33] on div "Home Projects Projects Unmapped Label Accounts 3 New Project All 94 Reporting 9…" at bounding box center [650, 462] width 826 height 895
click at [816, 49] on span "Unmapped Label Accounts 3" at bounding box center [882, 55] width 138 height 14
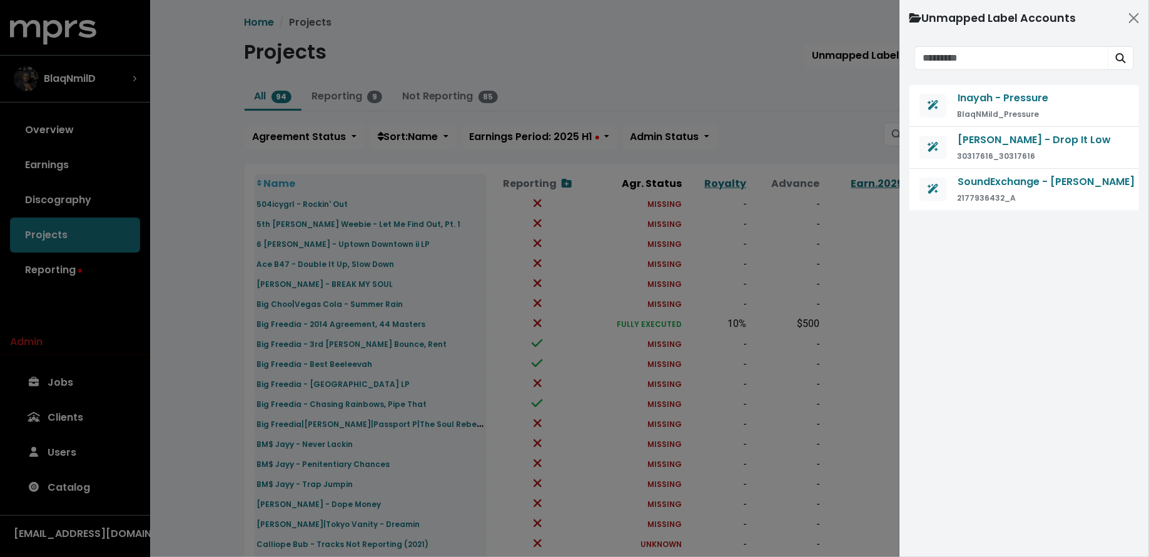
click at [318, 262] on div at bounding box center [574, 278] width 1149 height 557
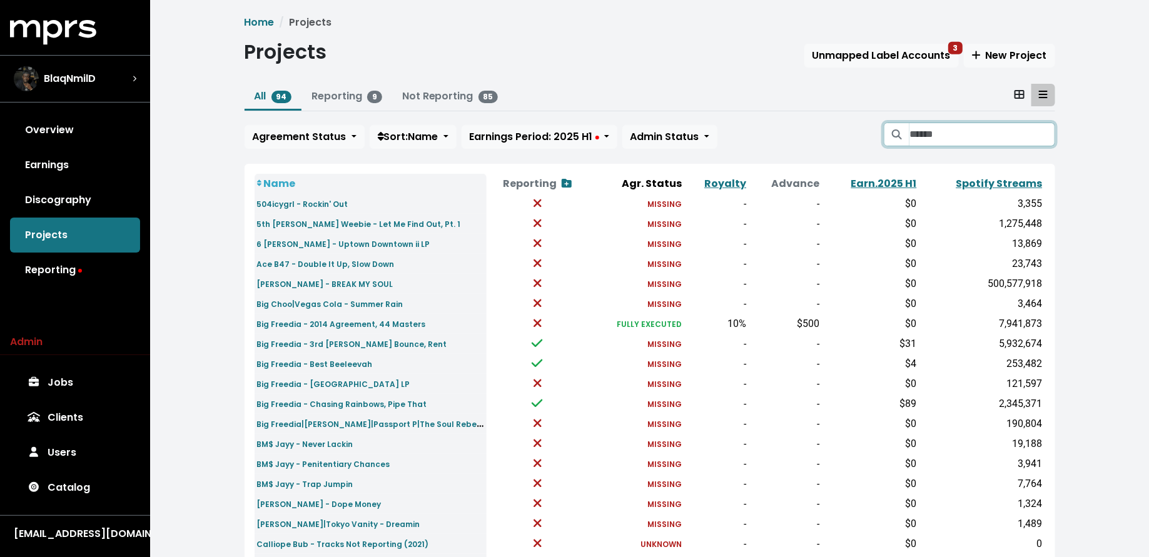
click at [955, 133] on input "Search projects" at bounding box center [982, 135] width 145 height 24
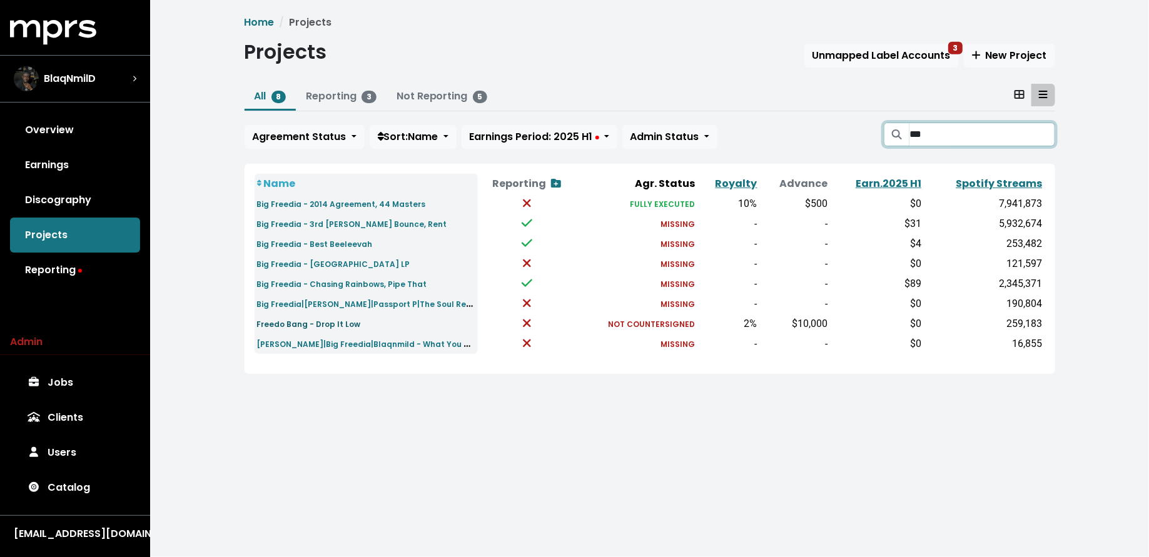
type input "***"
click at [300, 319] on small "Freedo Bang - Drop It Low" at bounding box center [309, 324] width 104 height 11
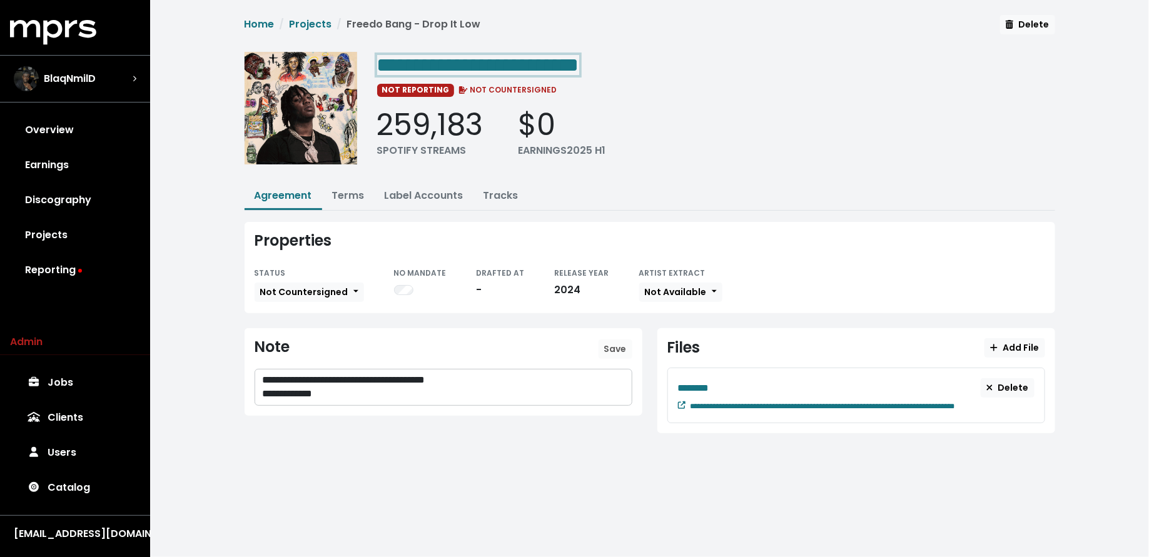
click at [413, 66] on span "**********" at bounding box center [478, 65] width 202 height 20
click at [359, 387] on p "**********" at bounding box center [444, 394] width 362 height 14
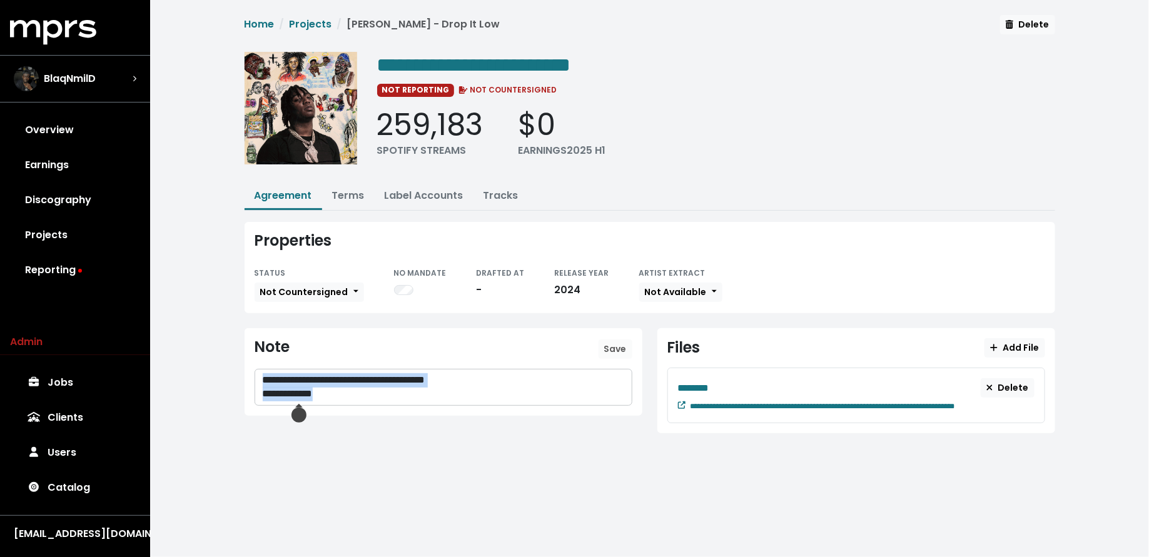
click at [359, 387] on p "**********" at bounding box center [444, 394] width 362 height 14
click at [260, 392] on div "**********" at bounding box center [443, 388] width 377 height 36
click at [614, 345] on span "Save" at bounding box center [615, 349] width 23 height 13
click at [405, 191] on link "Label Accounts" at bounding box center [424, 195] width 79 height 14
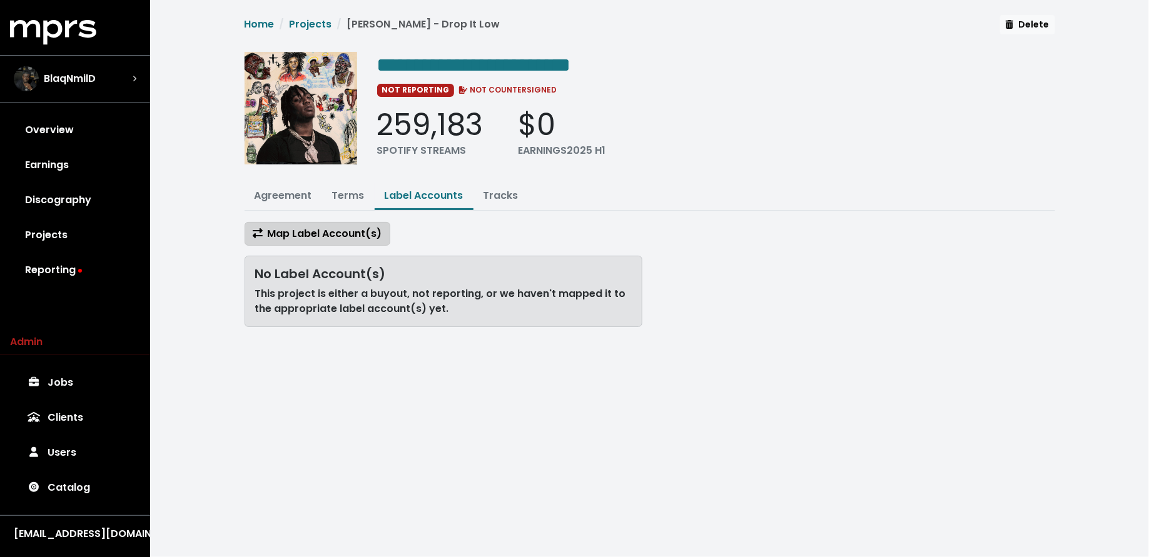
click at [365, 235] on span "Map Label Account(s)" at bounding box center [317, 233] width 129 height 14
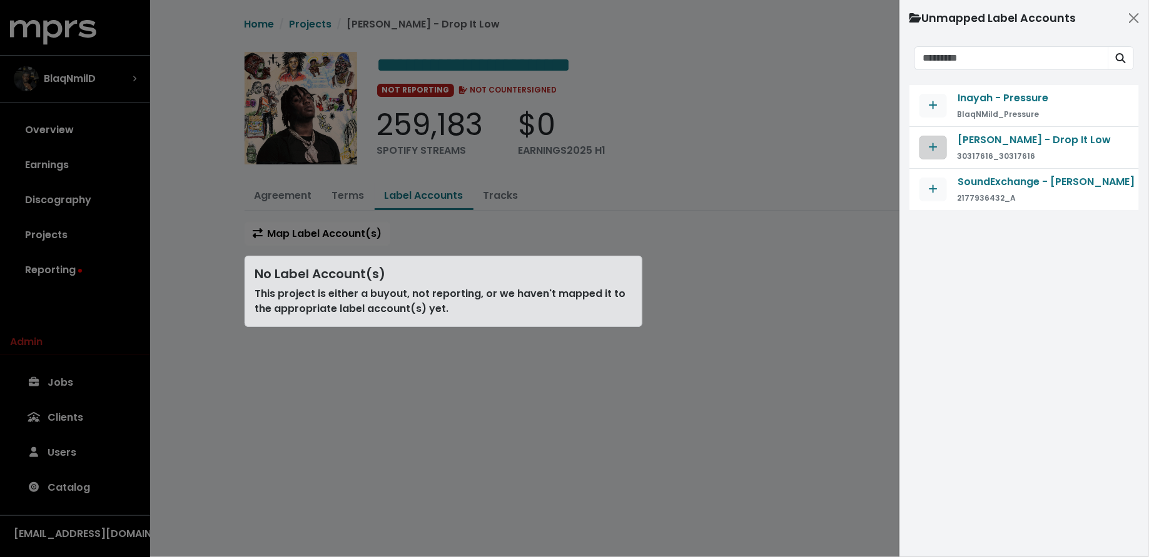
click at [929, 143] on icon "Map contract to selected agreement" at bounding box center [933, 147] width 9 height 10
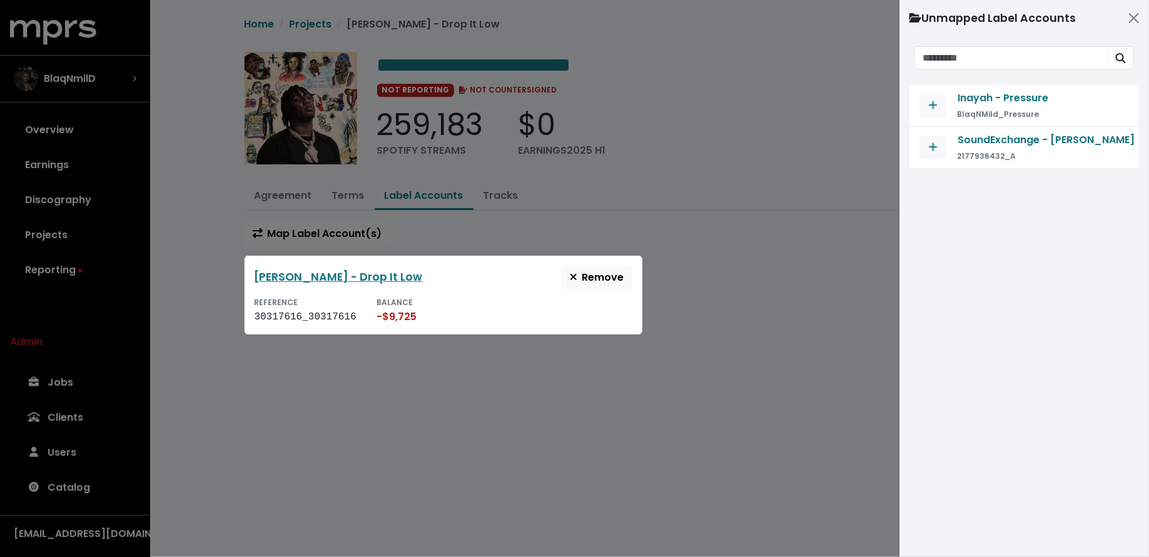
click at [163, 273] on div at bounding box center [574, 278] width 1149 height 557
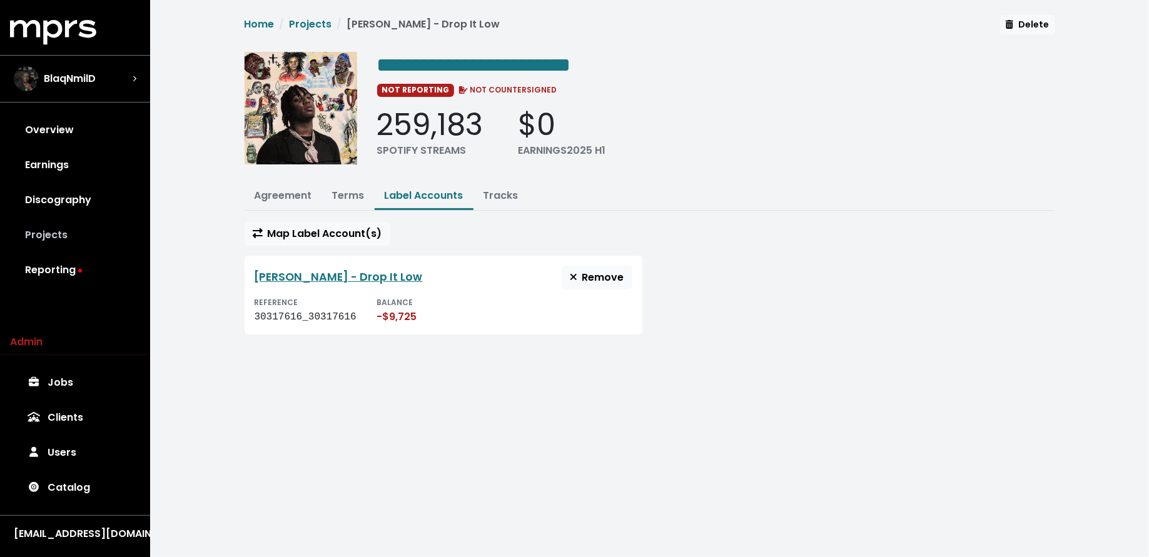
click at [96, 231] on link "Projects" at bounding box center [75, 235] width 130 height 35
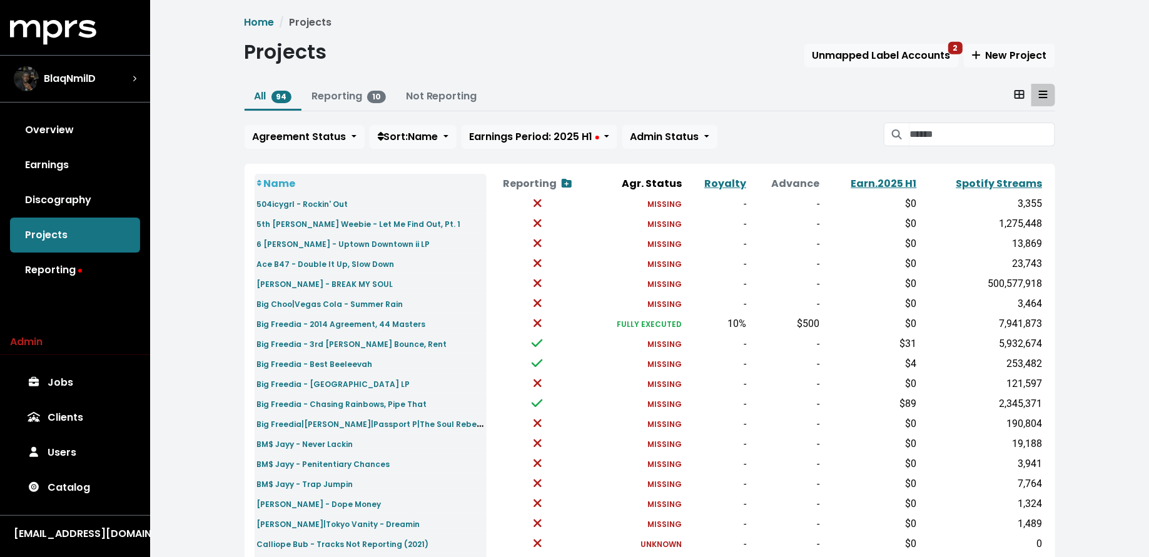
click at [975, 121] on div "All 94 Reporting 10 Not Reporting Agreement Status Sort: Name Earnings Period: …" at bounding box center [650, 119] width 811 height 70
click at [974, 128] on input "Search projects" at bounding box center [982, 135] width 145 height 24
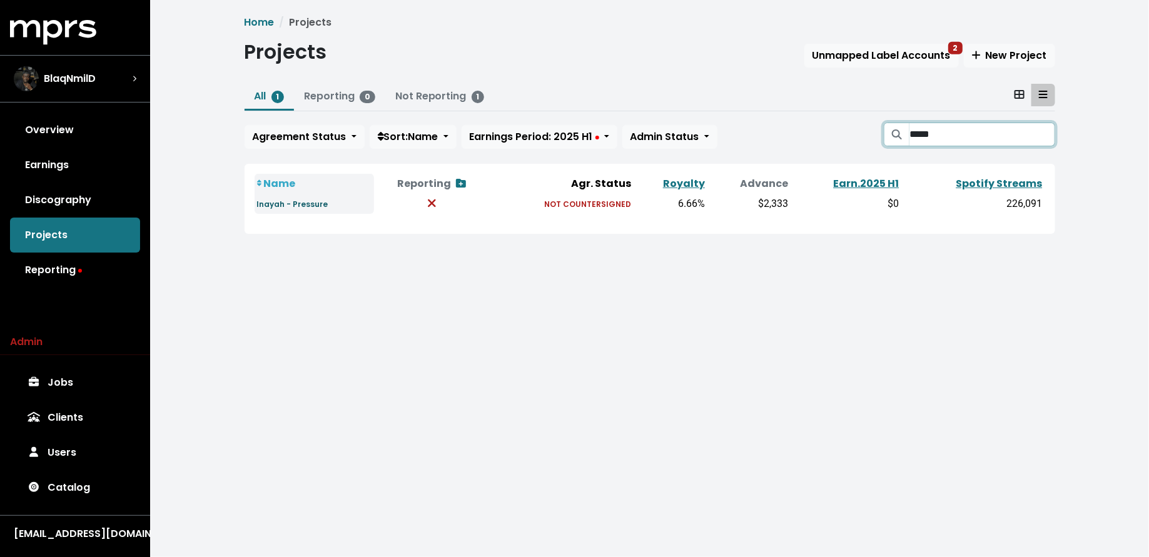
type input "*****"
click at [305, 206] on small "Inayah - Pressure" at bounding box center [292, 204] width 71 height 11
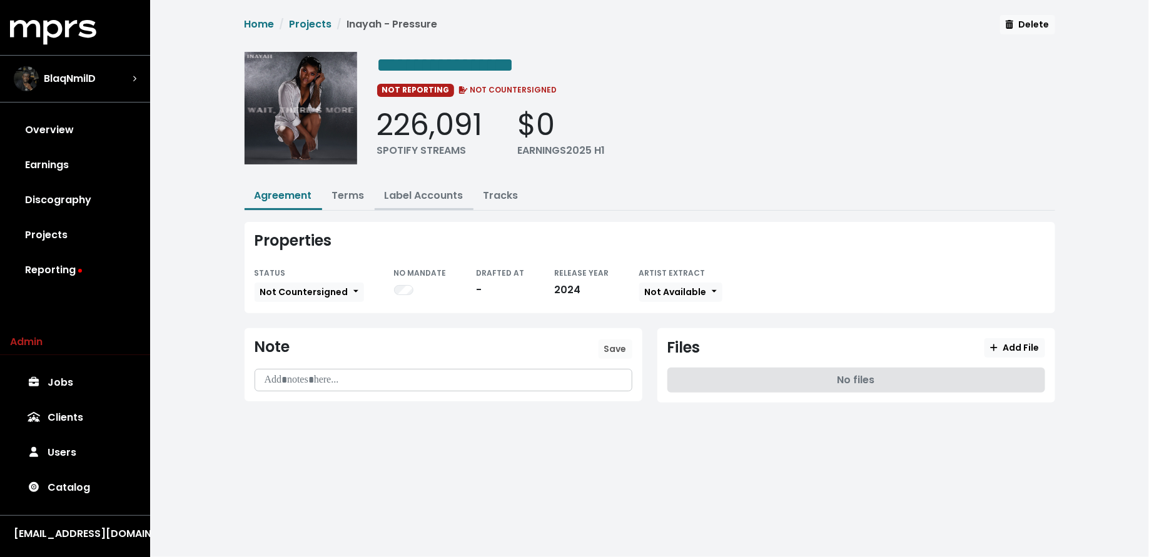
click at [454, 190] on link "Label Accounts" at bounding box center [424, 195] width 79 height 14
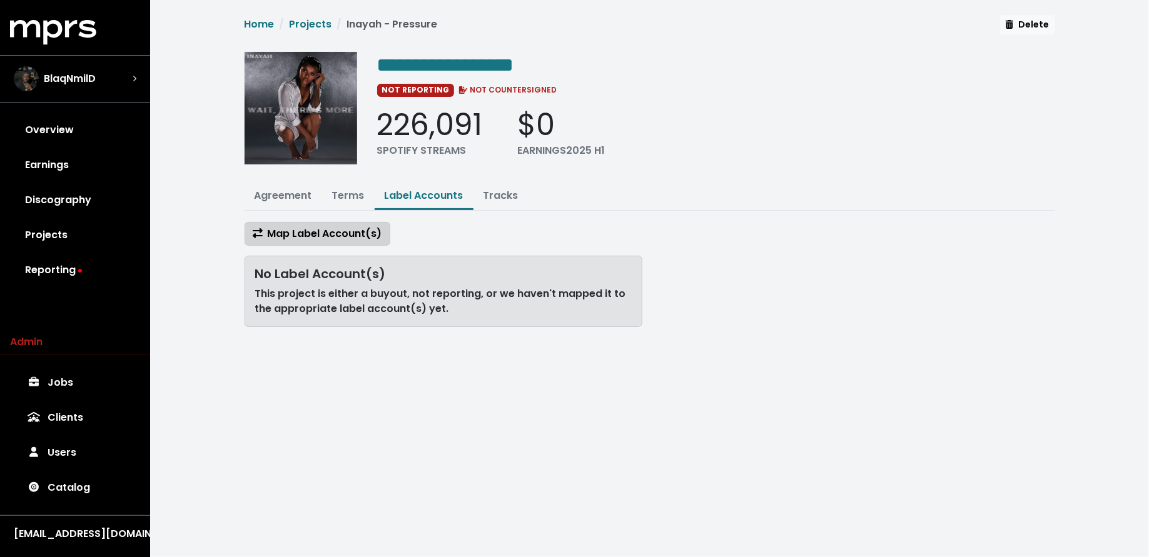
click at [339, 230] on span "Map Label Account(s)" at bounding box center [317, 233] width 129 height 14
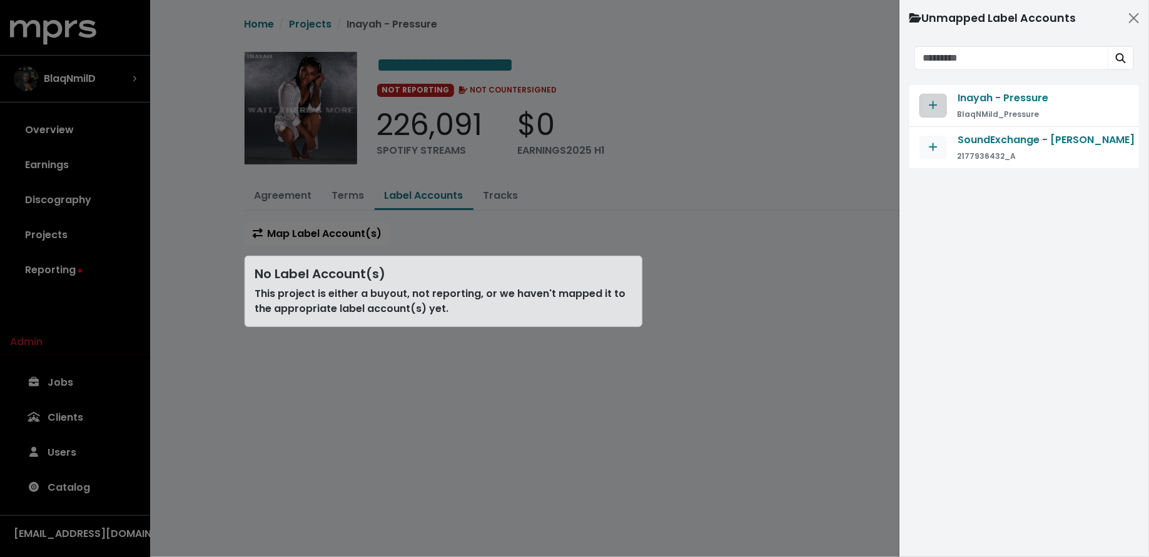
click at [923, 107] on button "Map contract to selected agreement" at bounding box center [934, 106] width 28 height 24
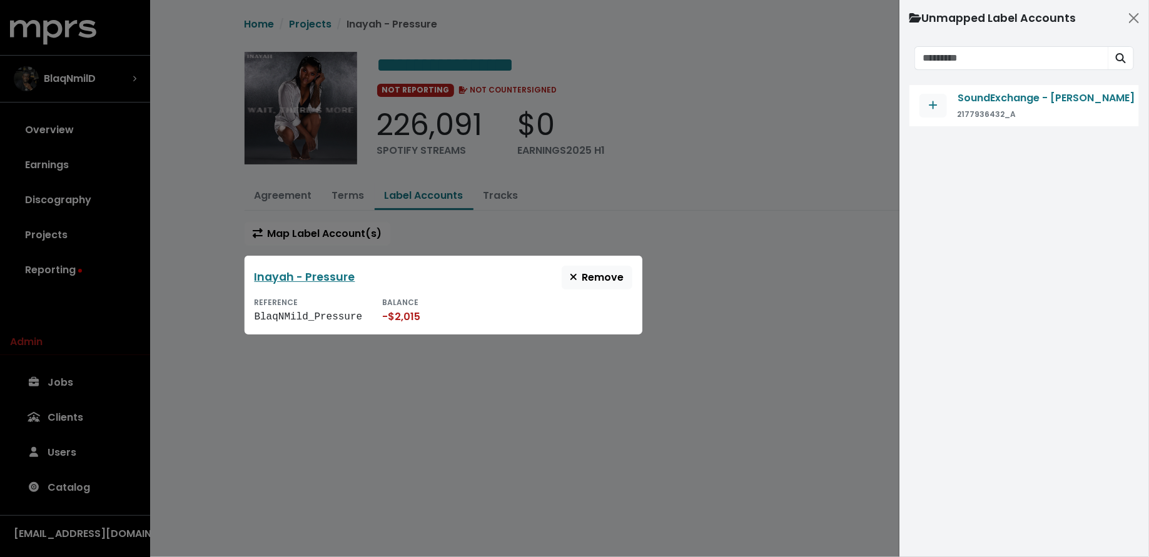
click at [208, 305] on div at bounding box center [574, 278] width 1149 height 557
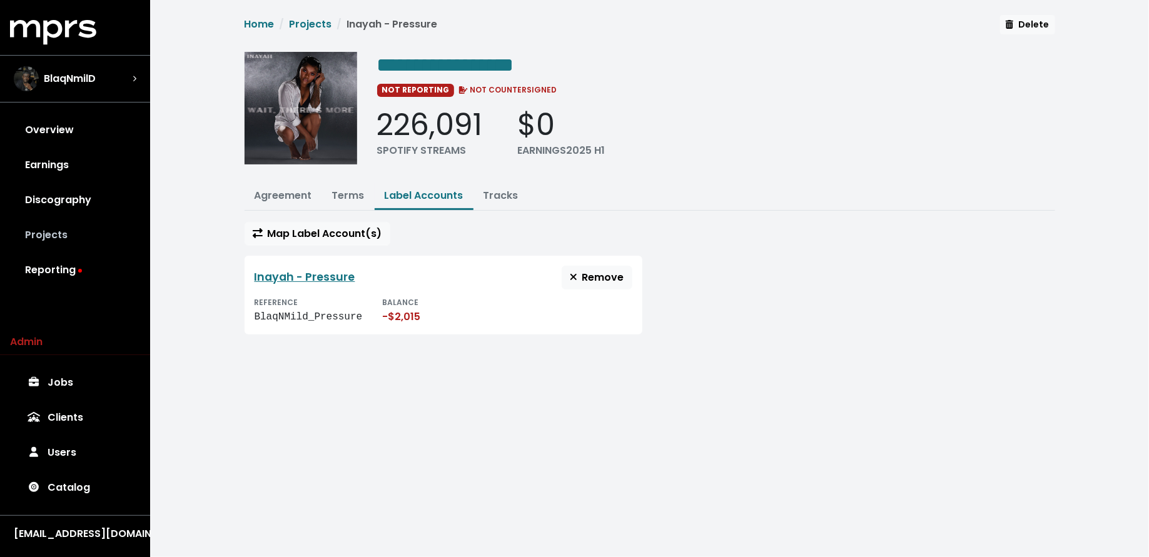
click at [81, 233] on link "Projects" at bounding box center [75, 235] width 130 height 35
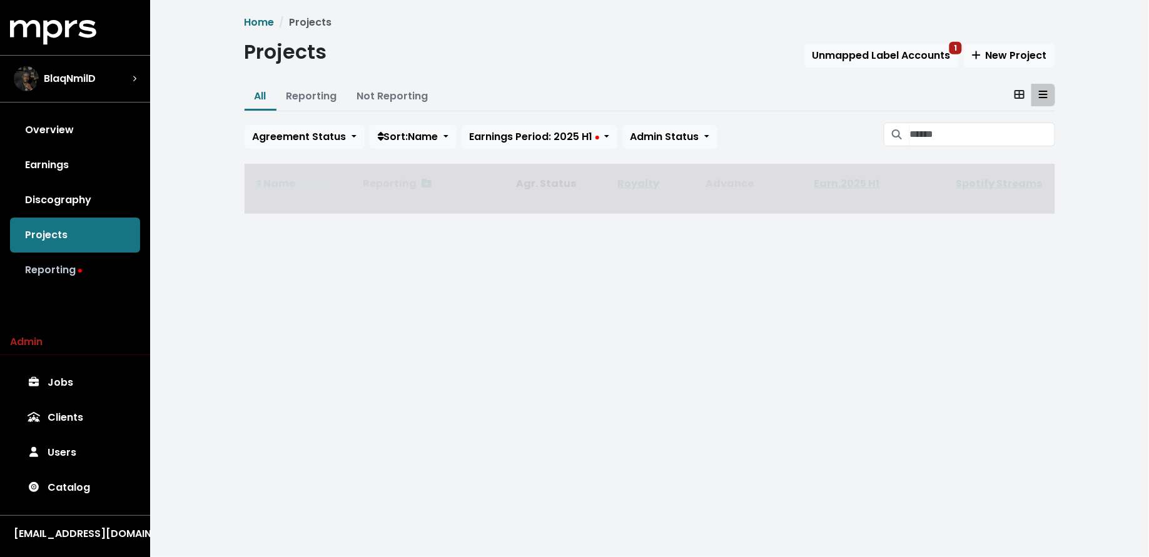
click at [81, 266] on link "Reporting" at bounding box center [75, 270] width 130 height 35
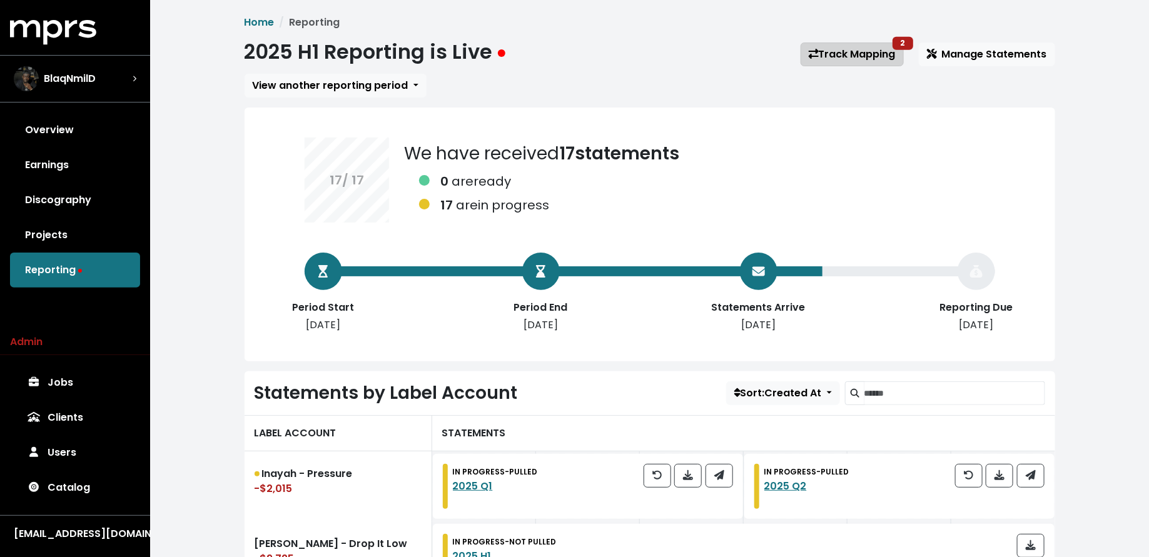
click at [901, 41] on span "2" at bounding box center [903, 43] width 11 height 8
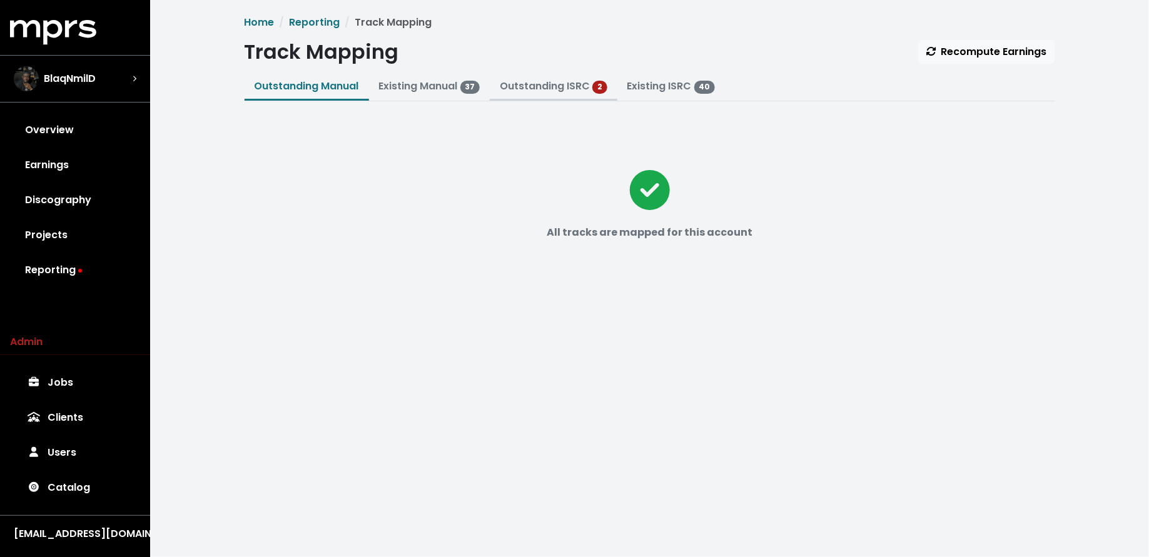
click at [529, 86] on link "Outstanding ISRC" at bounding box center [545, 86] width 90 height 14
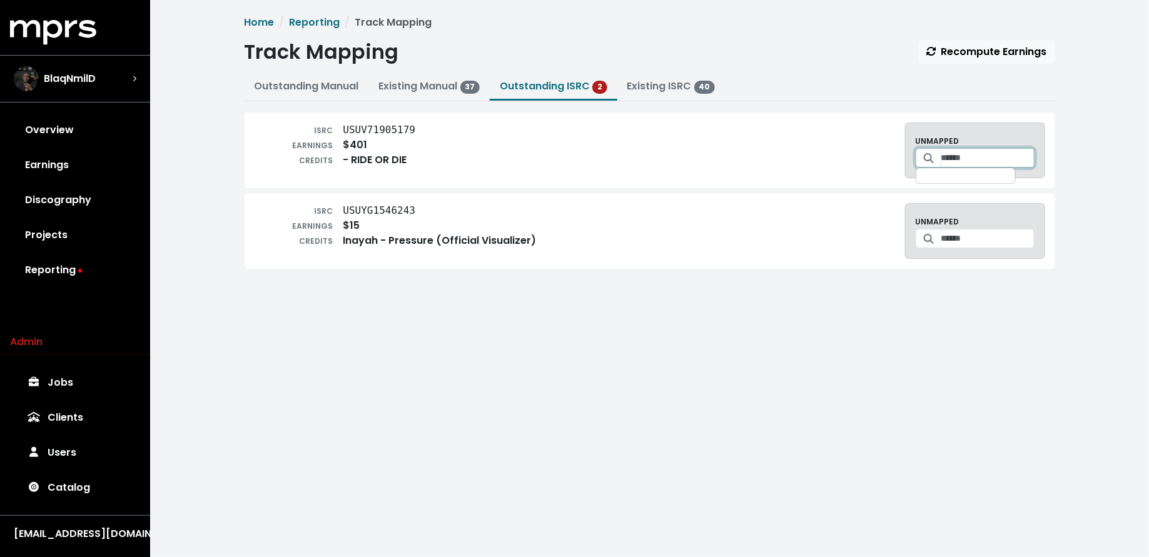
click at [941, 162] on input "Search for a track to map to" at bounding box center [987, 157] width 93 height 19
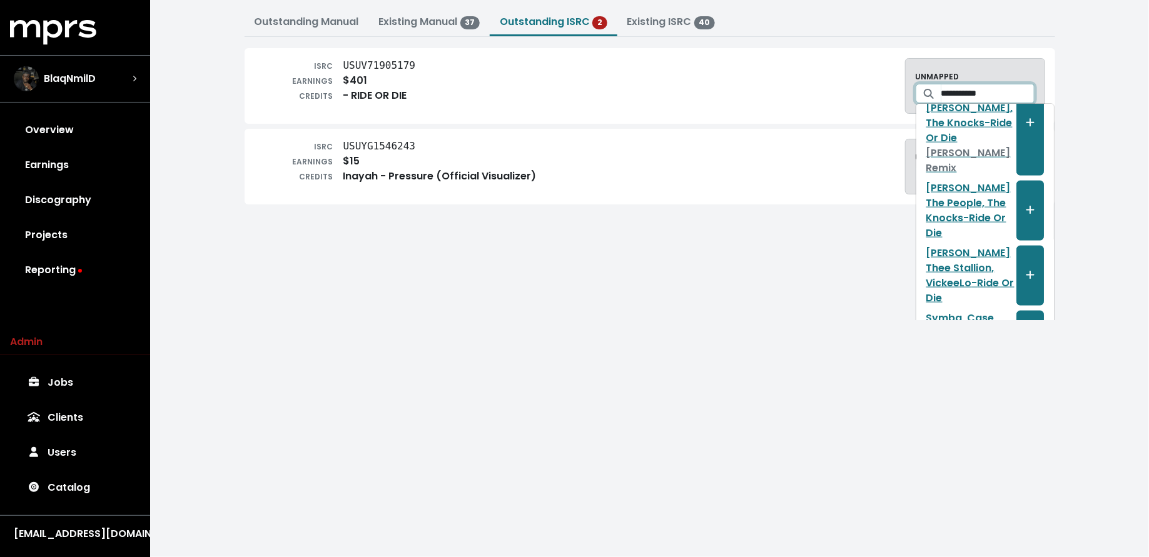
scroll to position [66, 0]
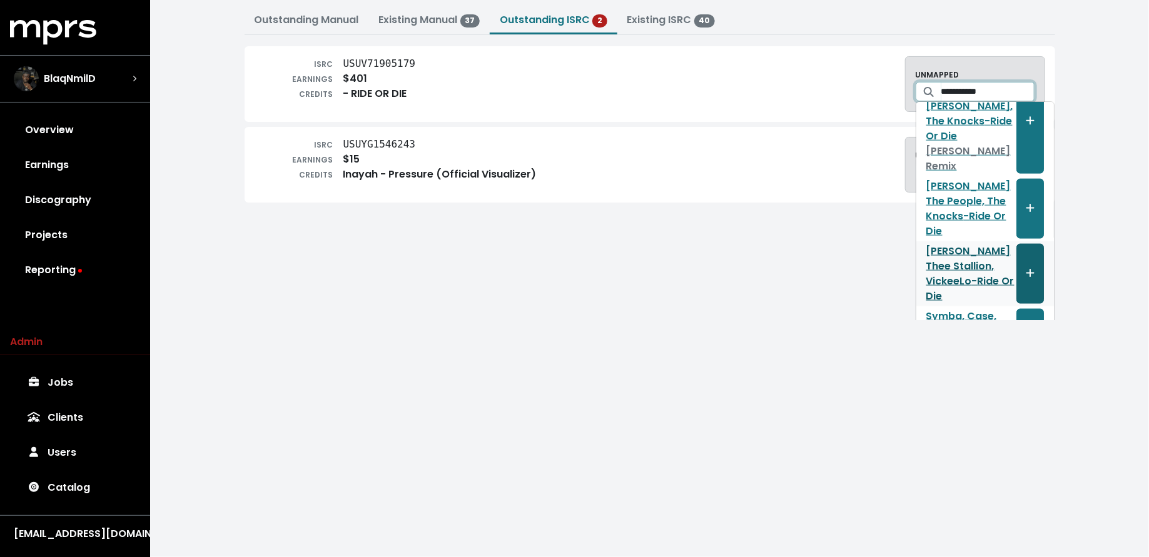
type input "**********"
click at [1026, 268] on icon "Create track mapping" at bounding box center [1030, 273] width 9 height 10
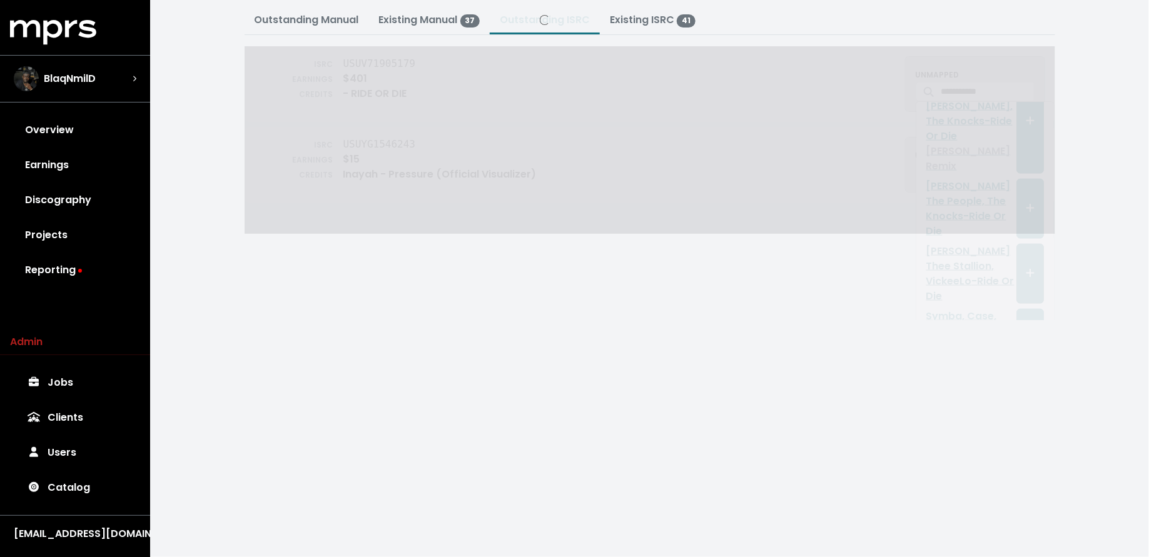
scroll to position [0, 0]
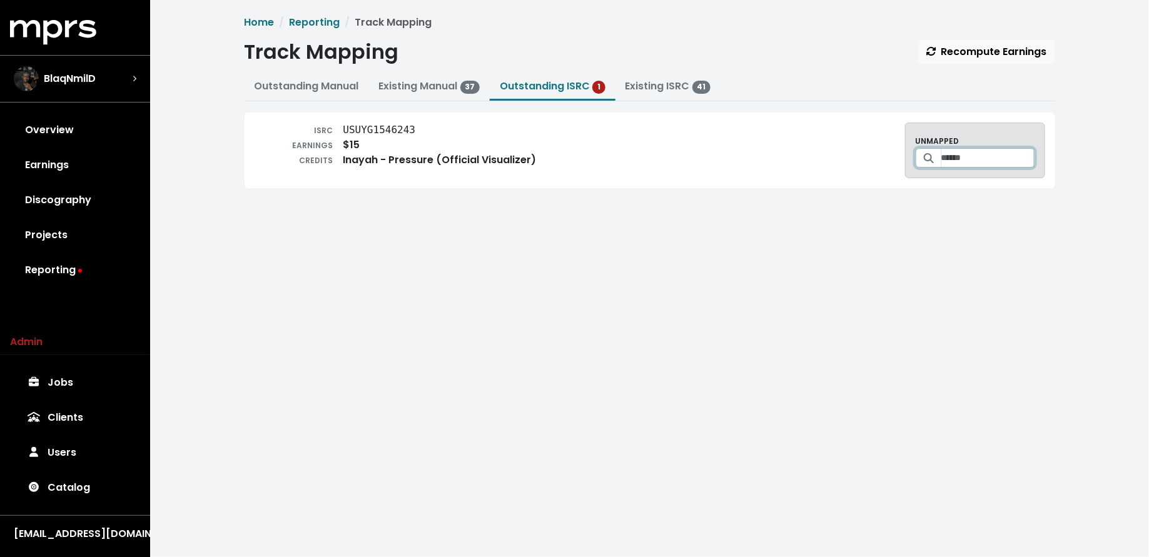
click at [980, 157] on input "Search for a track to map to" at bounding box center [987, 157] width 93 height 19
type input "*****"
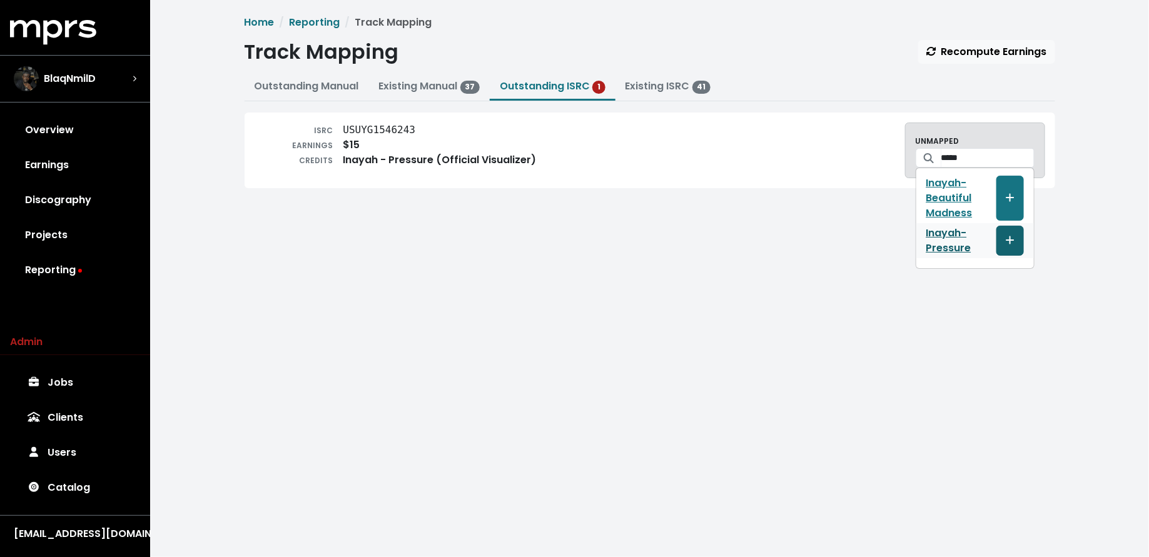
click at [1005, 236] on span "Create track mapping" at bounding box center [1010, 240] width 11 height 15
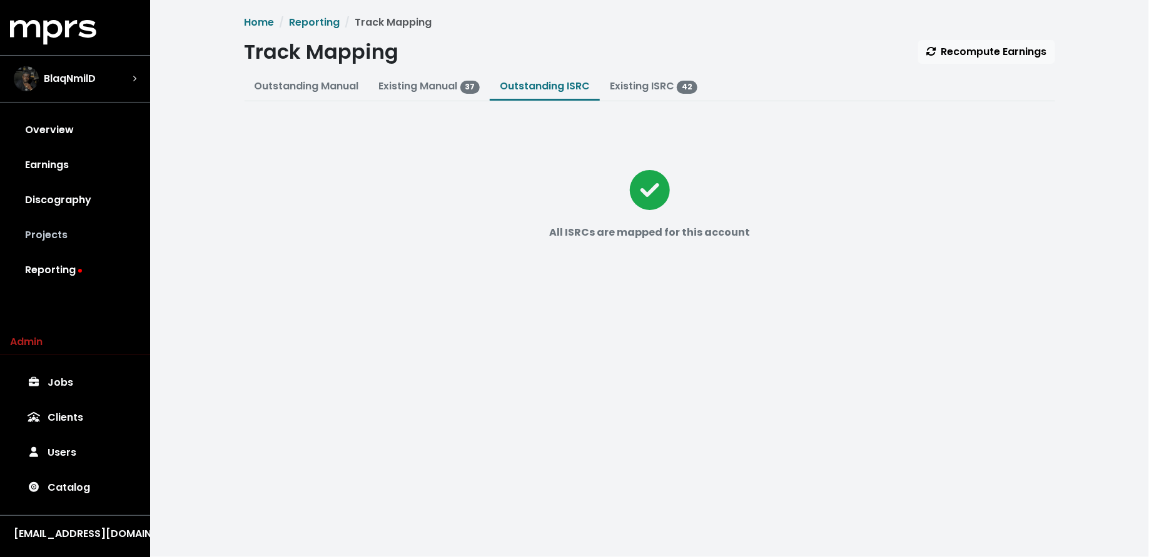
click at [91, 236] on link "Projects" at bounding box center [75, 235] width 130 height 35
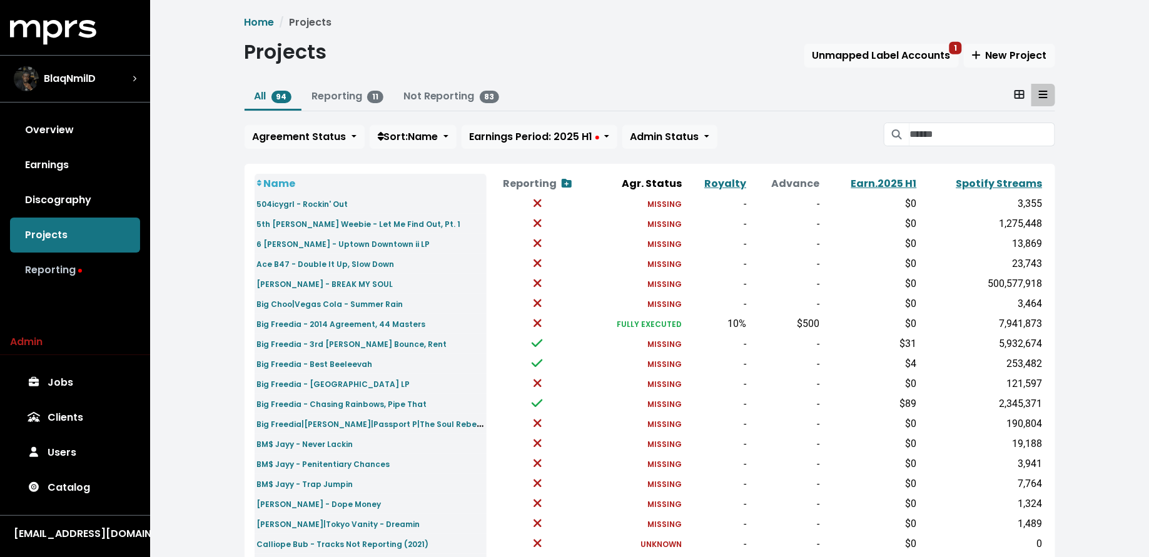
click at [81, 278] on link "Reporting" at bounding box center [75, 270] width 130 height 35
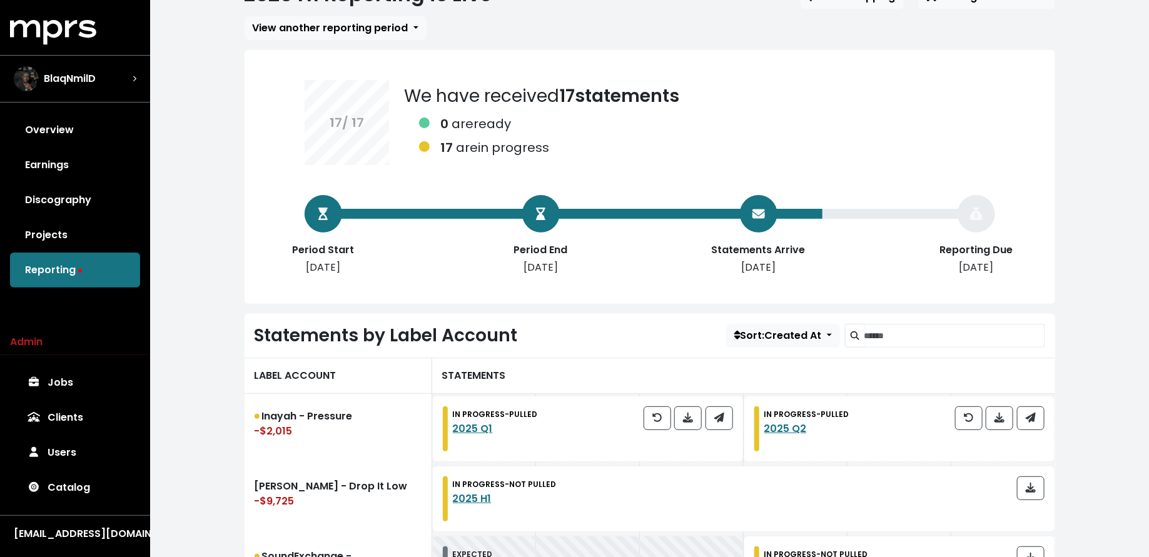
scroll to position [223, 0]
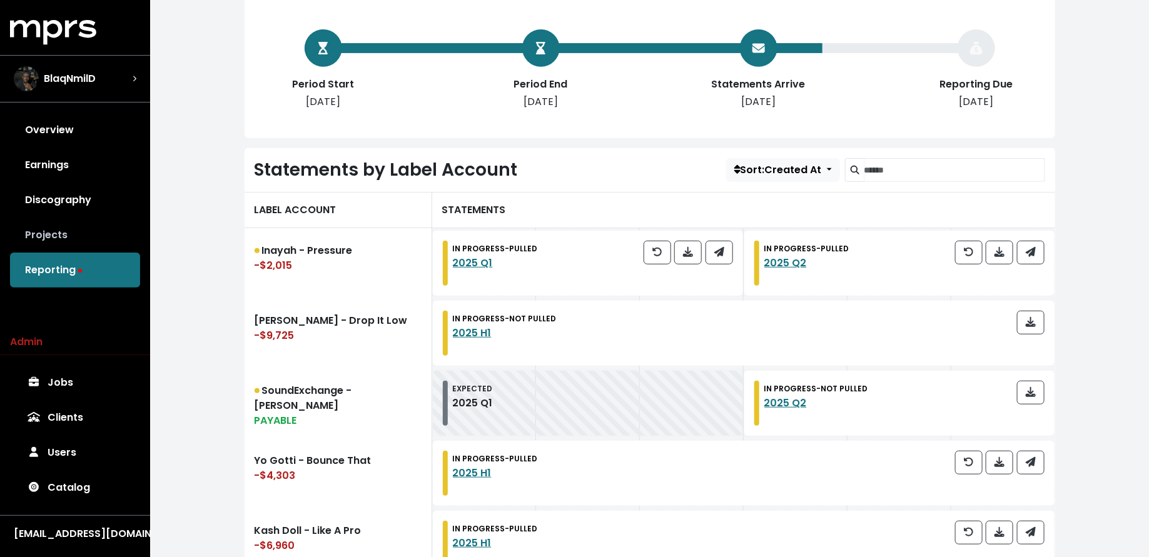
click at [101, 226] on link "Projects" at bounding box center [75, 235] width 130 height 35
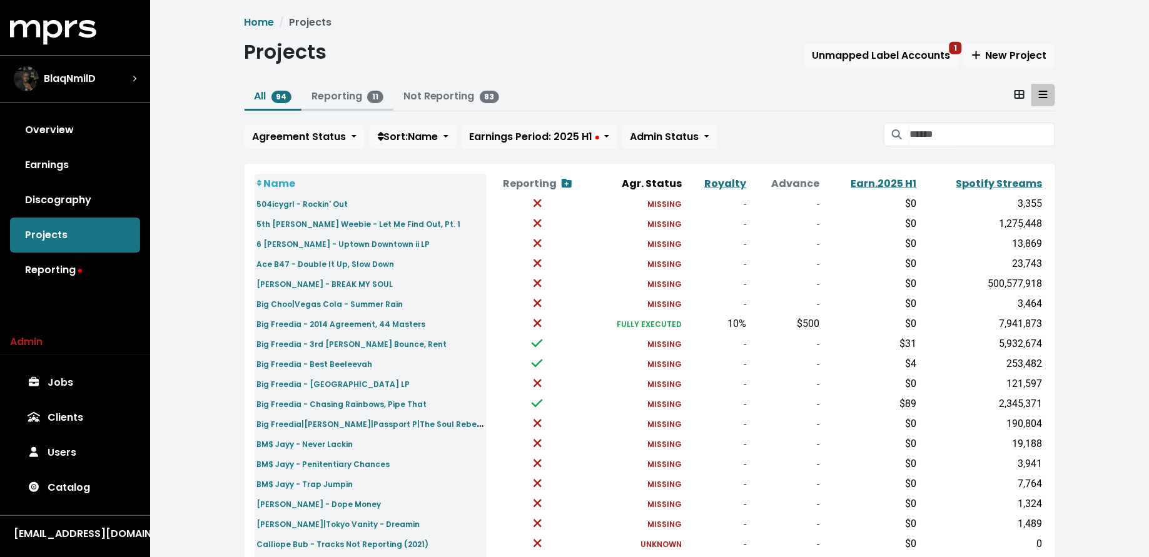
click at [329, 93] on link "Reporting 11" at bounding box center [348, 96] width 72 height 14
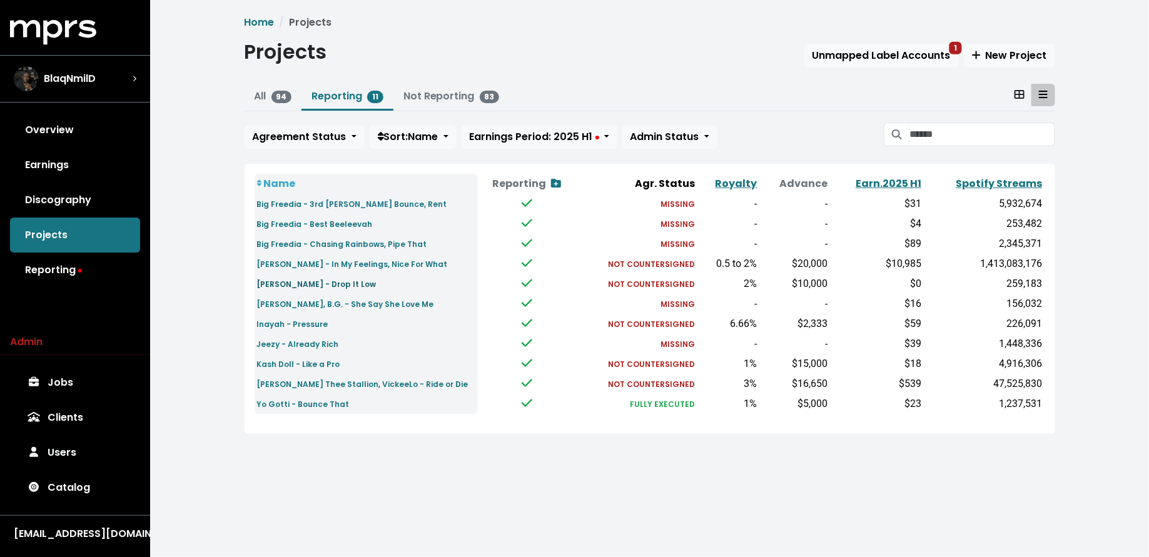
click at [324, 281] on small "Fredo Bang - Drop It Low" at bounding box center [316, 284] width 119 height 11
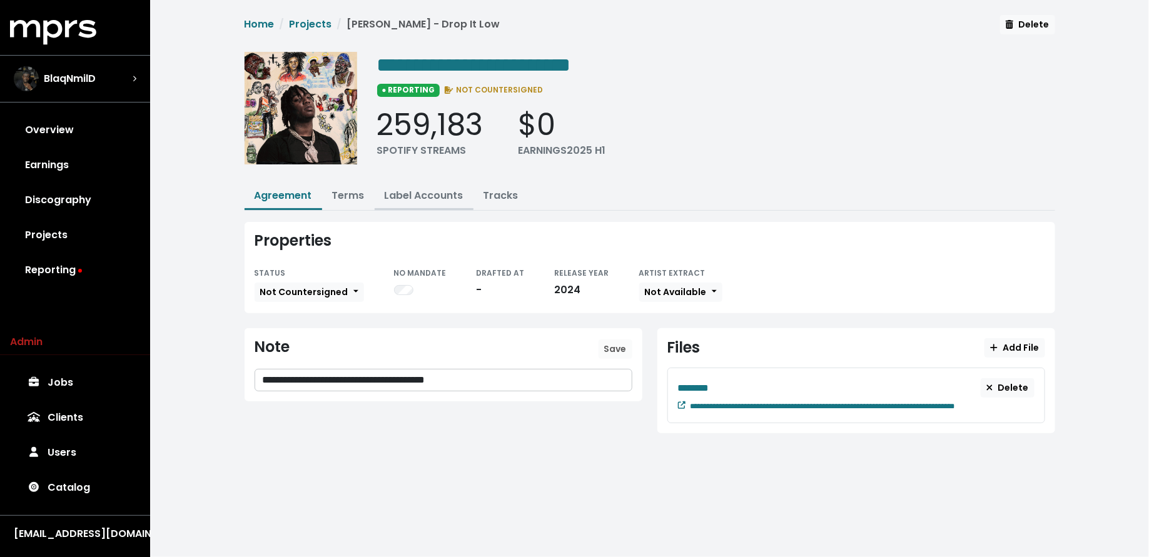
click at [405, 201] on button "Label Accounts" at bounding box center [424, 196] width 99 height 27
click at [417, 191] on link "Label Accounts" at bounding box center [424, 195] width 79 height 14
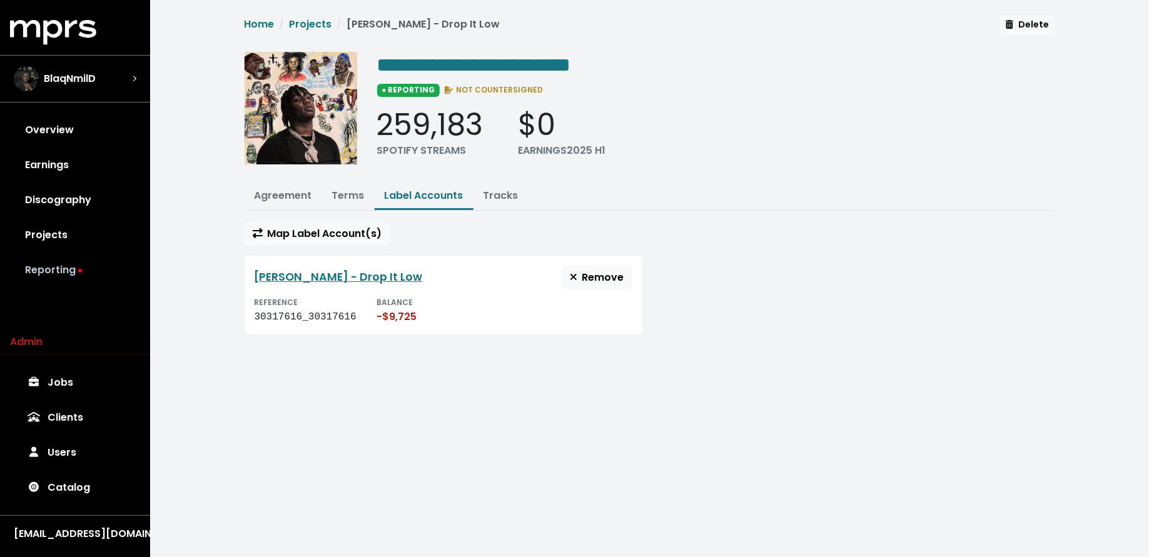
click at [91, 270] on link "Reporting" at bounding box center [75, 270] width 130 height 35
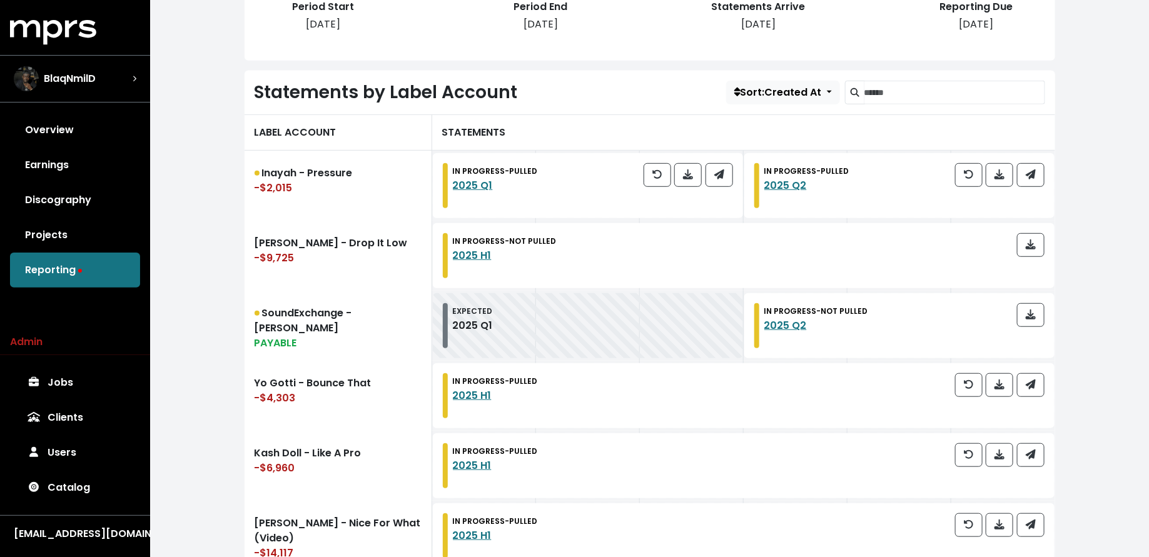
scroll to position [307, 0]
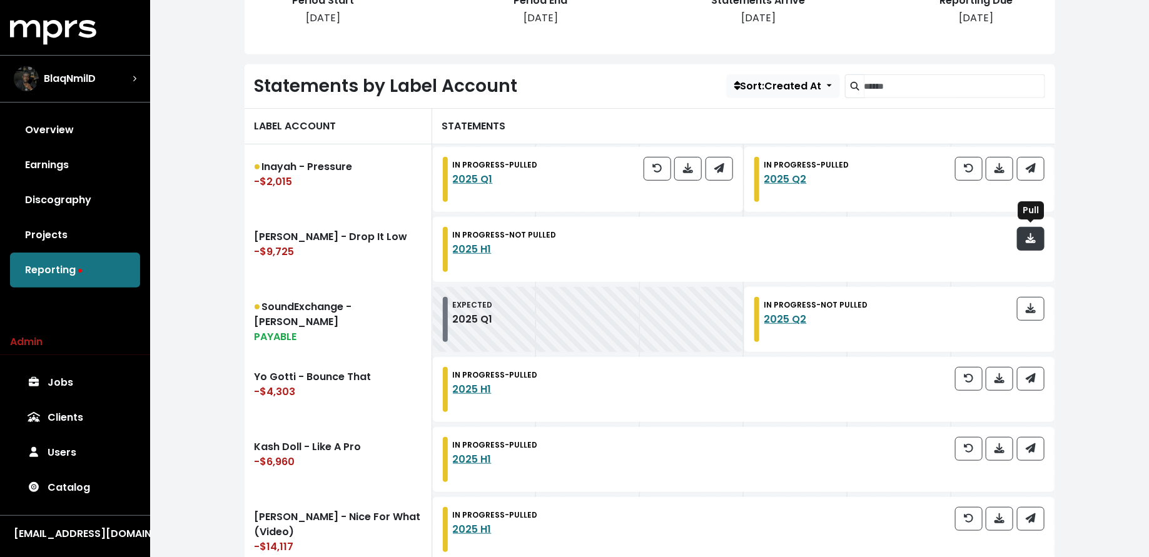
click at [1026, 235] on icon "button" at bounding box center [1031, 238] width 10 height 10
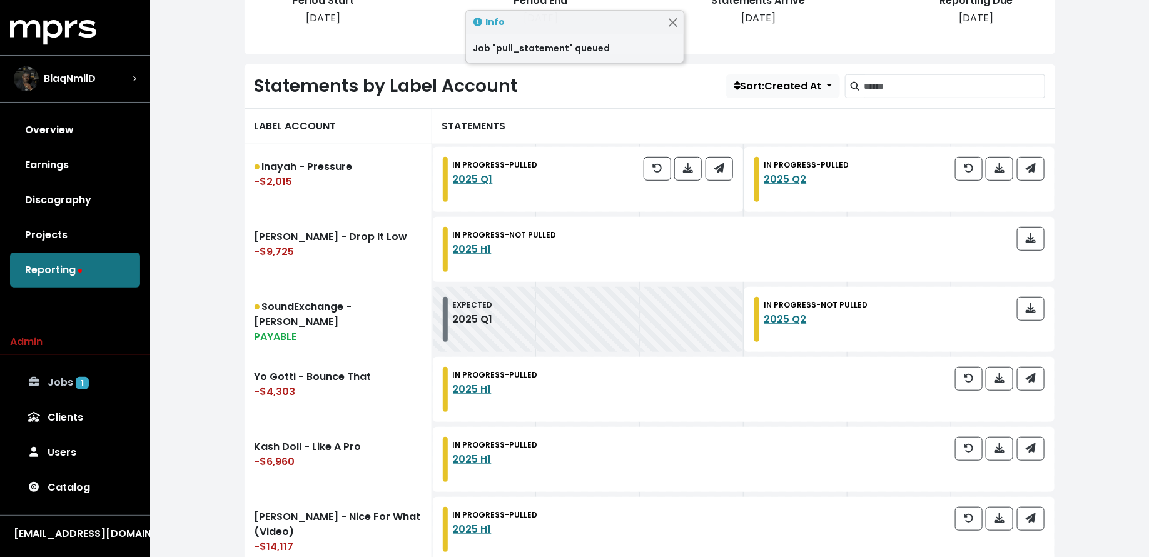
click at [103, 373] on link "Jobs 1" at bounding box center [75, 382] width 130 height 35
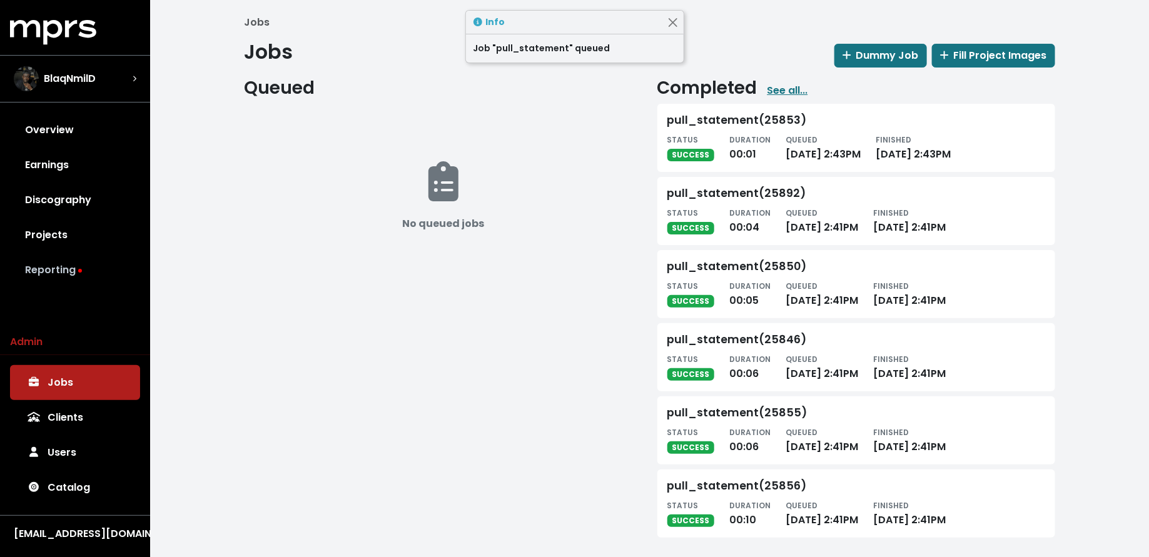
click at [88, 266] on link "Reporting" at bounding box center [75, 270] width 130 height 35
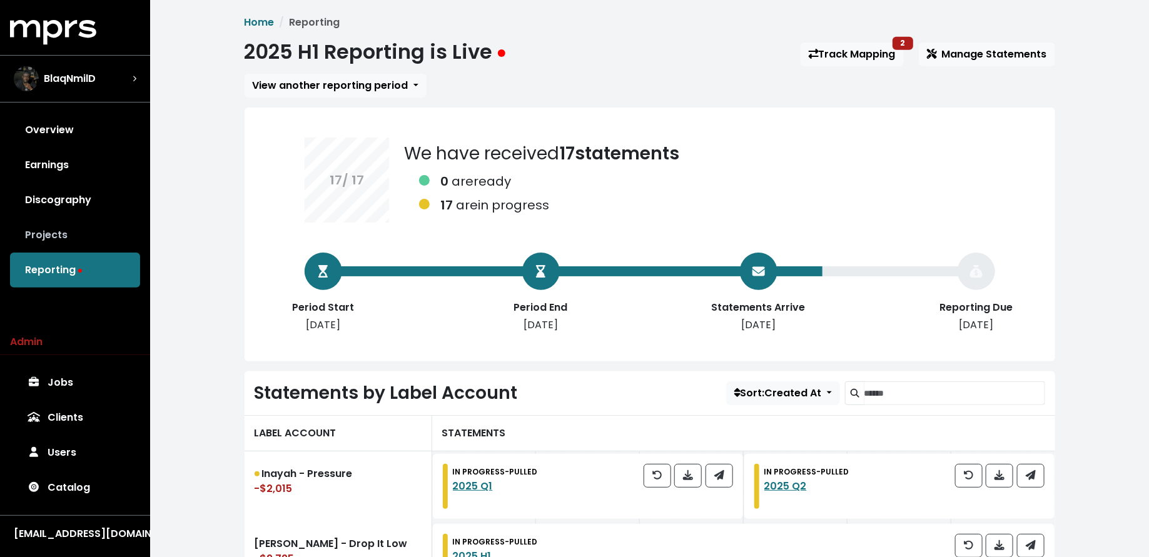
click at [83, 229] on link "Projects" at bounding box center [75, 235] width 130 height 35
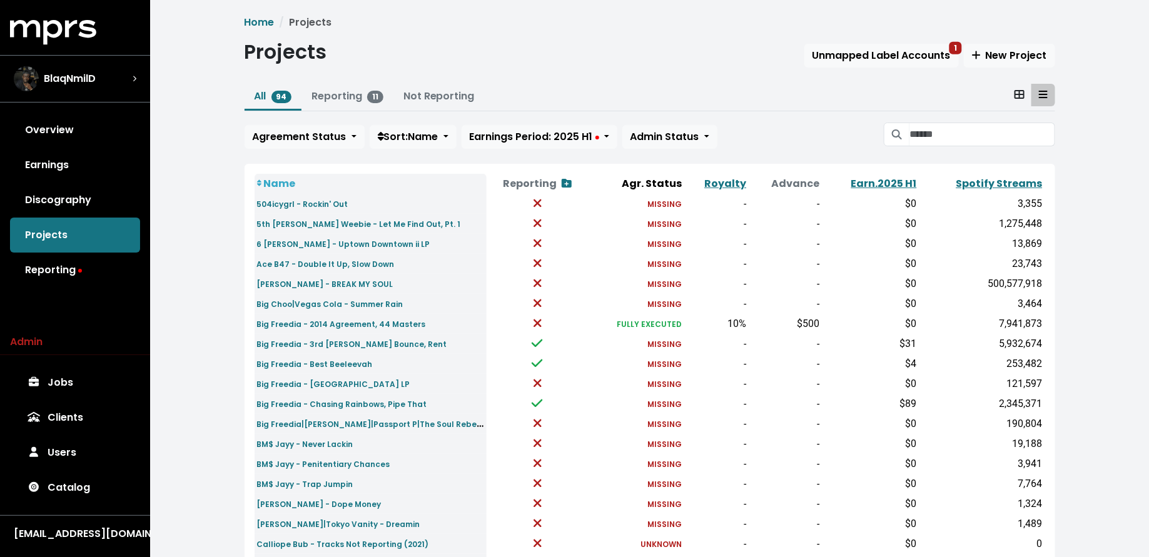
click at [296, 96] on button "All 94" at bounding box center [274, 97] width 58 height 27
click at [353, 87] on button "Reporting 11" at bounding box center [348, 97] width 92 height 27
click at [348, 90] on link "Reporting 11" at bounding box center [348, 96] width 72 height 14
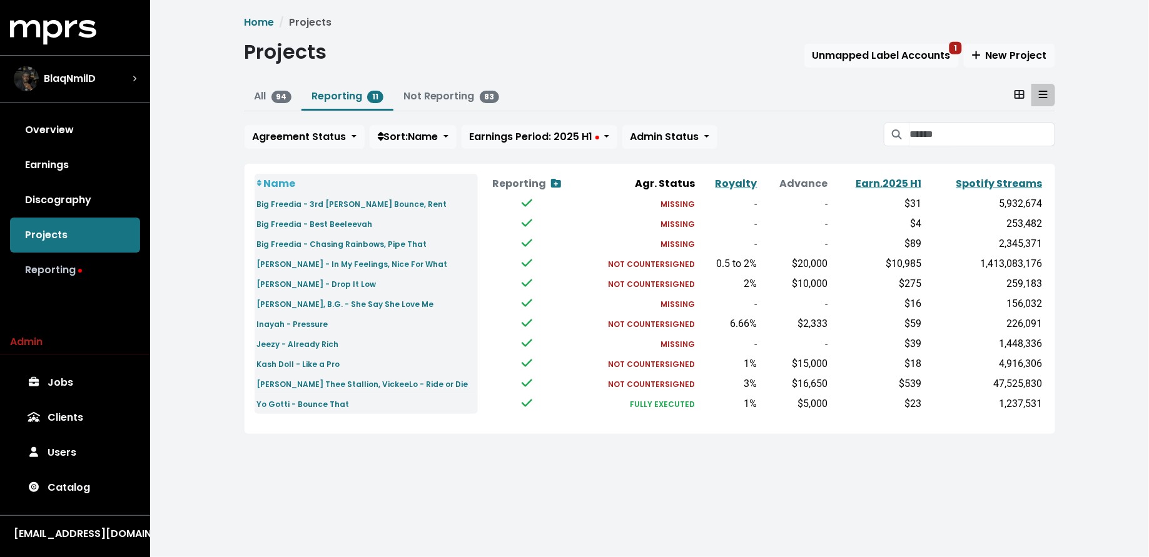
click at [48, 253] on link "Reporting" at bounding box center [75, 270] width 130 height 35
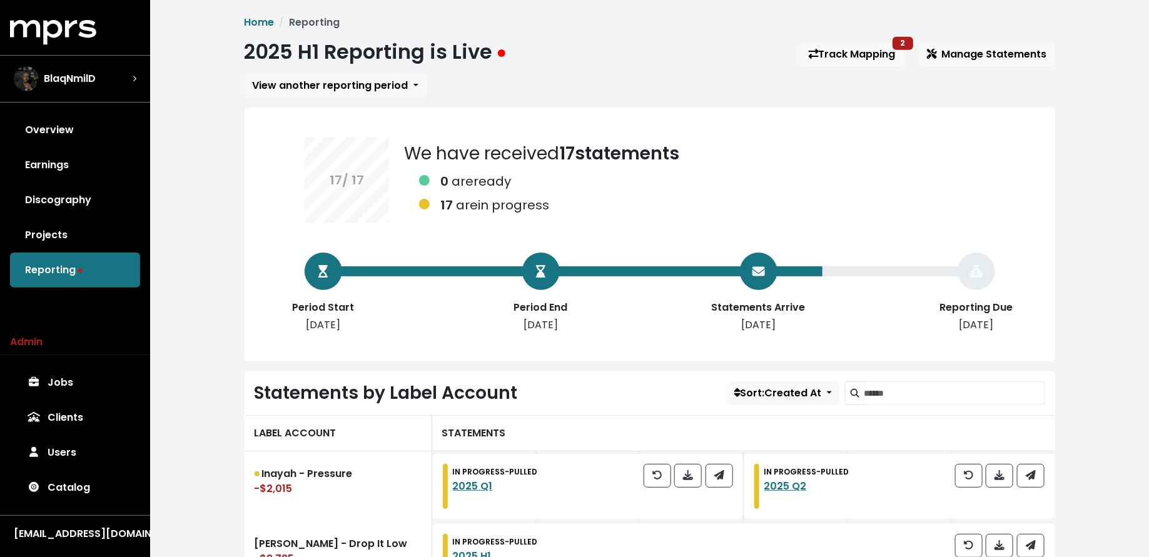
click at [840, 41] on div "2025 H1 Reporting is Live Track Mapping 2 Manage Statements" at bounding box center [650, 54] width 811 height 29
click at [840, 53] on link "Track Mapping 2" at bounding box center [852, 55] width 103 height 24
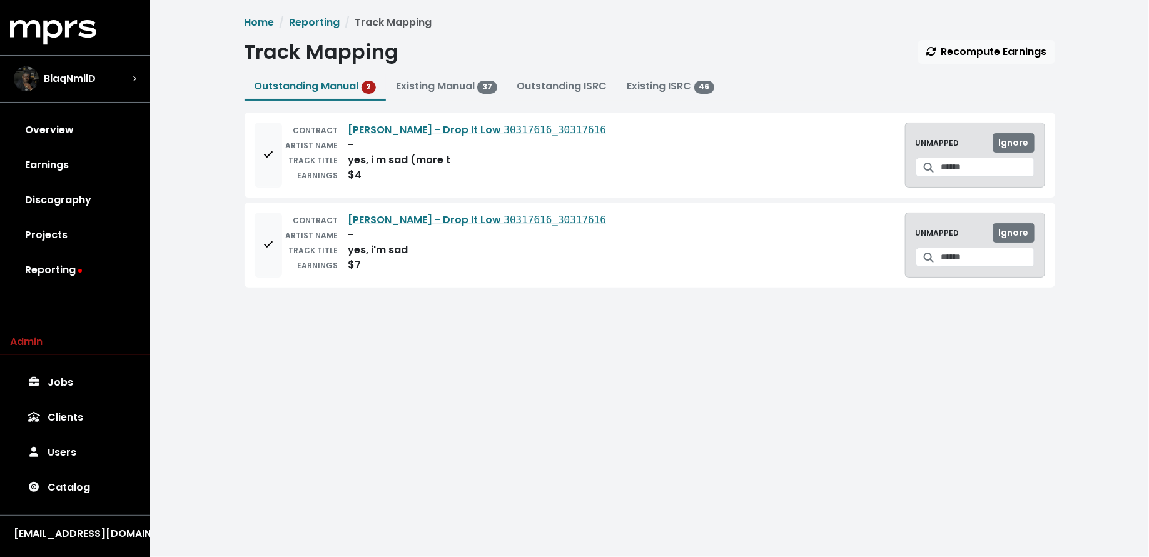
click at [283, 166] on div "TRACK TITLE" at bounding box center [310, 160] width 56 height 15
click at [270, 166] on button "Add to mapping queue" at bounding box center [269, 155] width 28 height 65
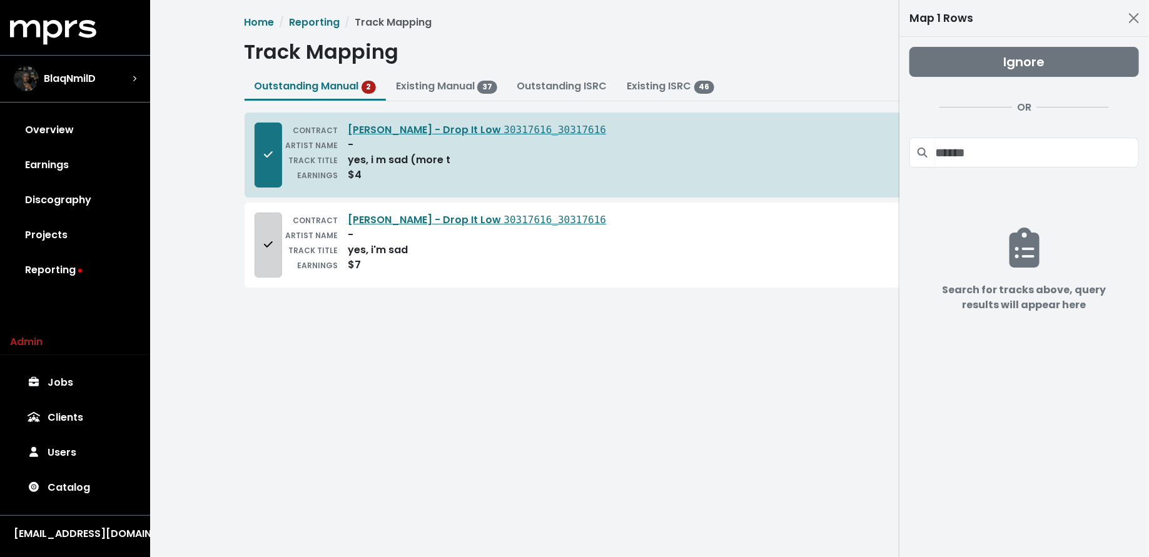
click at [270, 256] on button "Add to mapping queue" at bounding box center [269, 245] width 28 height 65
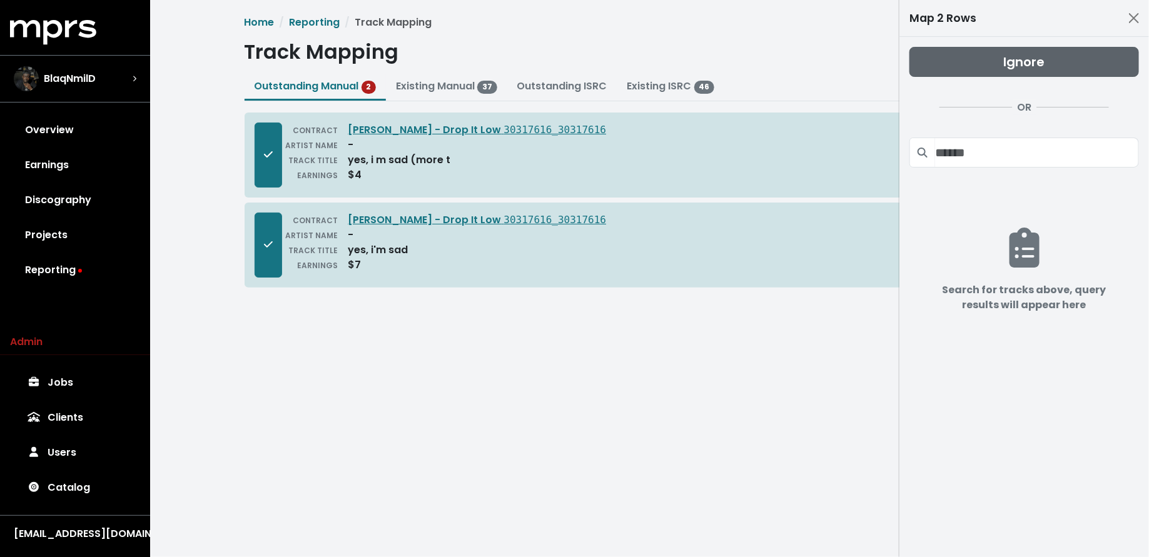
click at [933, 66] on button "Ignore" at bounding box center [1025, 62] width 230 height 30
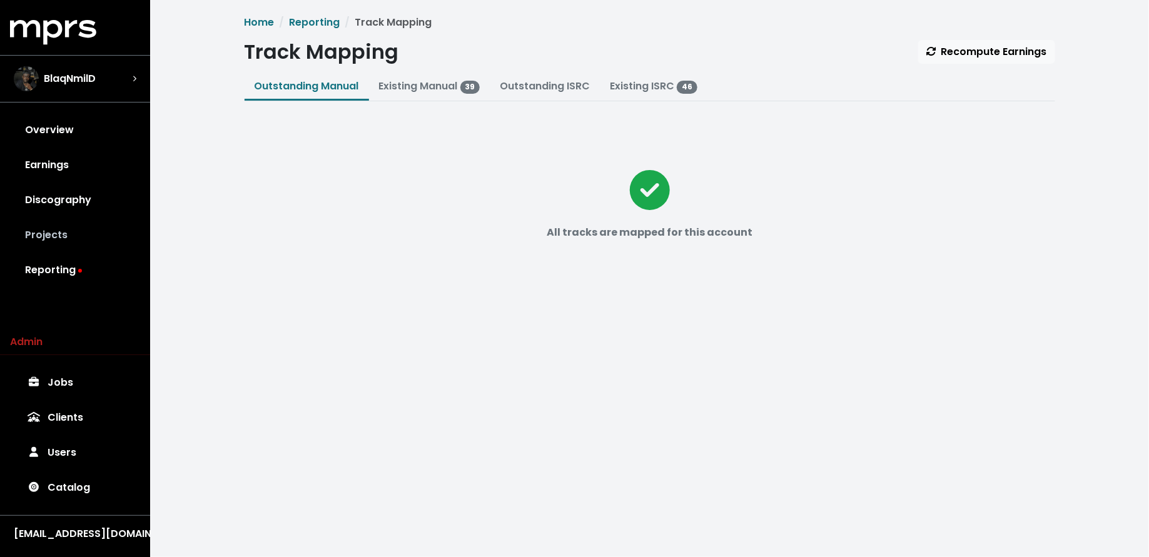
click at [108, 240] on link "Projects" at bounding box center [75, 235] width 130 height 35
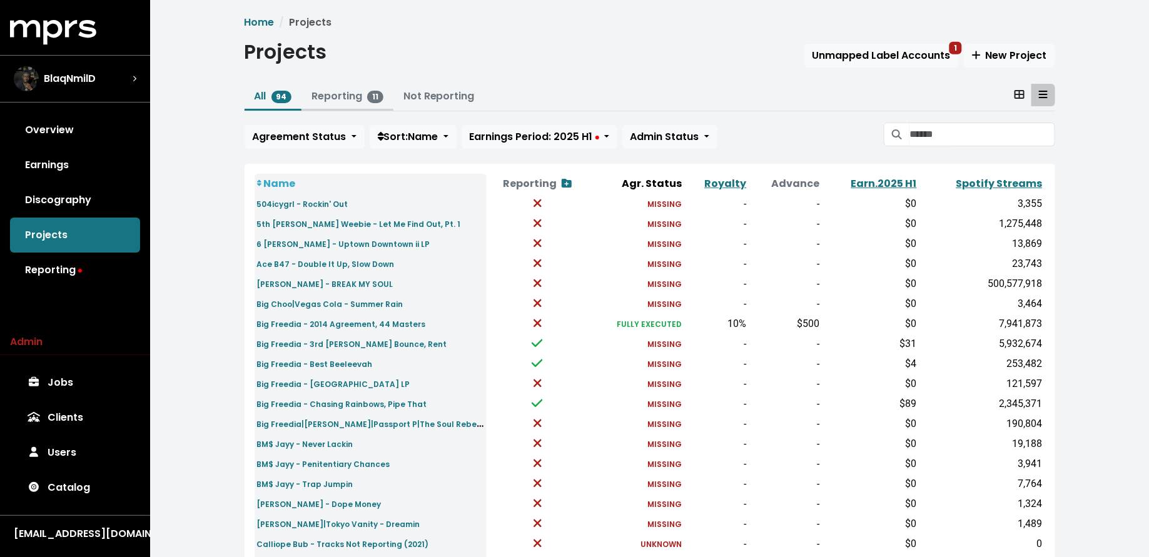
click at [327, 91] on link "Reporting 11" at bounding box center [348, 96] width 72 height 14
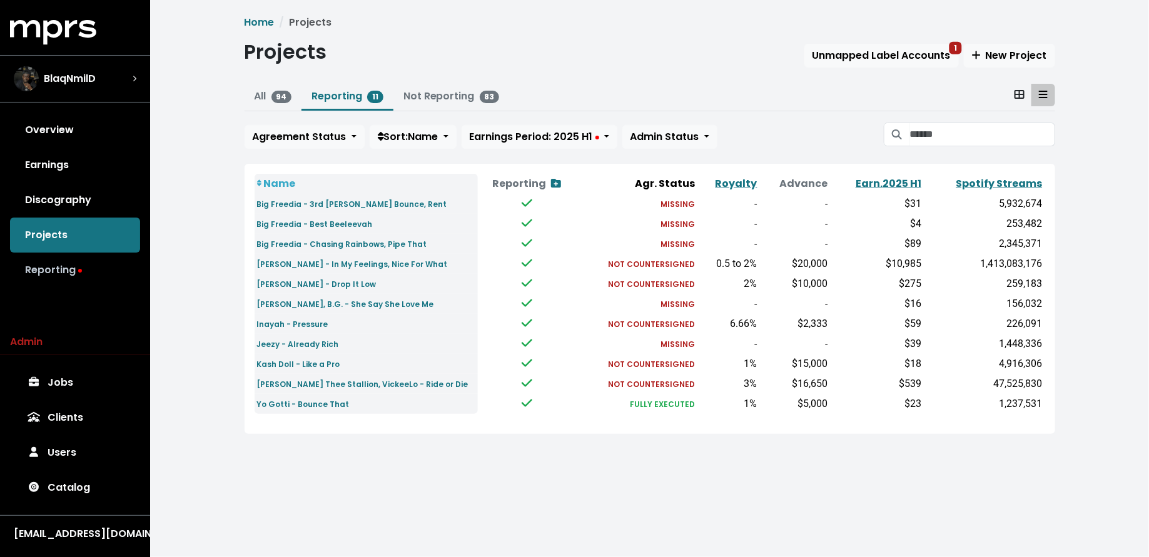
click at [74, 265] on link "Reporting" at bounding box center [75, 270] width 130 height 35
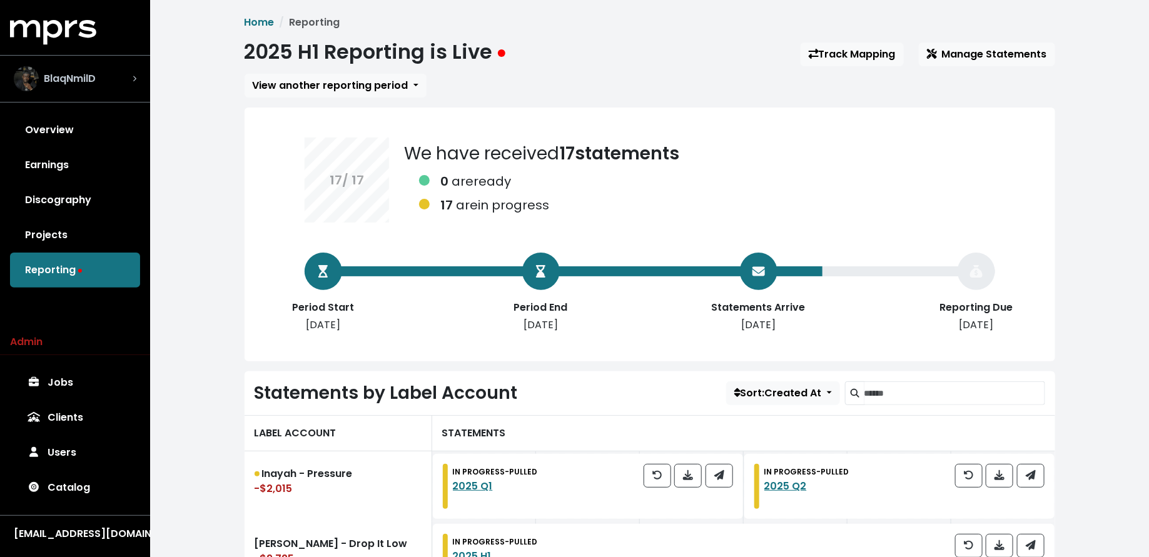
click at [68, 77] on span "BlaqNmilD" at bounding box center [70, 78] width 52 height 15
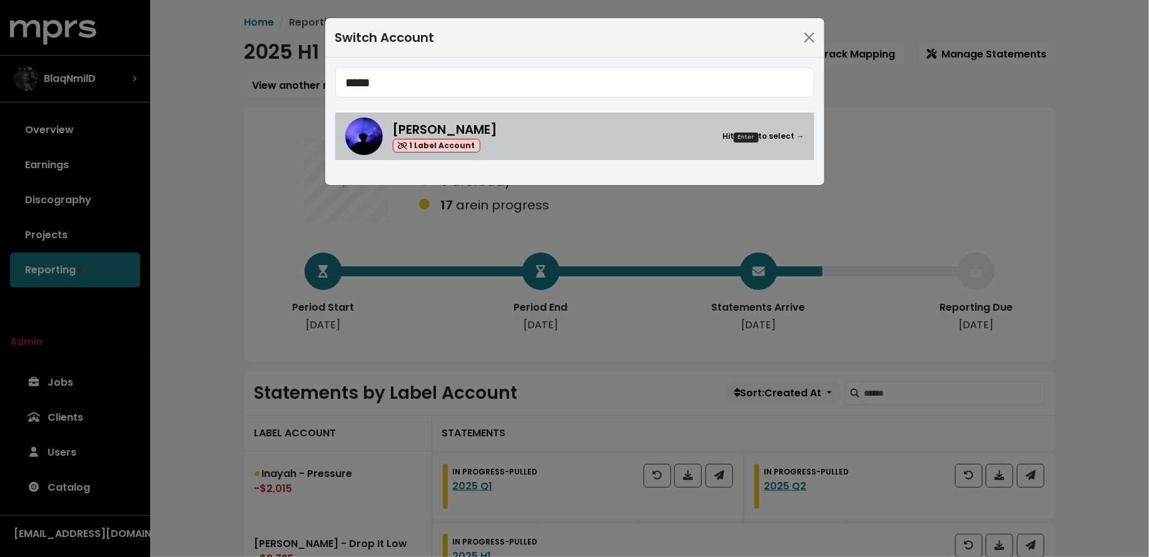
type input "*****"
click at [528, 137] on div "Teddy Walton 1 Label Account Hit Enter to select →" at bounding box center [599, 136] width 412 height 33
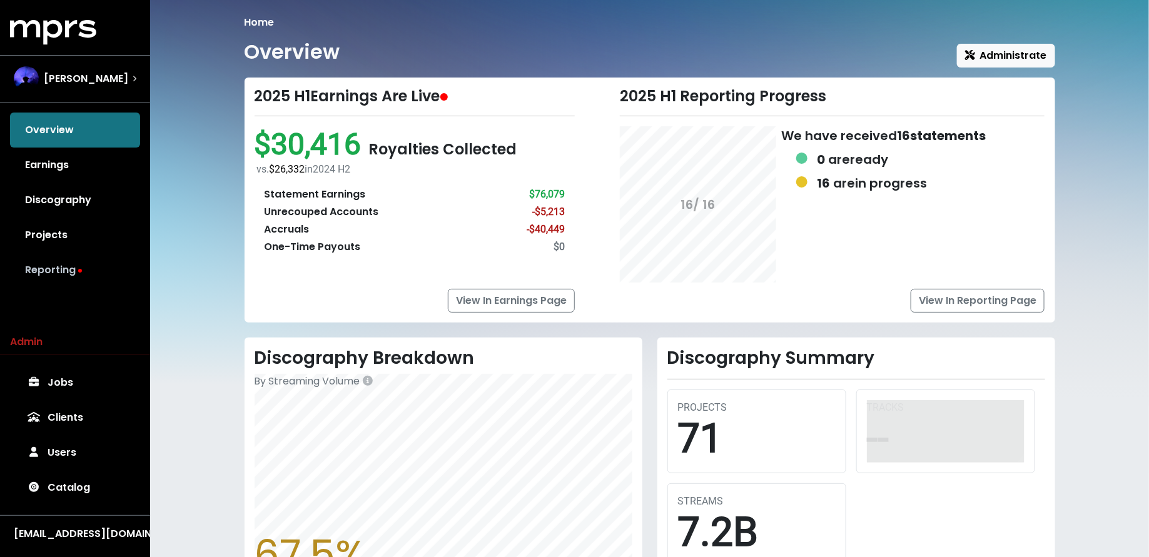
click at [130, 266] on link "Reporting" at bounding box center [75, 270] width 130 height 35
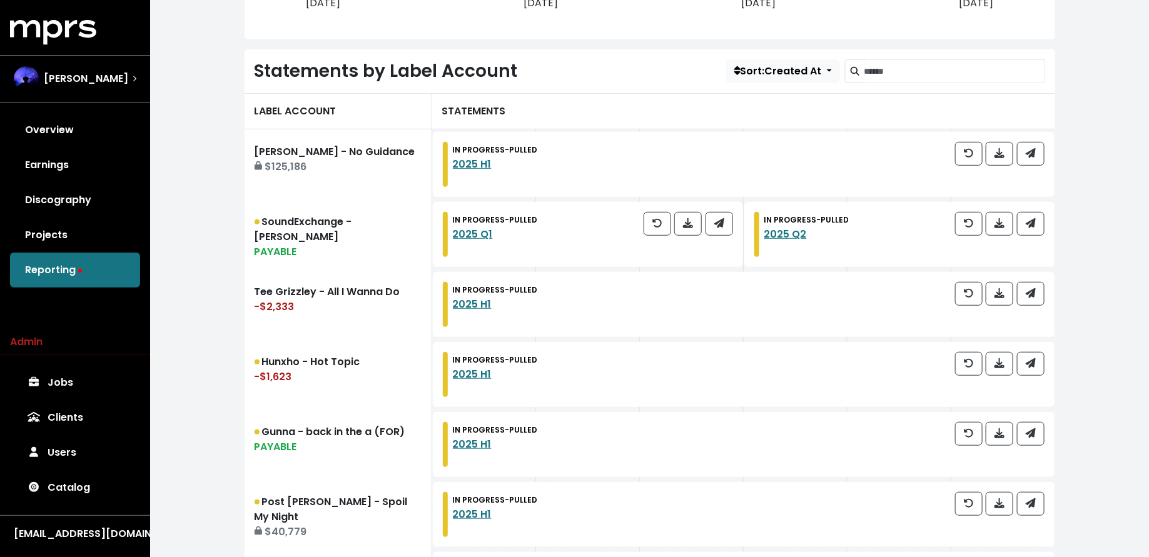
scroll to position [343, 0]
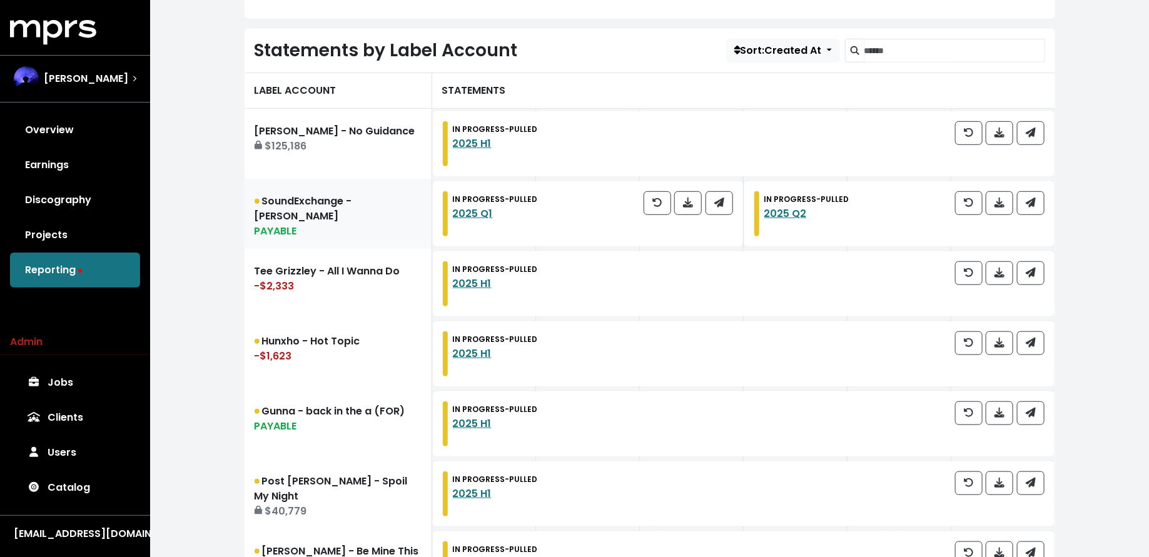
click at [382, 220] on link "SoundExchange - Teddy Walton PAYABLE" at bounding box center [339, 214] width 188 height 70
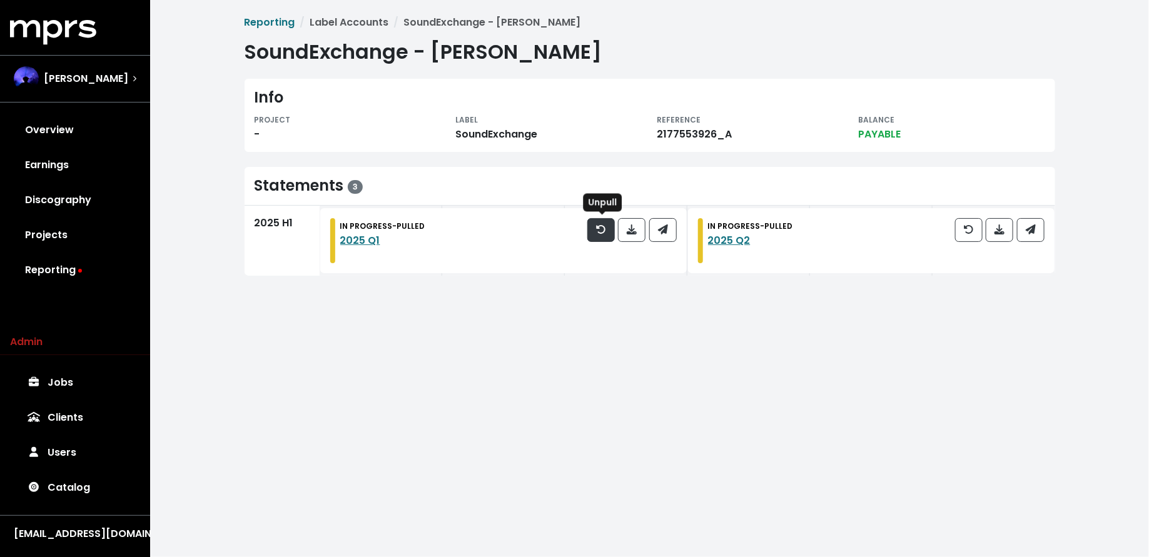
click at [601, 232] on icon "button" at bounding box center [600, 229] width 9 height 9
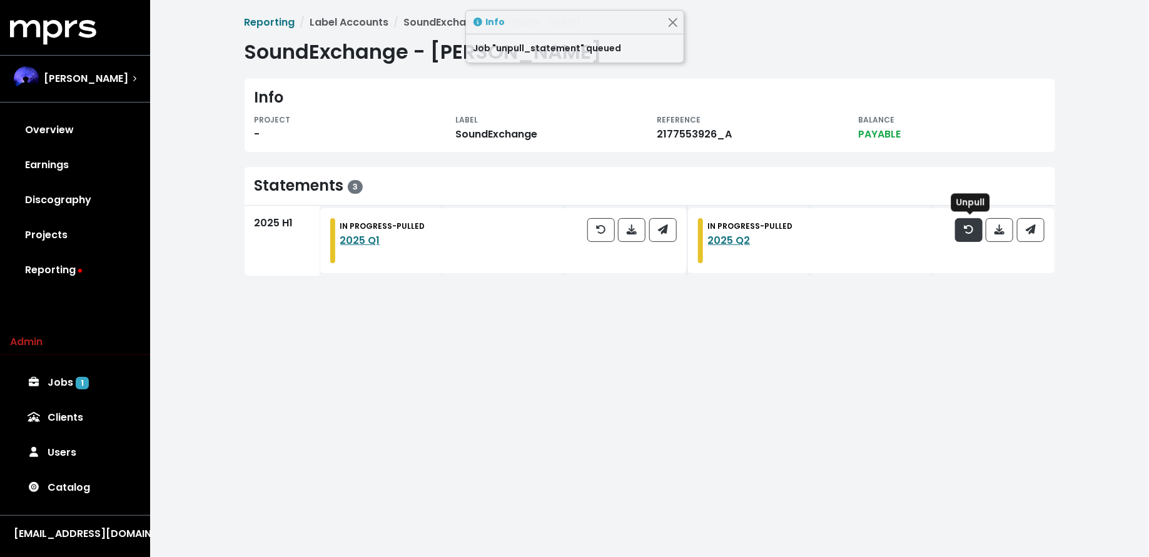
click at [974, 231] on icon "button" at bounding box center [969, 230] width 10 height 10
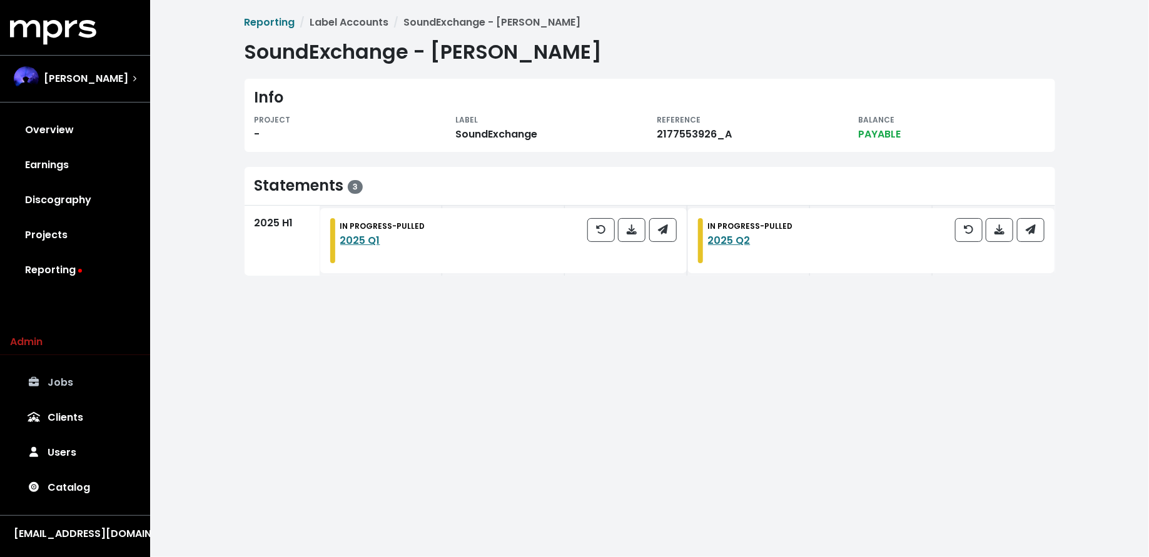
click at [122, 385] on link "Jobs" at bounding box center [75, 382] width 130 height 35
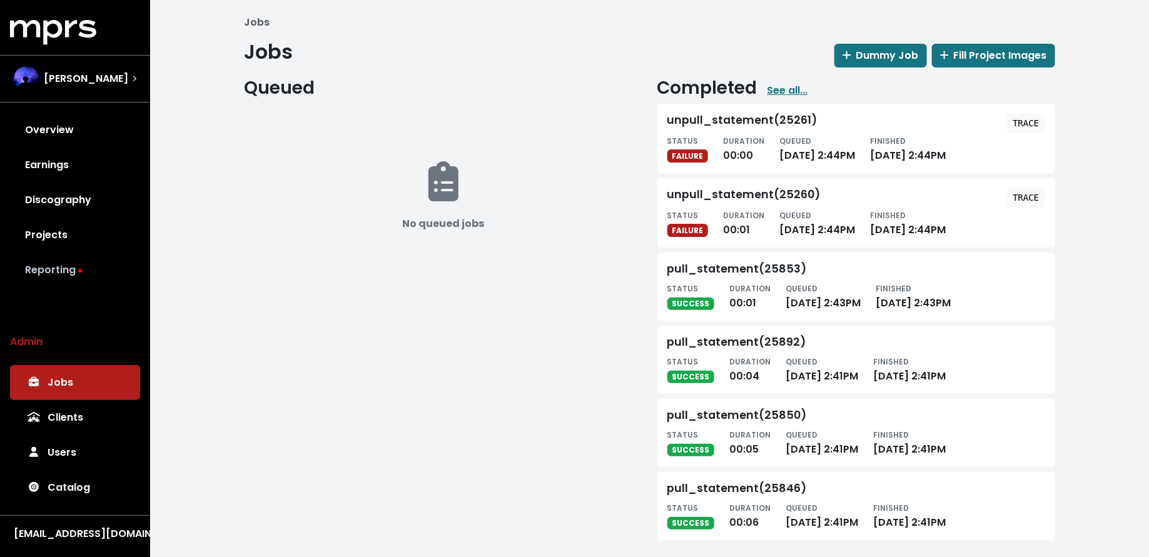
click at [90, 271] on link "Reporting" at bounding box center [75, 270] width 130 height 35
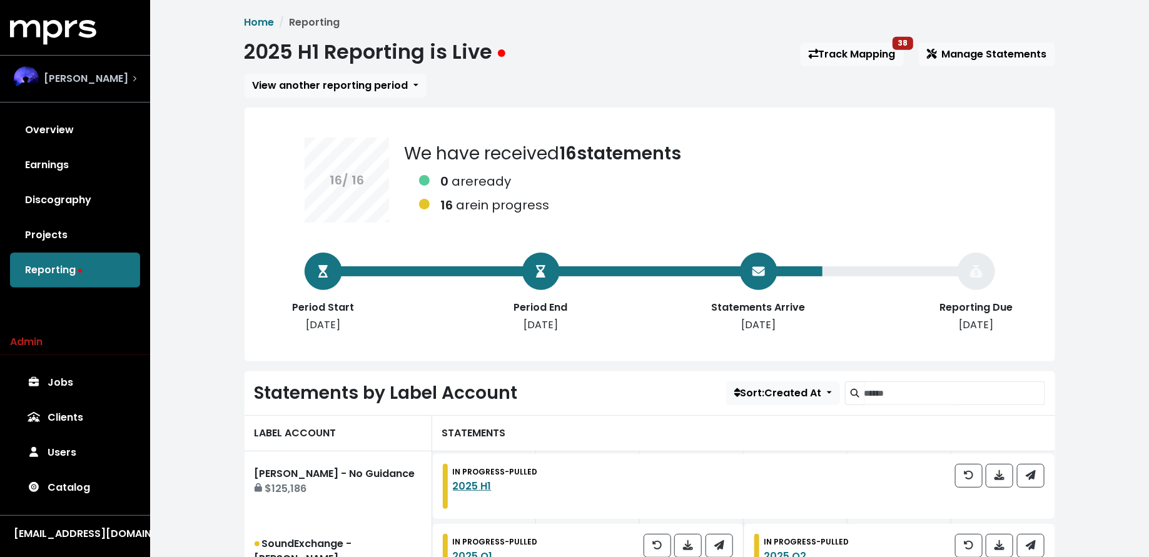
click at [104, 70] on div "[PERSON_NAME]" at bounding box center [71, 78] width 114 height 25
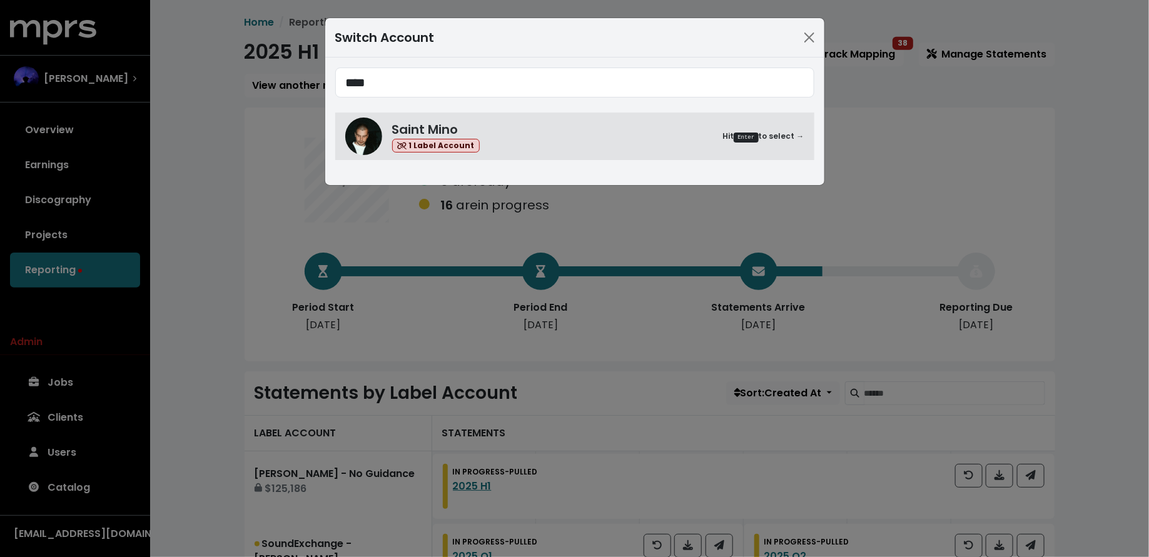
type input "****"
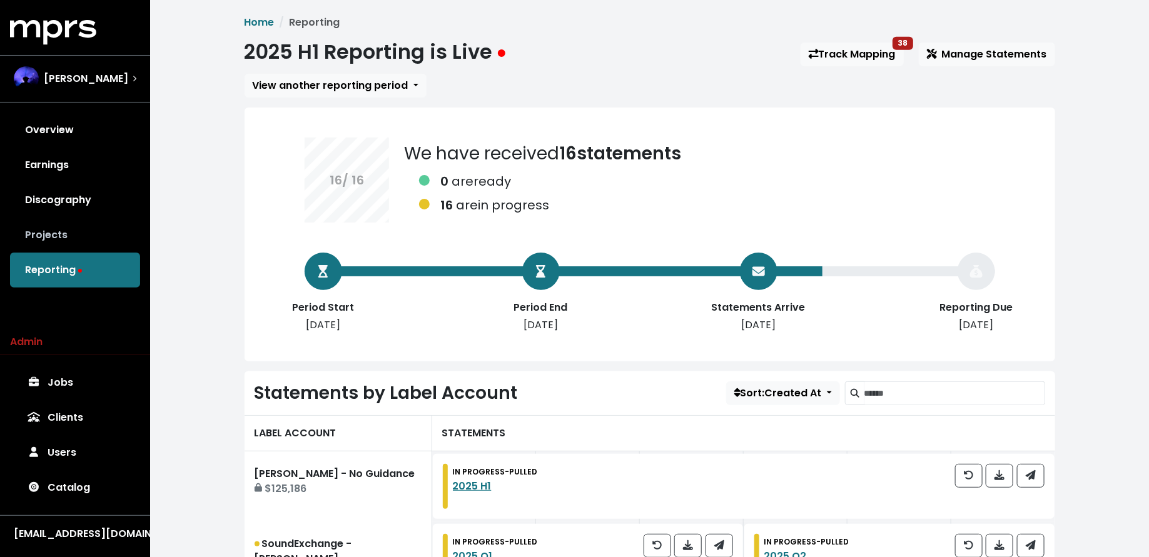
click at [80, 237] on link "Projects" at bounding box center [75, 235] width 130 height 35
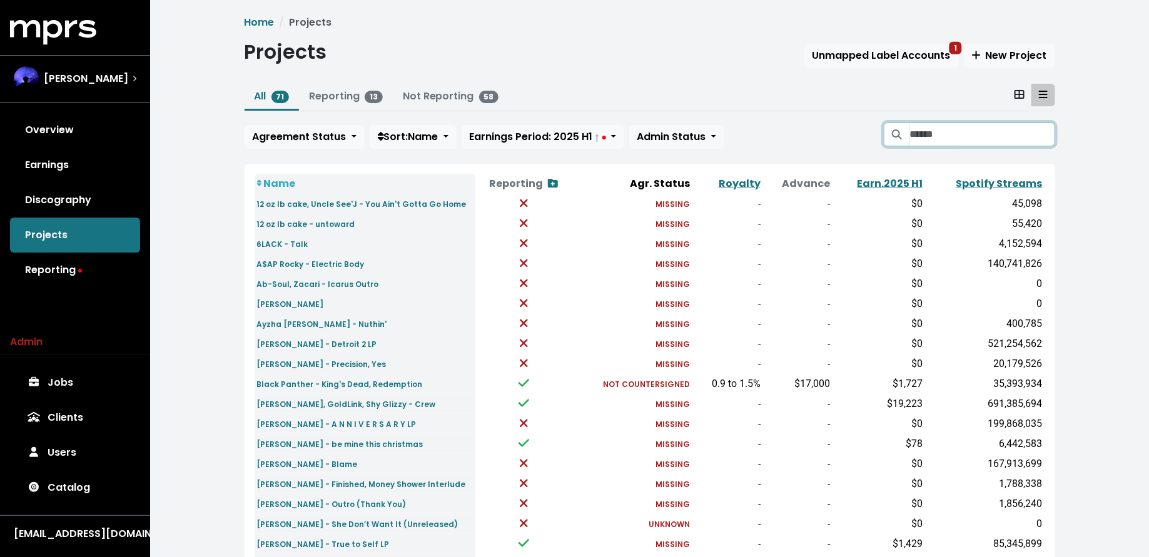
click at [965, 133] on input "Search projects" at bounding box center [982, 135] width 145 height 24
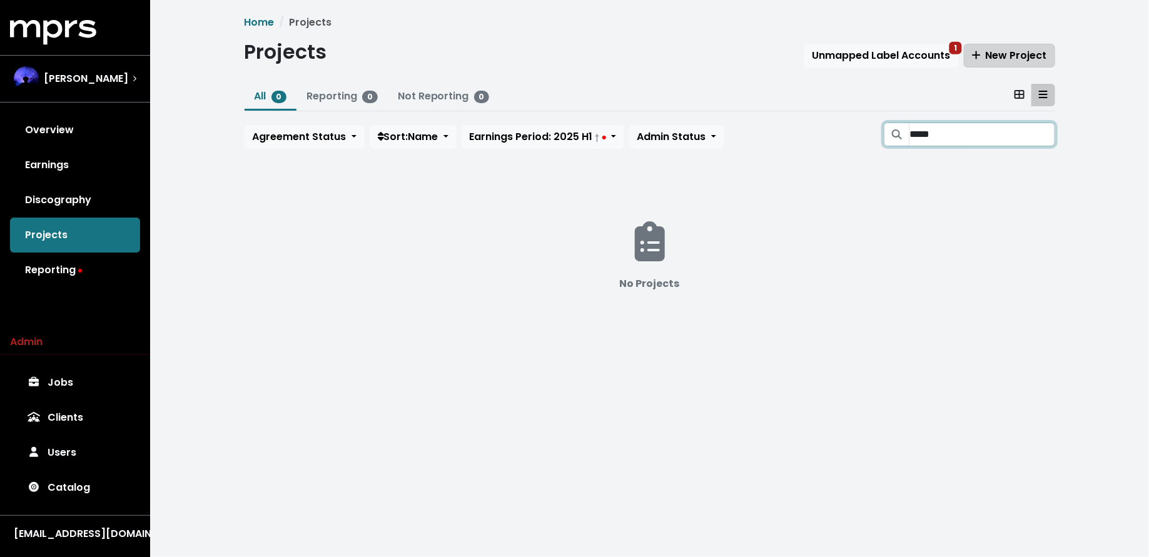
type input "*****"
click at [979, 52] on icon "button" at bounding box center [976, 55] width 9 height 10
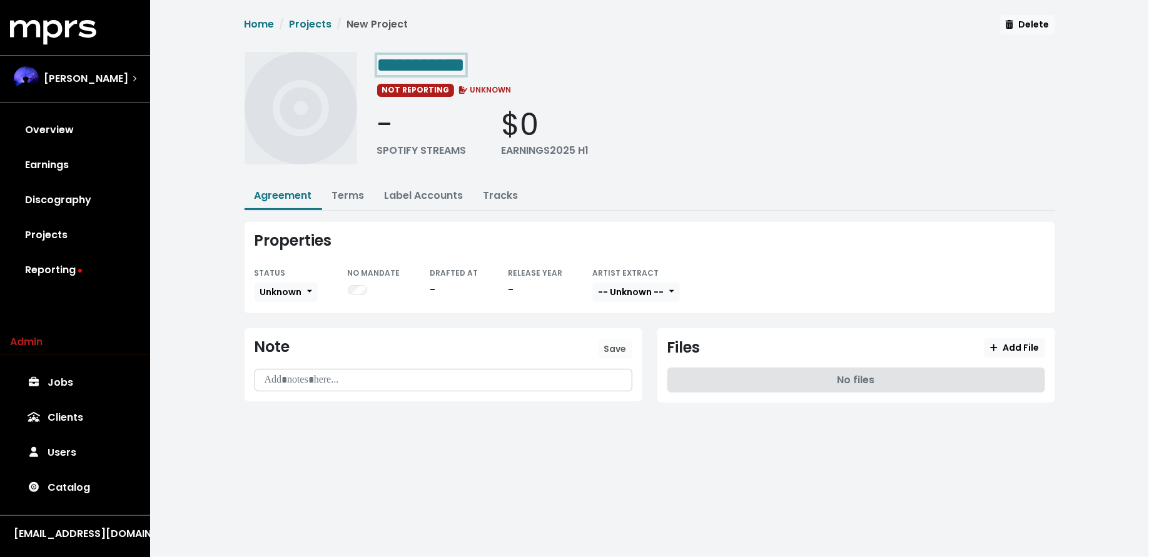
click at [587, 47] on span "**********" at bounding box center [650, 94] width 811 height 158
click at [530, 64] on div "**********" at bounding box center [716, 64] width 678 height 25
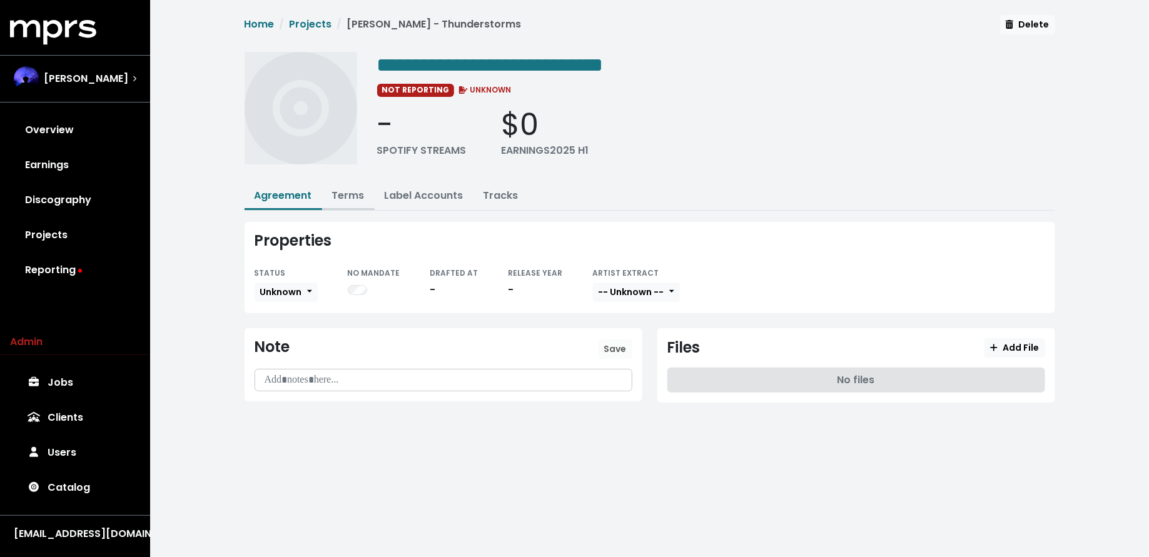
click at [341, 197] on link "Terms" at bounding box center [348, 195] width 33 height 14
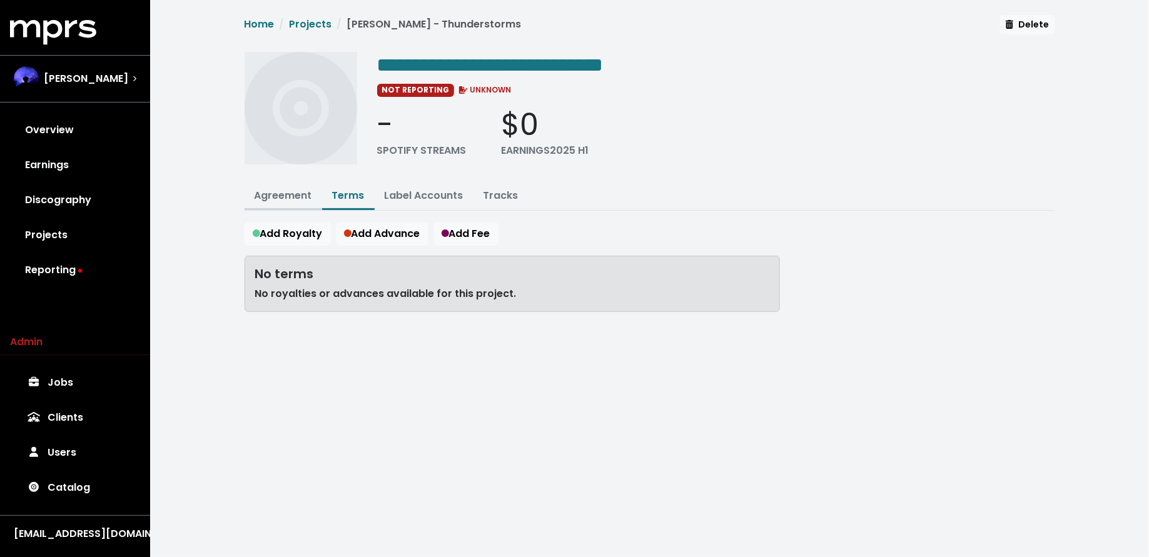
click at [297, 196] on link "Agreement" at bounding box center [284, 195] width 58 height 14
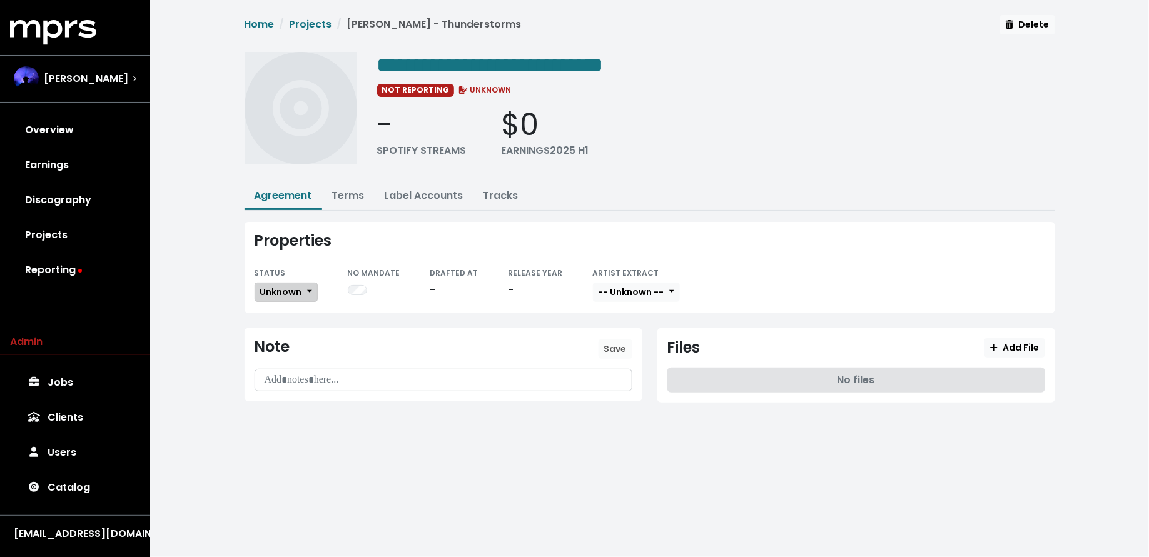
click at [290, 293] on span "Unknown" at bounding box center [281, 292] width 42 height 13
click at [293, 356] on link "In Progress" at bounding box center [314, 358] width 118 height 20
click at [353, 190] on link "Terms" at bounding box center [348, 195] width 33 height 14
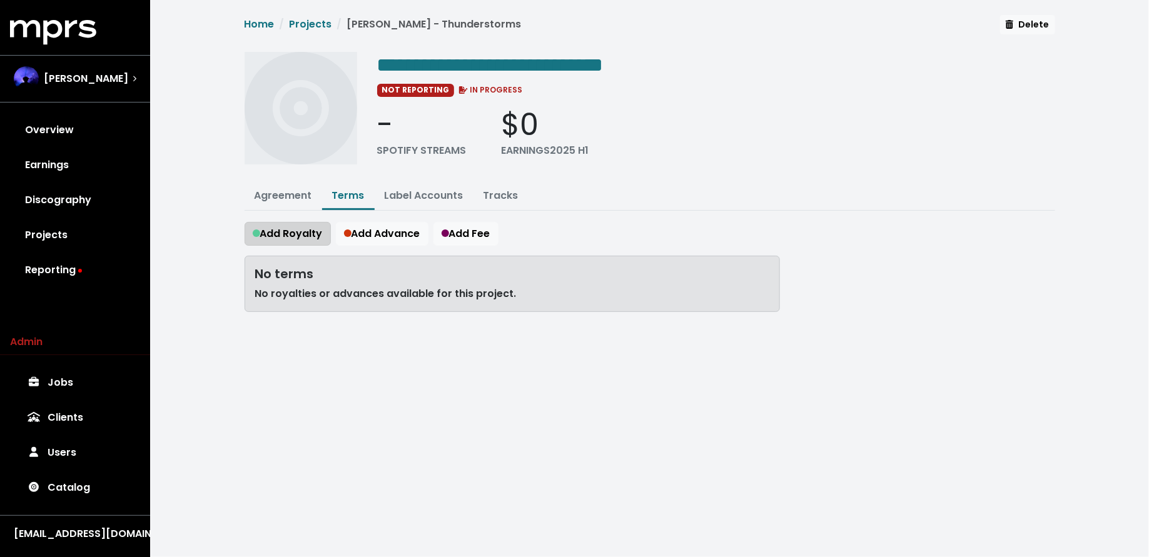
click at [285, 233] on span "Add Royalty" at bounding box center [288, 233] width 70 height 14
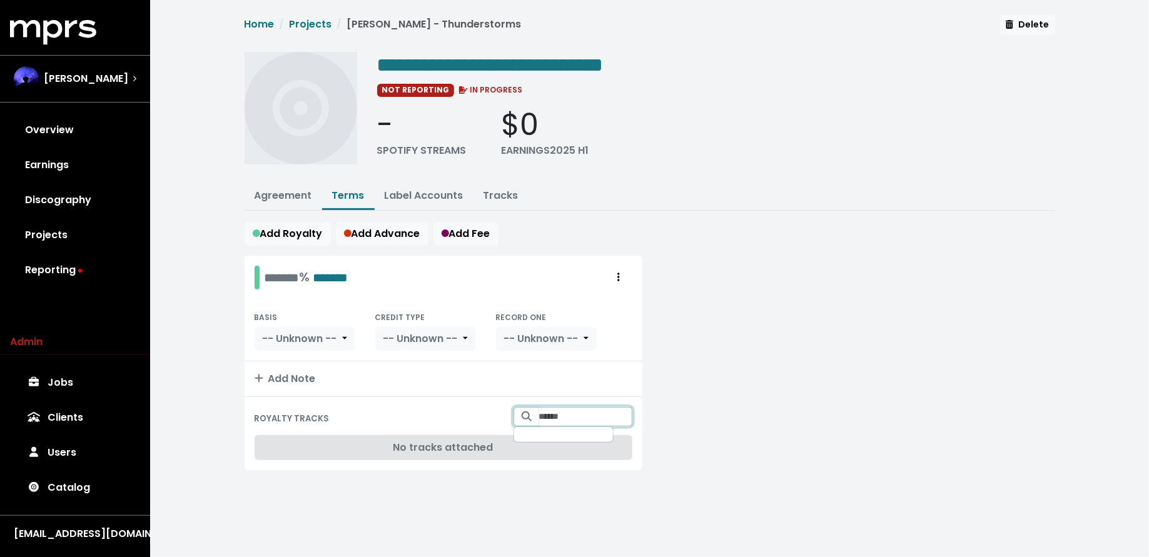
click at [582, 415] on input "Search for tracks by title and link them to this royalty" at bounding box center [585, 416] width 93 height 19
type input "**********"
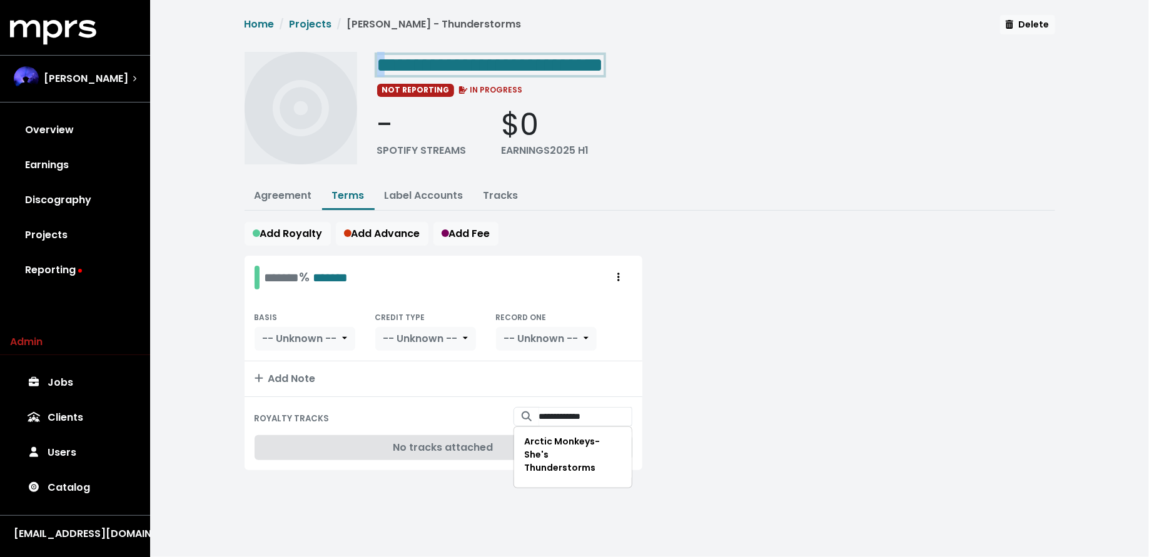
click at [383, 63] on span "**********" at bounding box center [490, 65] width 226 height 20
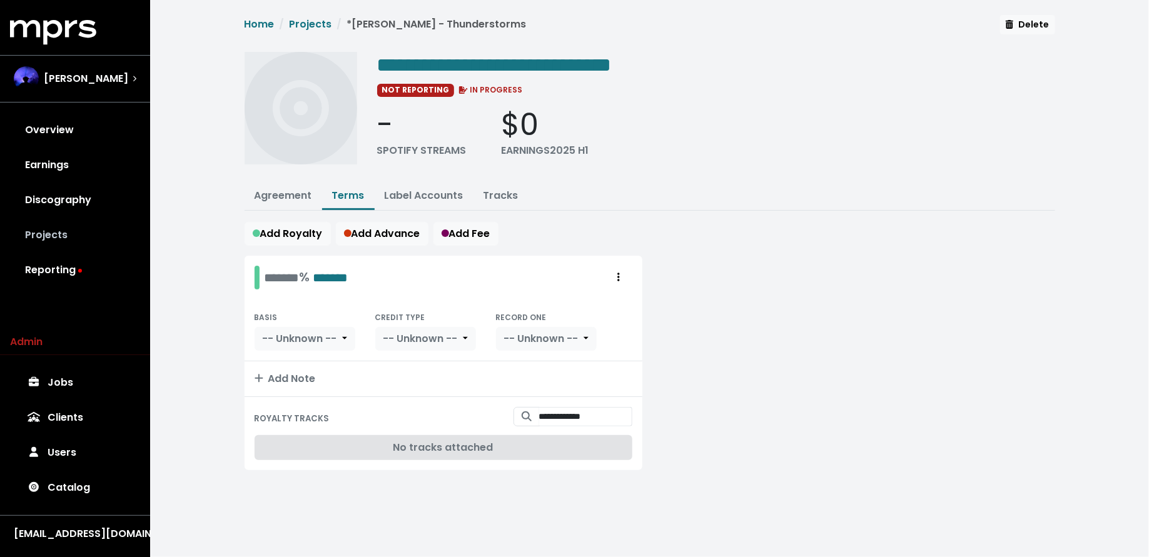
click at [98, 224] on link "Projects" at bounding box center [75, 235] width 130 height 35
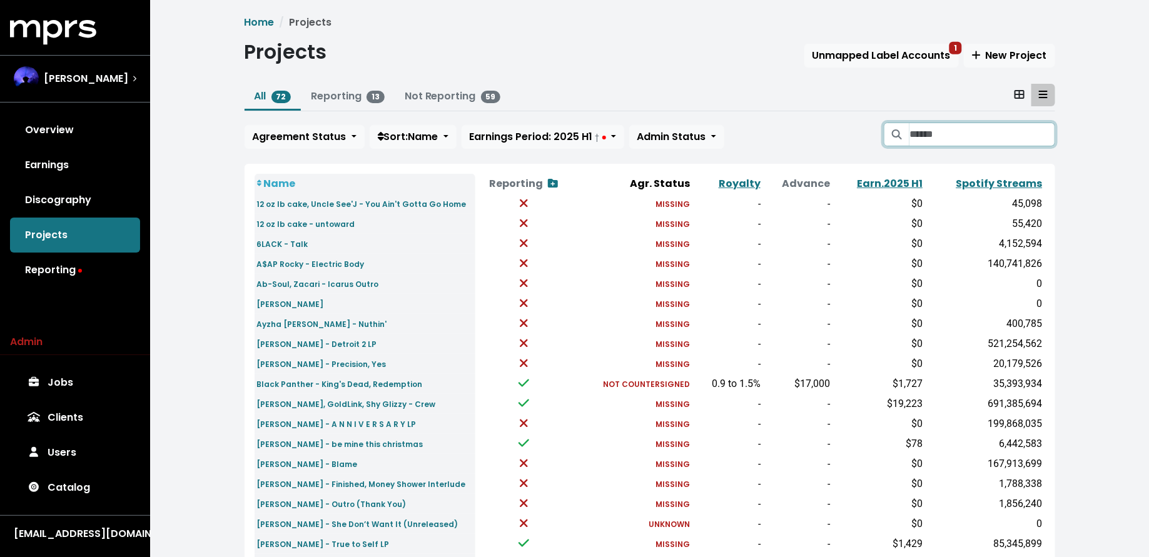
click at [995, 128] on input "Search projects" at bounding box center [982, 135] width 145 height 24
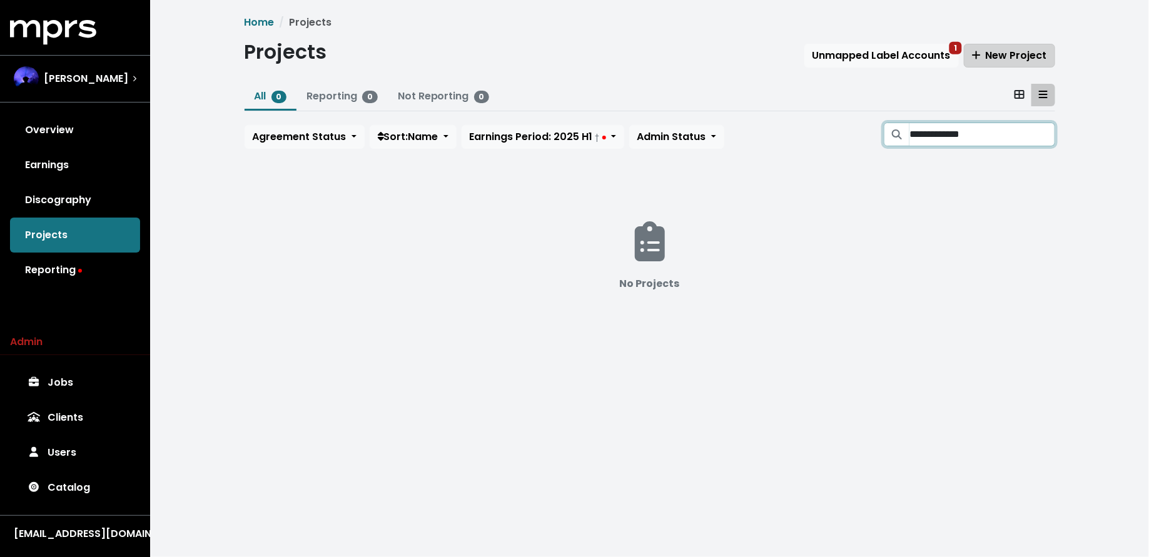
type input "**********"
click at [995, 48] on span "New Project" at bounding box center [1009, 55] width 75 height 14
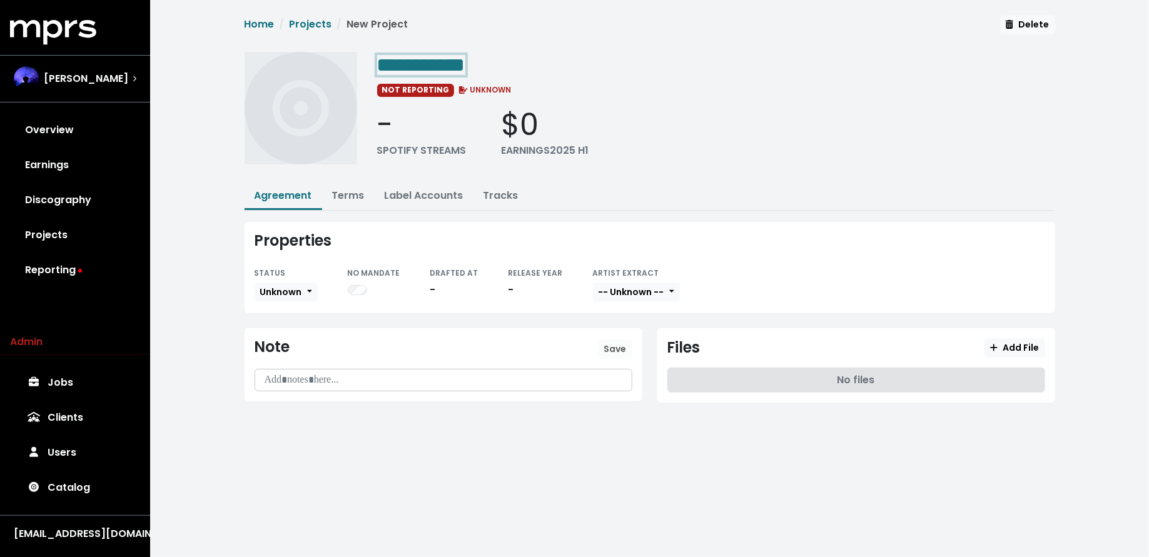
click at [558, 73] on div "**********" at bounding box center [716, 64] width 678 height 25
click at [114, 248] on link "Projects" at bounding box center [75, 235] width 130 height 35
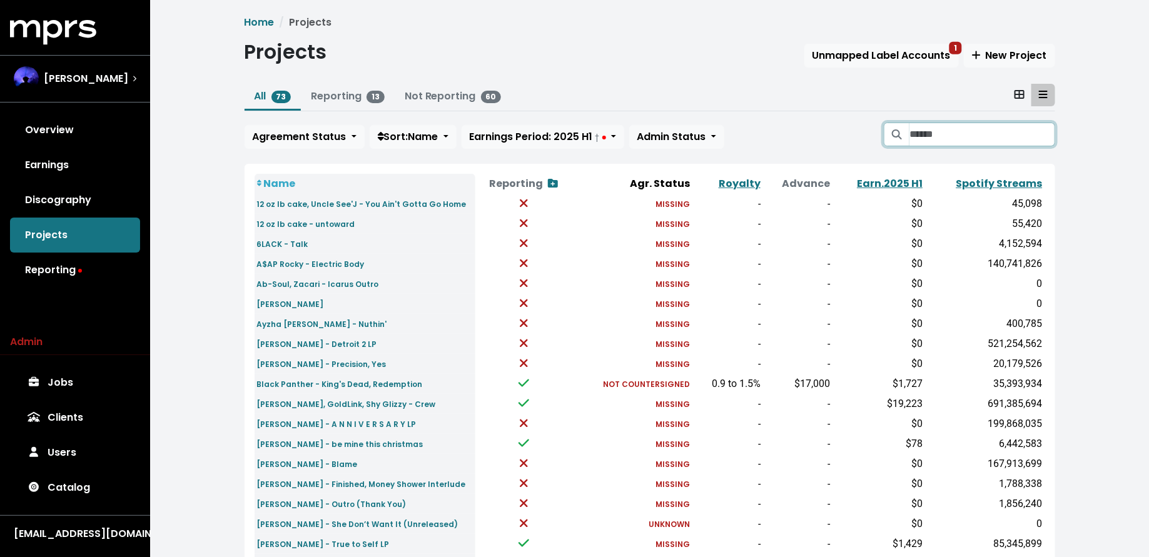
click at [946, 125] on input "Search projects" at bounding box center [982, 135] width 145 height 24
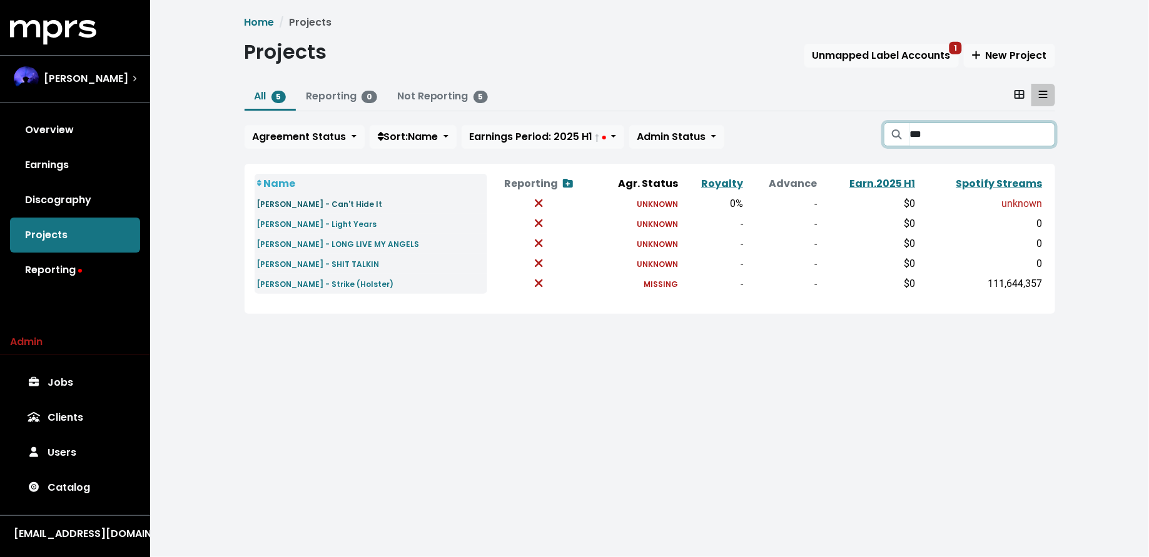
type input "***"
click at [304, 205] on small "[PERSON_NAME] - Can't Hide It" at bounding box center [320, 204] width 126 height 11
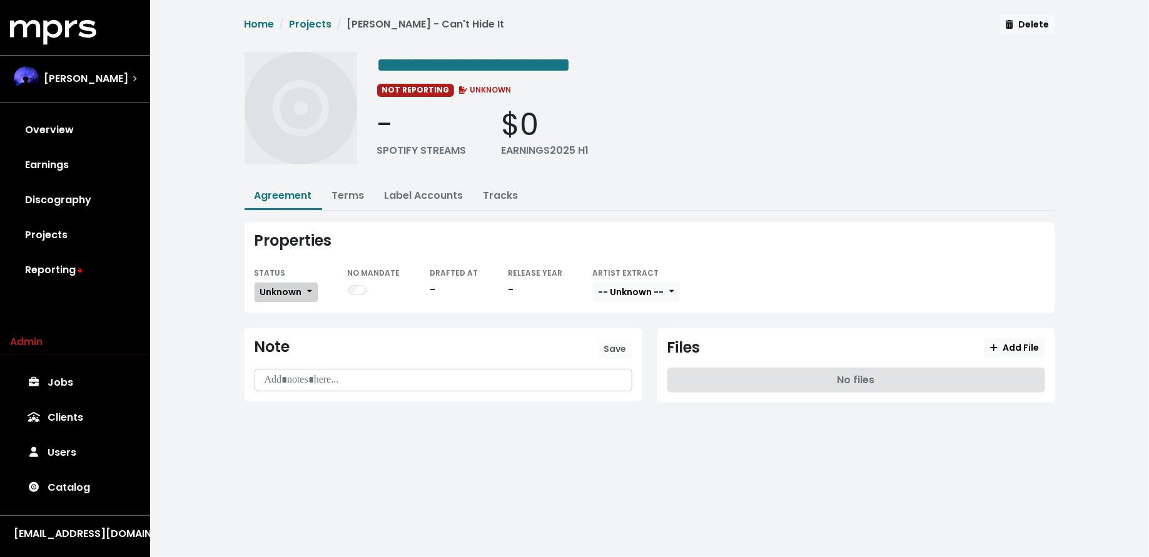
click at [312, 286] on button "Unknown" at bounding box center [286, 292] width 63 height 19
click at [315, 395] on link "Not Countersigned" at bounding box center [314, 398] width 118 height 20
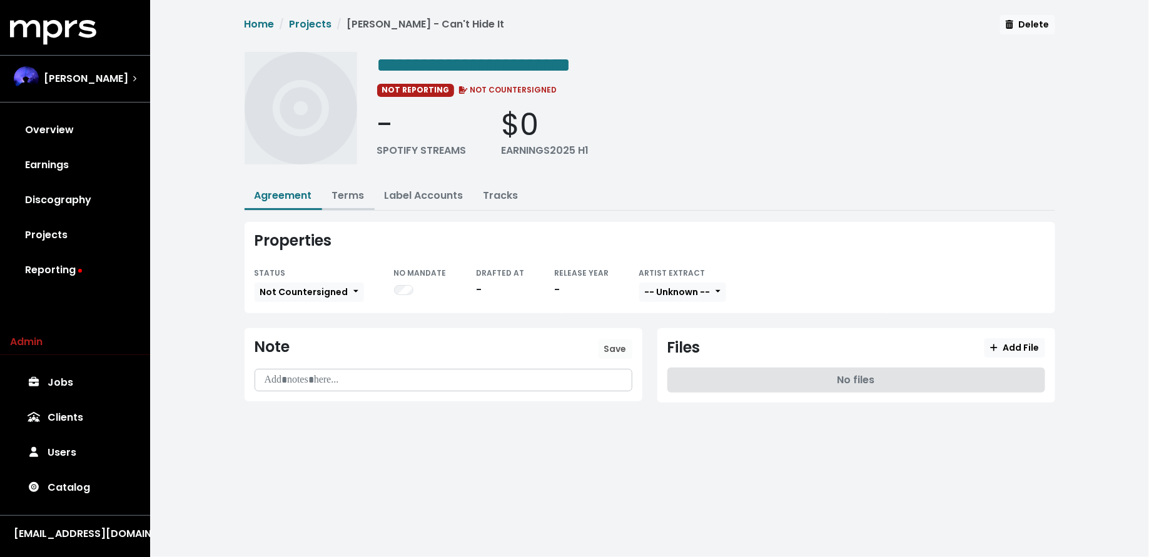
click at [352, 200] on link "Terms" at bounding box center [348, 195] width 33 height 14
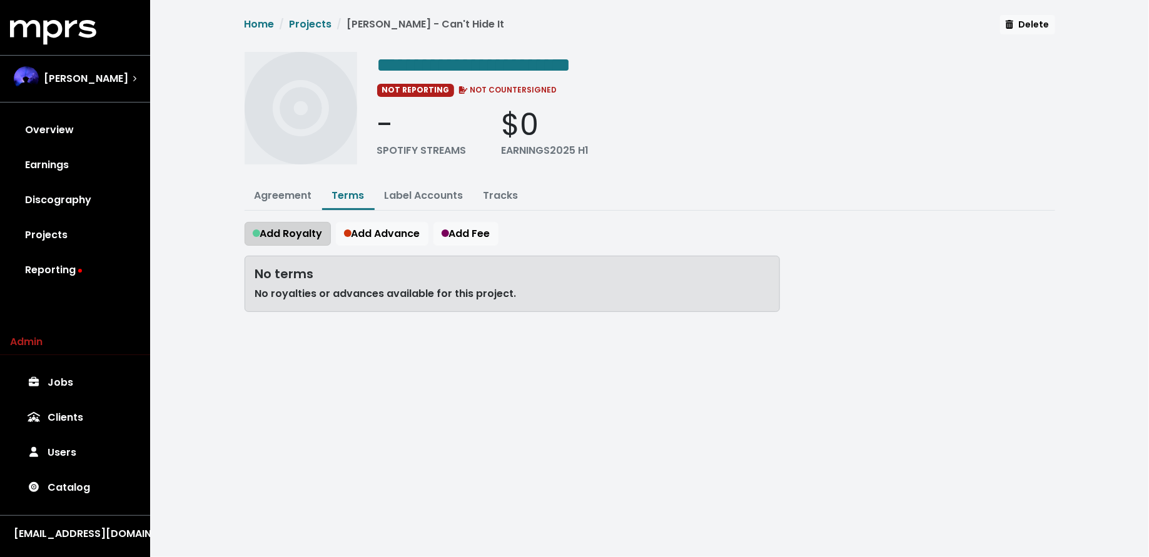
click at [310, 226] on span "Add Royalty" at bounding box center [288, 233] width 70 height 14
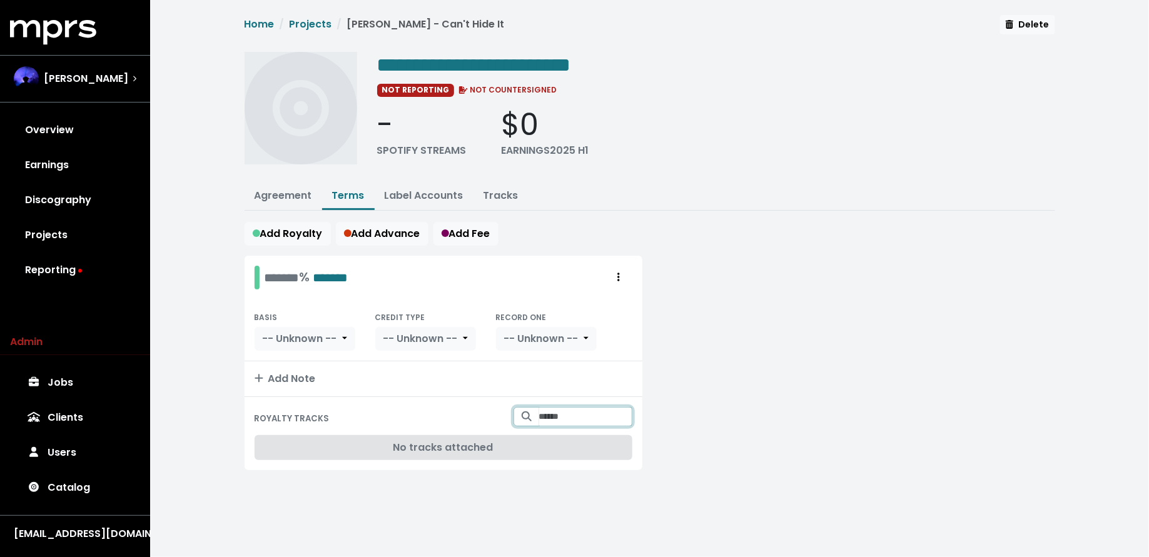
click at [541, 412] on input "Search for tracks by title and link them to this royalty" at bounding box center [585, 416] width 93 height 19
type input "**********"
click at [569, 435] on span "[PERSON_NAME] - Can't Hide It" at bounding box center [565, 448] width 80 height 26
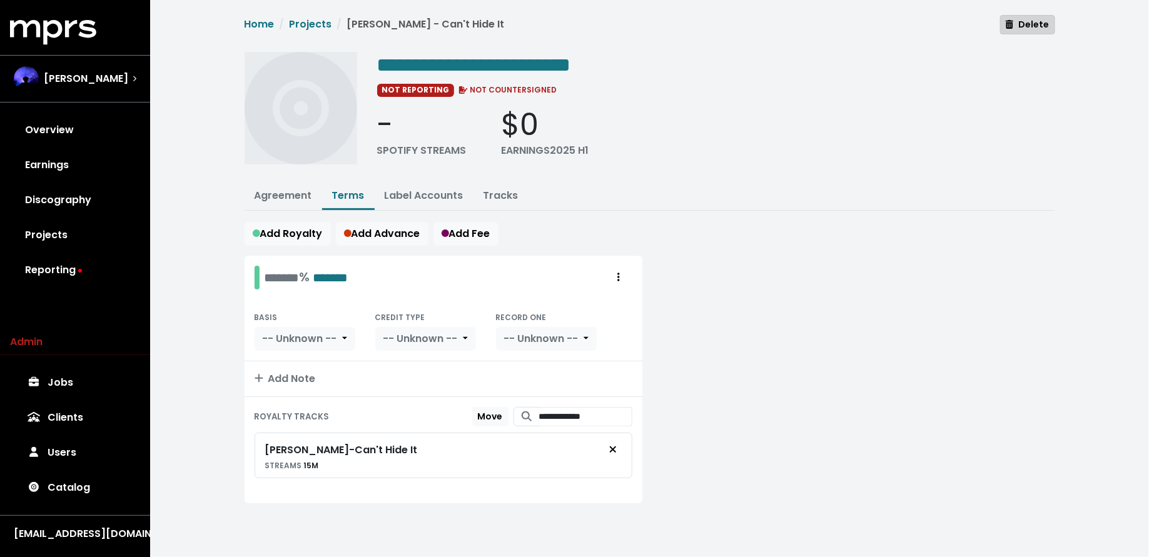
click at [1010, 32] on button "Delete" at bounding box center [1027, 24] width 54 height 19
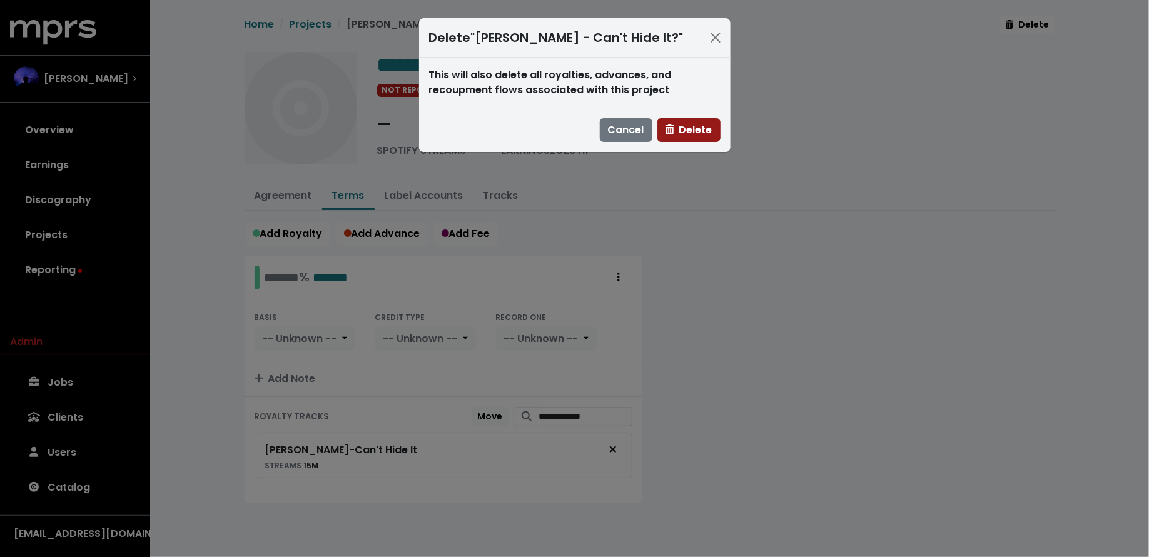
click at [702, 128] on span "Delete" at bounding box center [689, 130] width 47 height 14
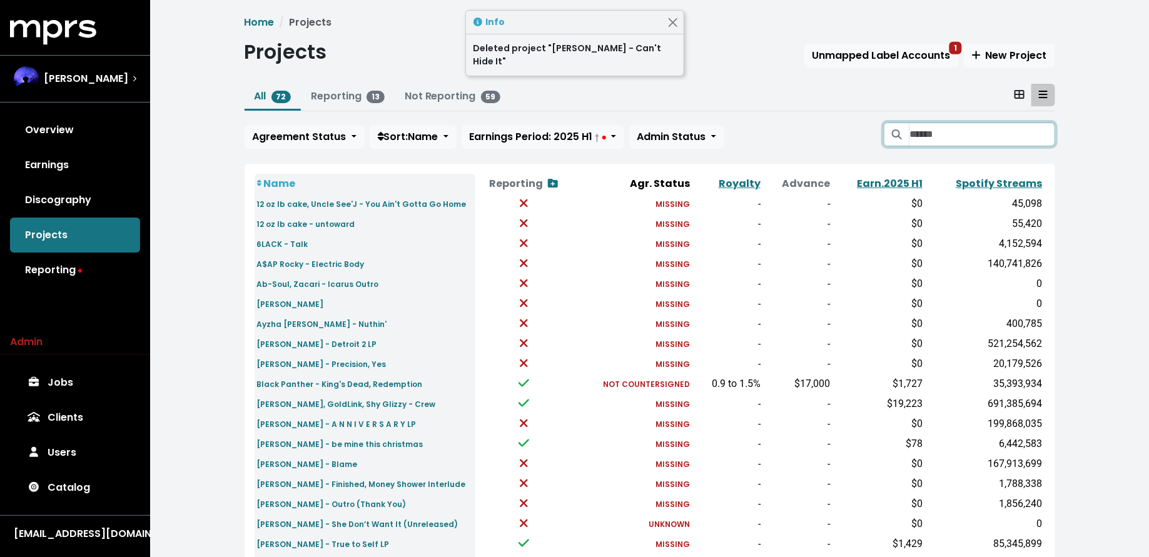
click at [998, 139] on input "Search projects" at bounding box center [982, 135] width 145 height 24
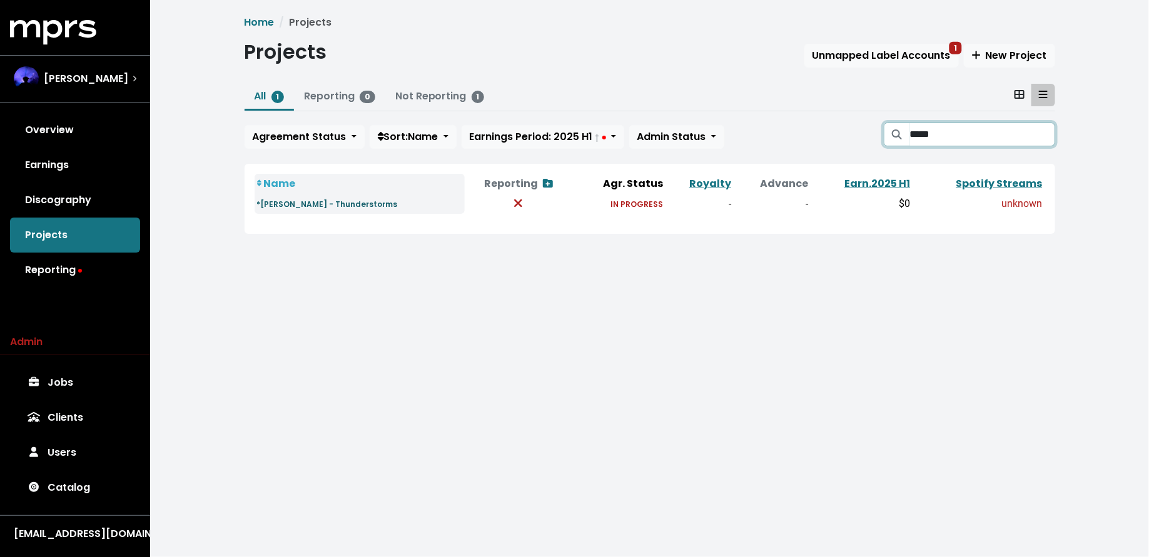
type input "*****"
click at [346, 200] on small "*[PERSON_NAME] - Thunderstorms" at bounding box center [327, 204] width 141 height 11
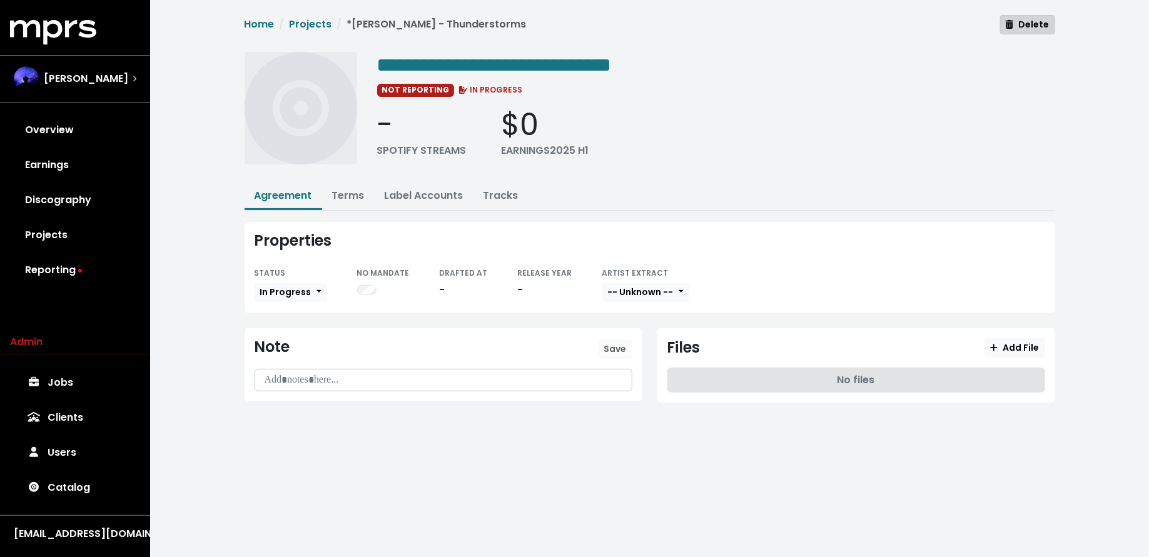
click at [1035, 22] on span "Delete" at bounding box center [1027, 24] width 43 height 13
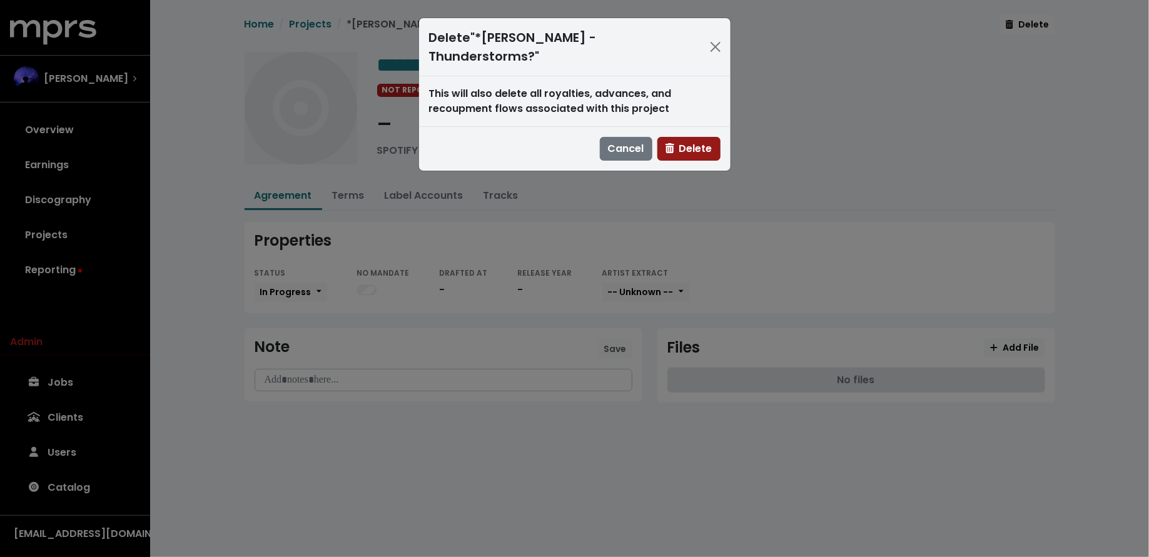
click at [689, 141] on span "Delete" at bounding box center [689, 148] width 47 height 14
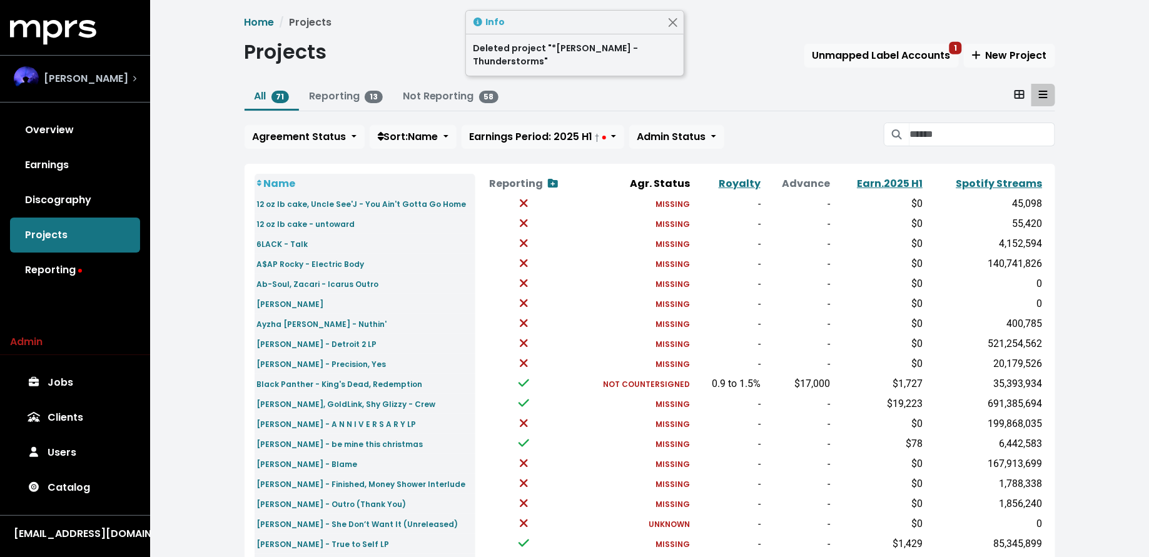
click at [131, 89] on div "[PERSON_NAME]" at bounding box center [75, 78] width 123 height 25
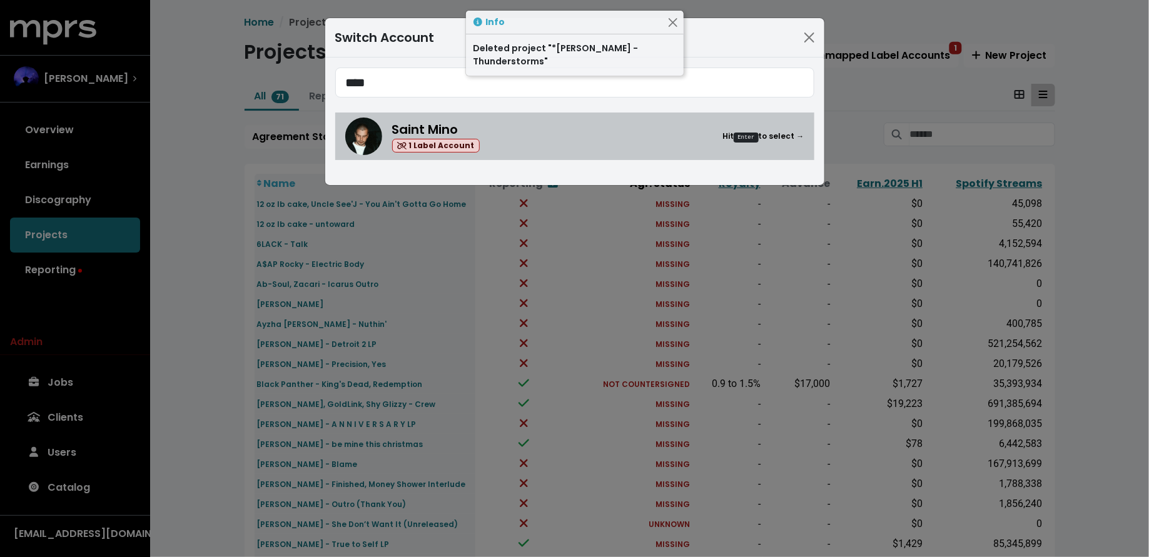
type input "****"
click at [460, 144] on span "1 Label Account" at bounding box center [436, 146] width 88 height 14
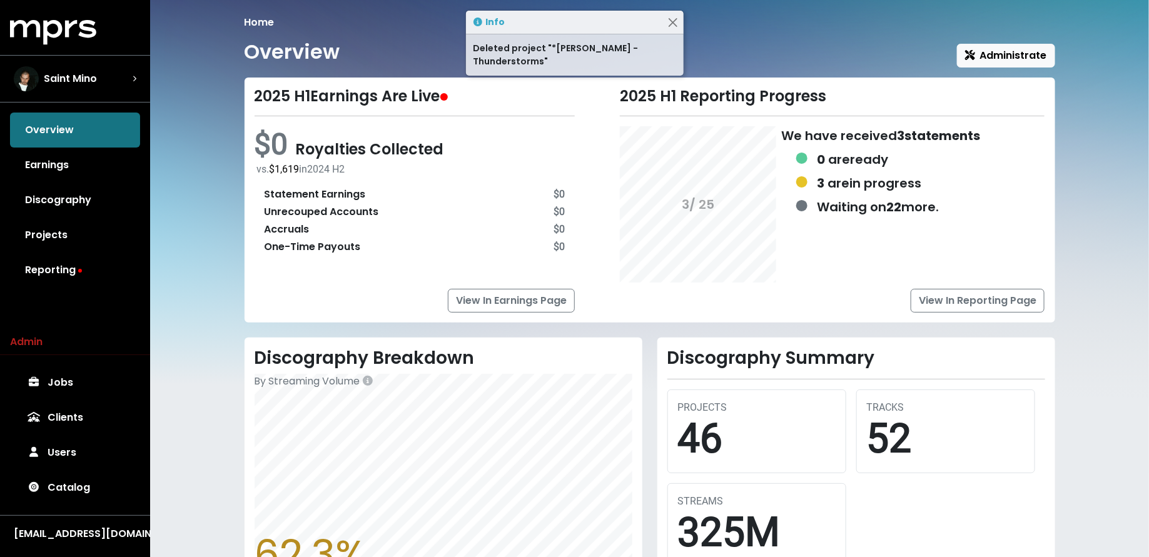
drag, startPoint x: 72, startPoint y: 238, endPoint x: 88, endPoint y: 234, distance: 16.7
click at [72, 237] on link "Projects" at bounding box center [75, 235] width 130 height 35
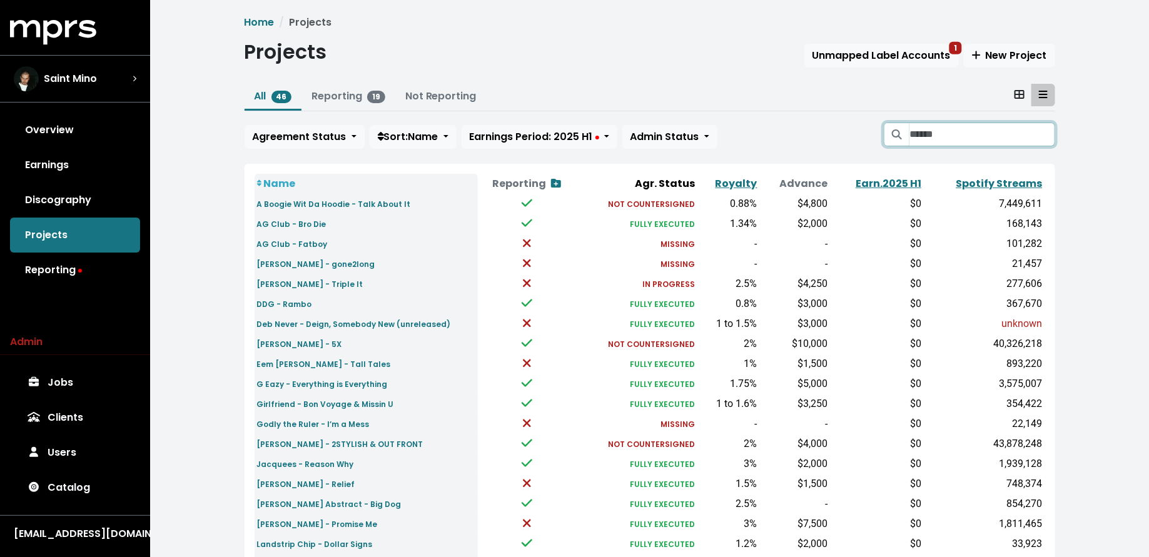
click at [950, 138] on input "Search projects" at bounding box center [982, 135] width 145 height 24
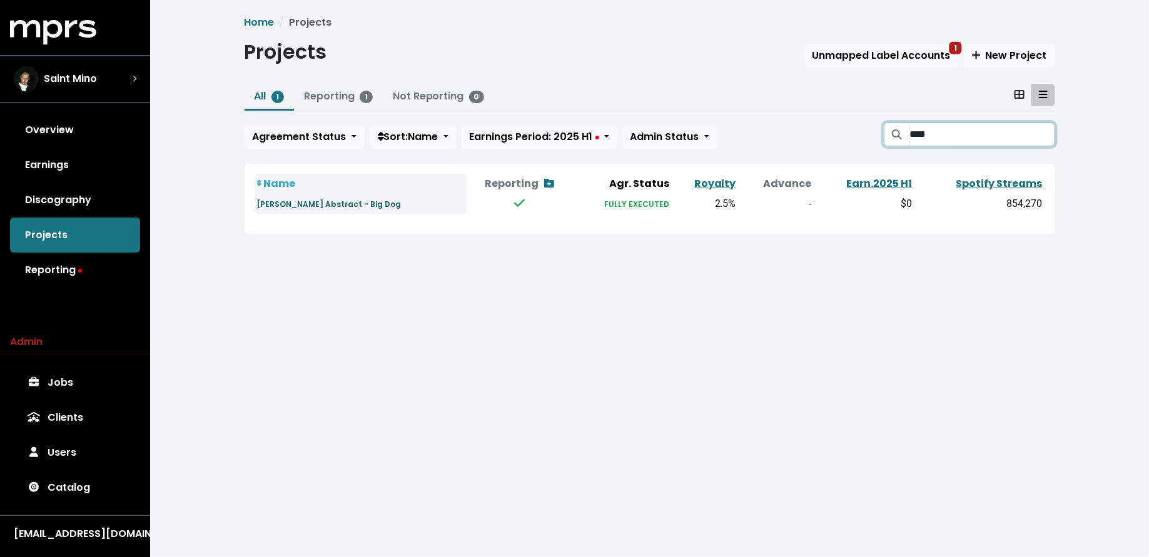
type input "*****"
type input "********"
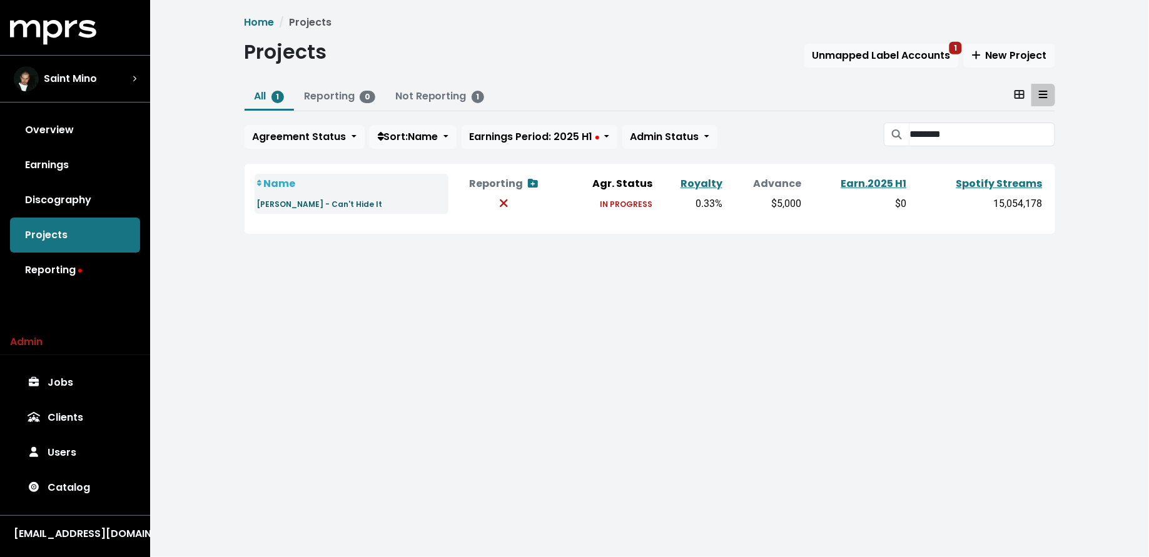
click at [304, 204] on small "[PERSON_NAME] - Can't Hide It" at bounding box center [320, 204] width 126 height 11
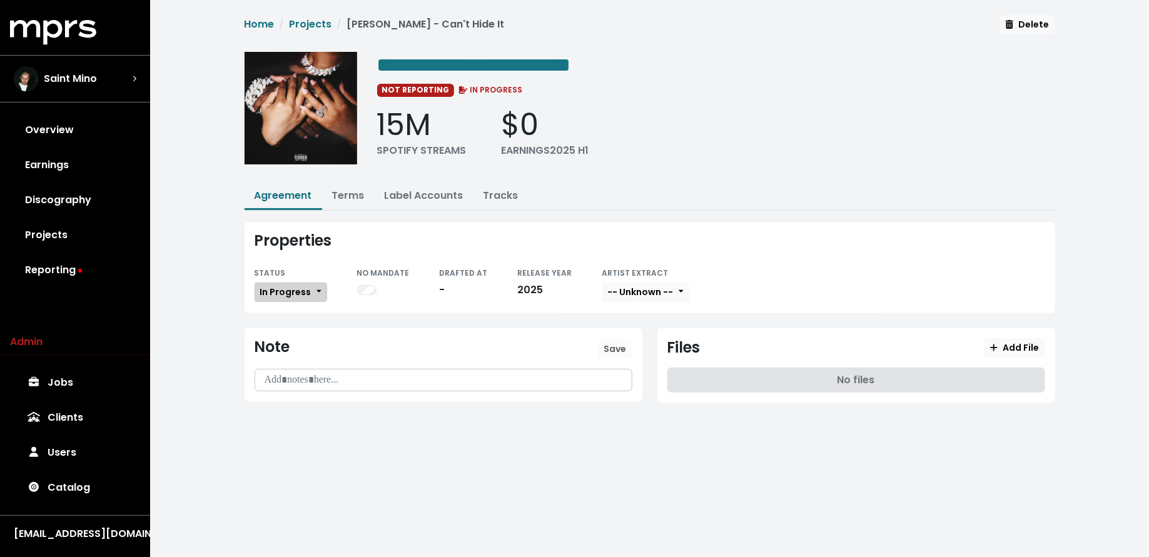
click at [300, 287] on span "In Progress" at bounding box center [285, 292] width 51 height 13
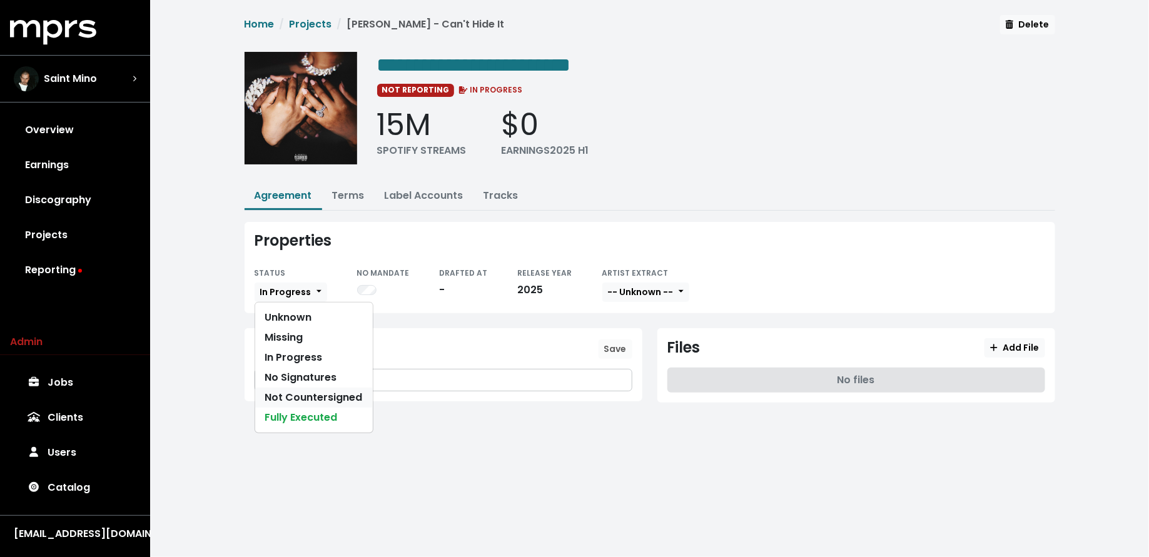
click at [300, 388] on link "Not Countersigned" at bounding box center [314, 398] width 118 height 20
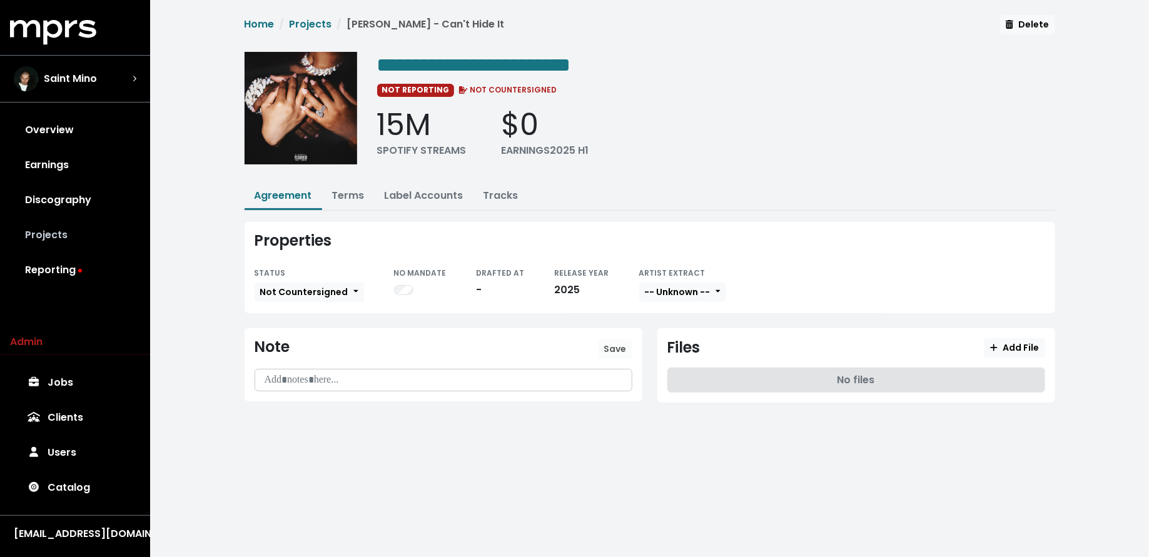
click at [63, 232] on link "Projects" at bounding box center [75, 235] width 130 height 35
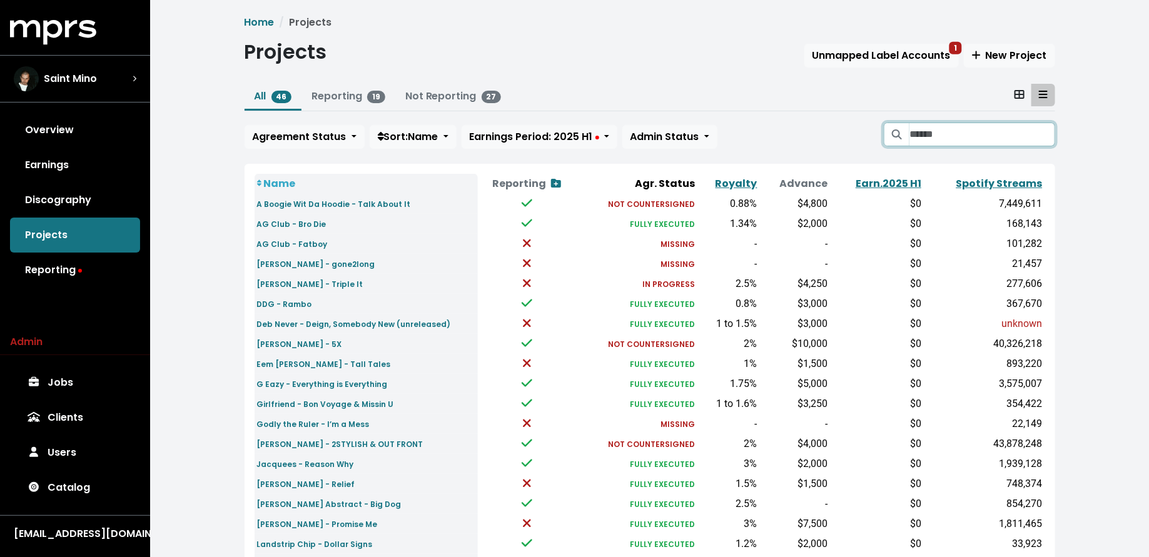
click at [926, 136] on input "Search projects" at bounding box center [982, 135] width 145 height 24
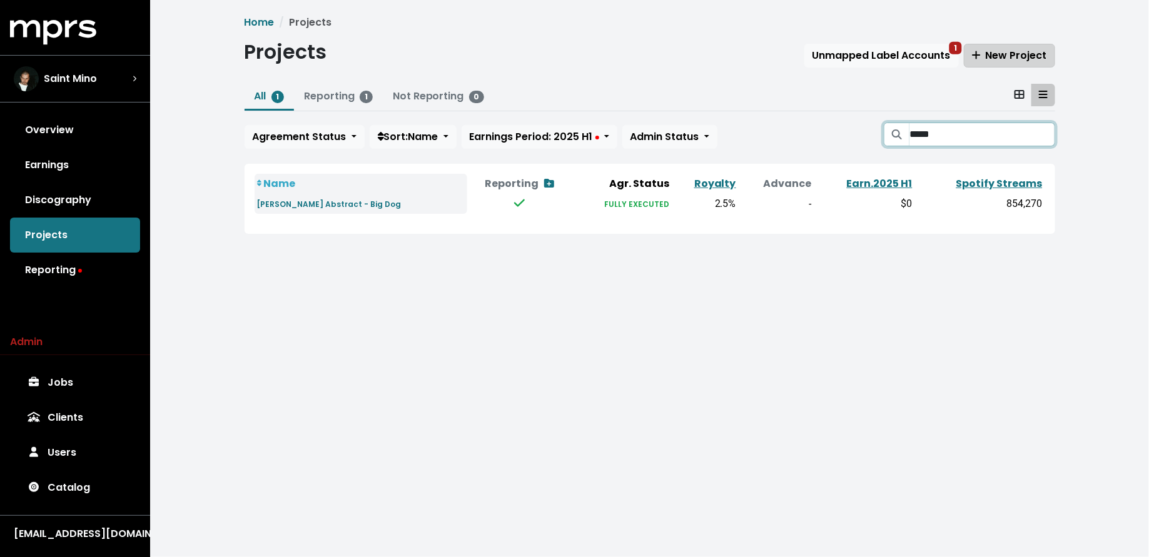
type input "*****"
click at [991, 51] on span "New Project" at bounding box center [1009, 55] width 75 height 14
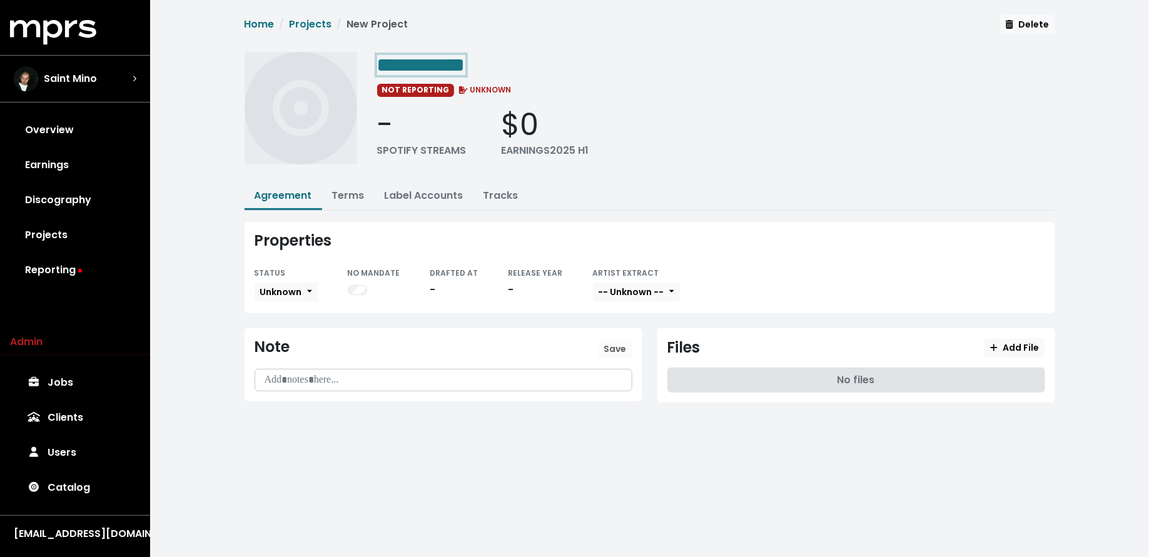
click at [524, 68] on div "**********" at bounding box center [716, 64] width 678 height 25
click at [378, 63] on span "**********" at bounding box center [490, 65] width 226 height 20
click at [262, 296] on button "Unknown" at bounding box center [286, 292] width 63 height 19
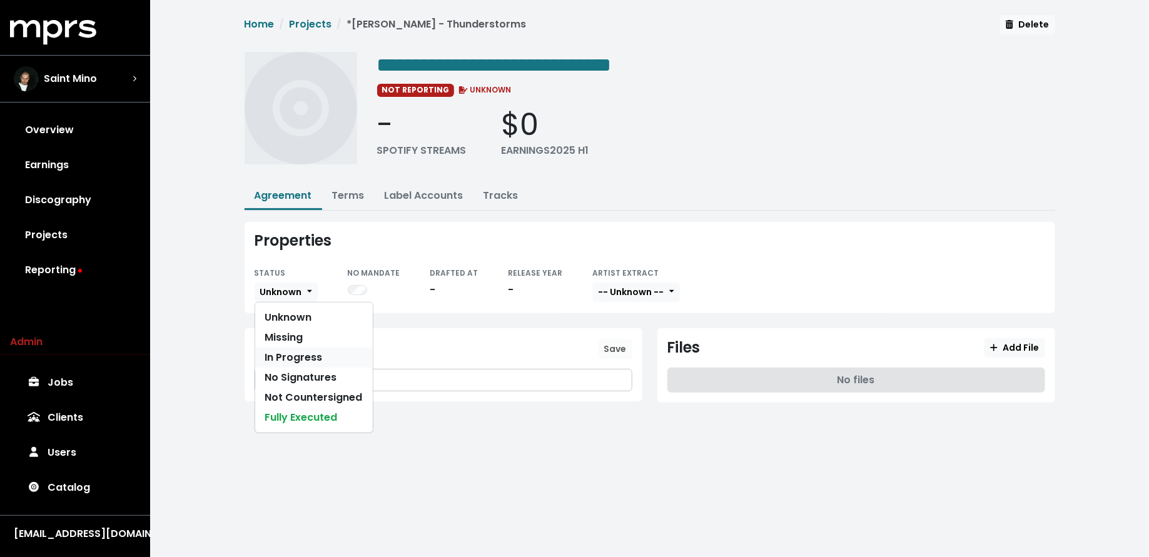
click at [263, 360] on link "In Progress" at bounding box center [314, 358] width 118 height 20
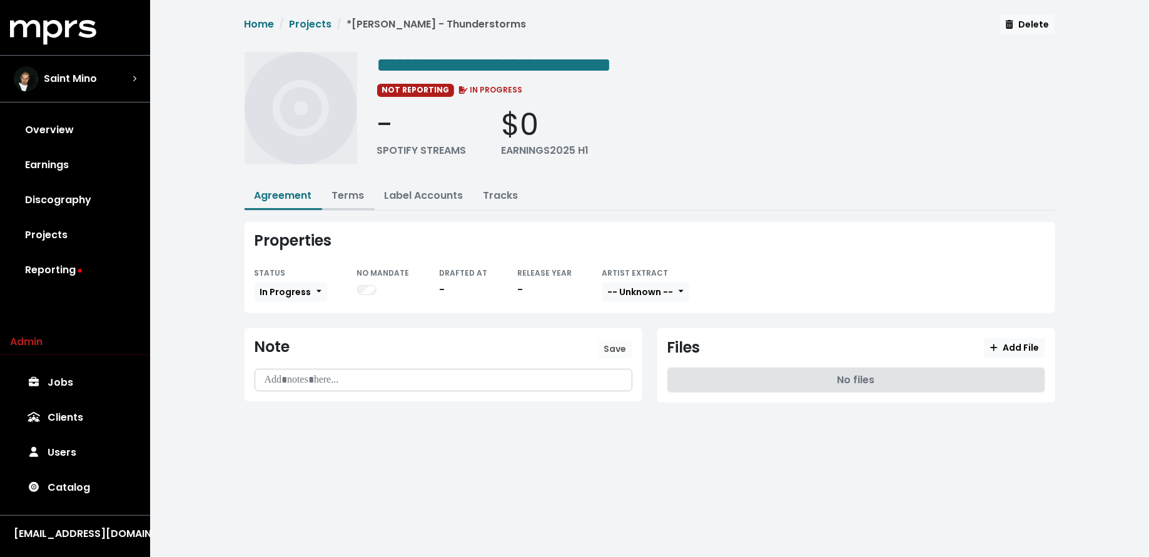
click at [344, 188] on link "Terms" at bounding box center [348, 195] width 33 height 14
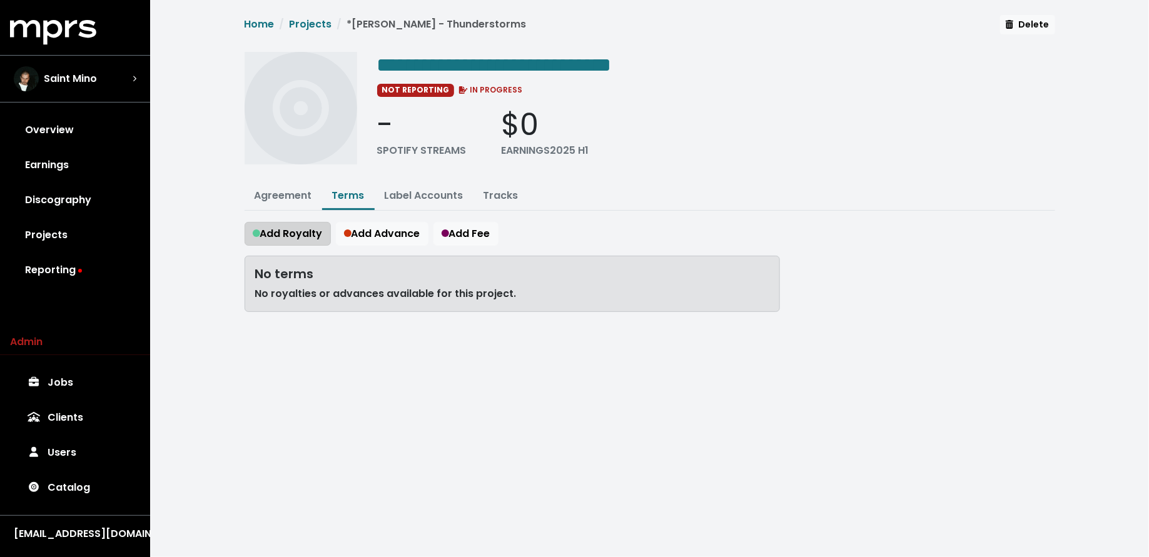
click at [291, 231] on span "Add Royalty" at bounding box center [288, 233] width 70 height 14
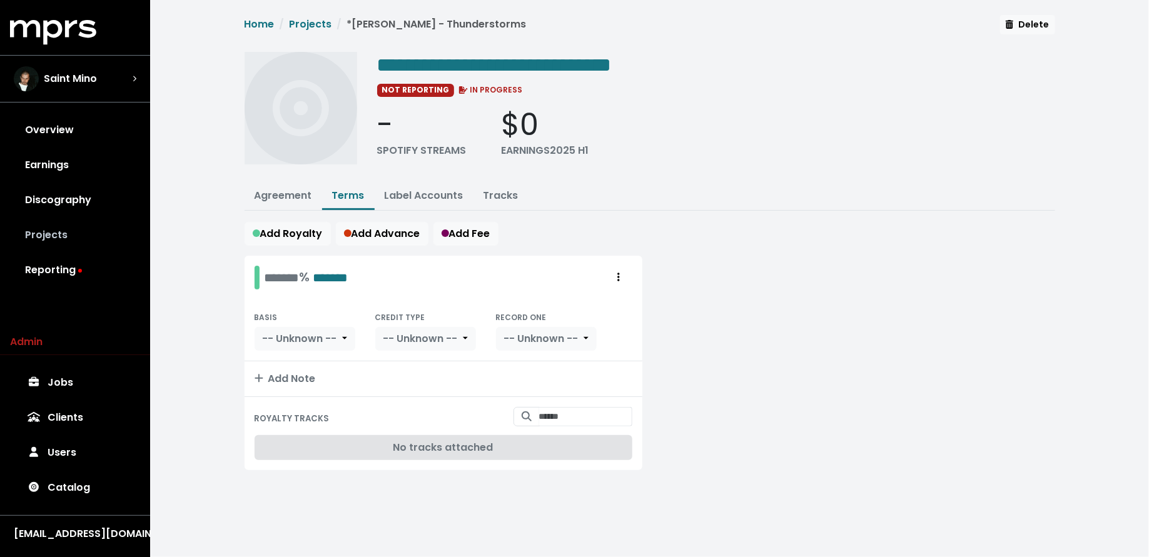
click at [104, 239] on link "Projects" at bounding box center [75, 235] width 130 height 35
